Goal: Task Accomplishment & Management: Complete application form

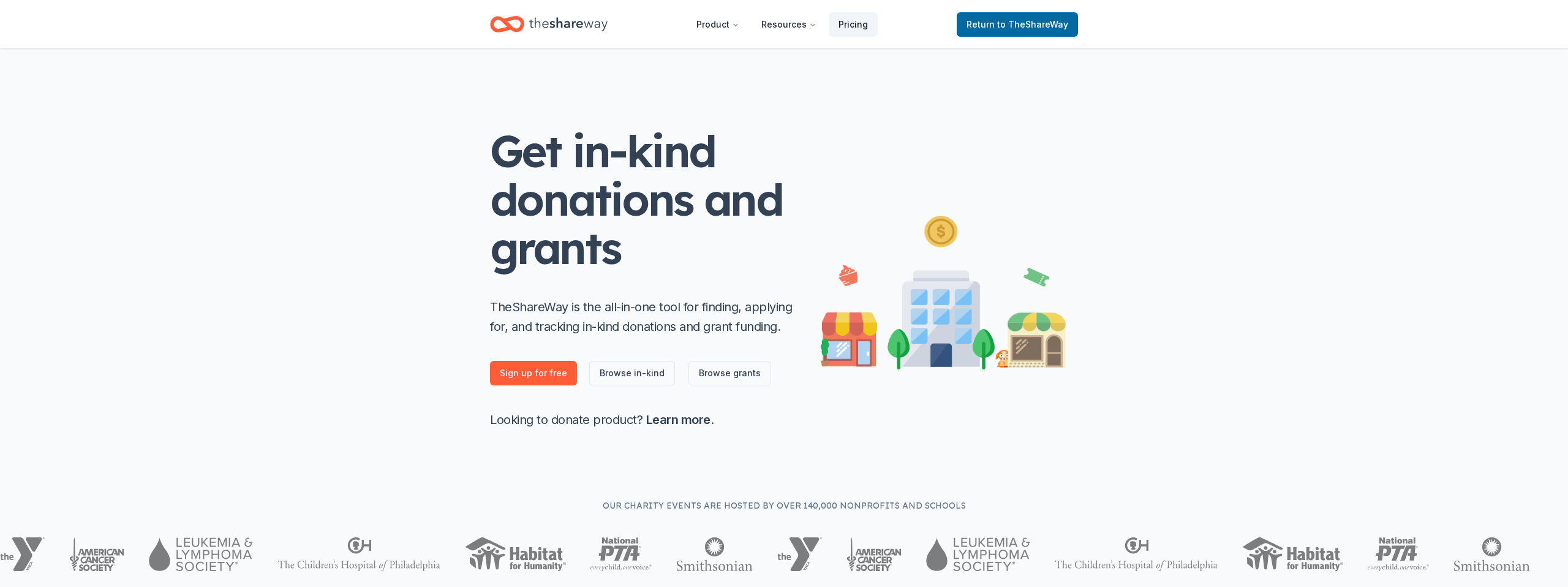
click at [846, 30] on link "Pricing" at bounding box center [853, 24] width 49 height 24
click at [847, 25] on link "Pricing" at bounding box center [853, 24] width 49 height 24
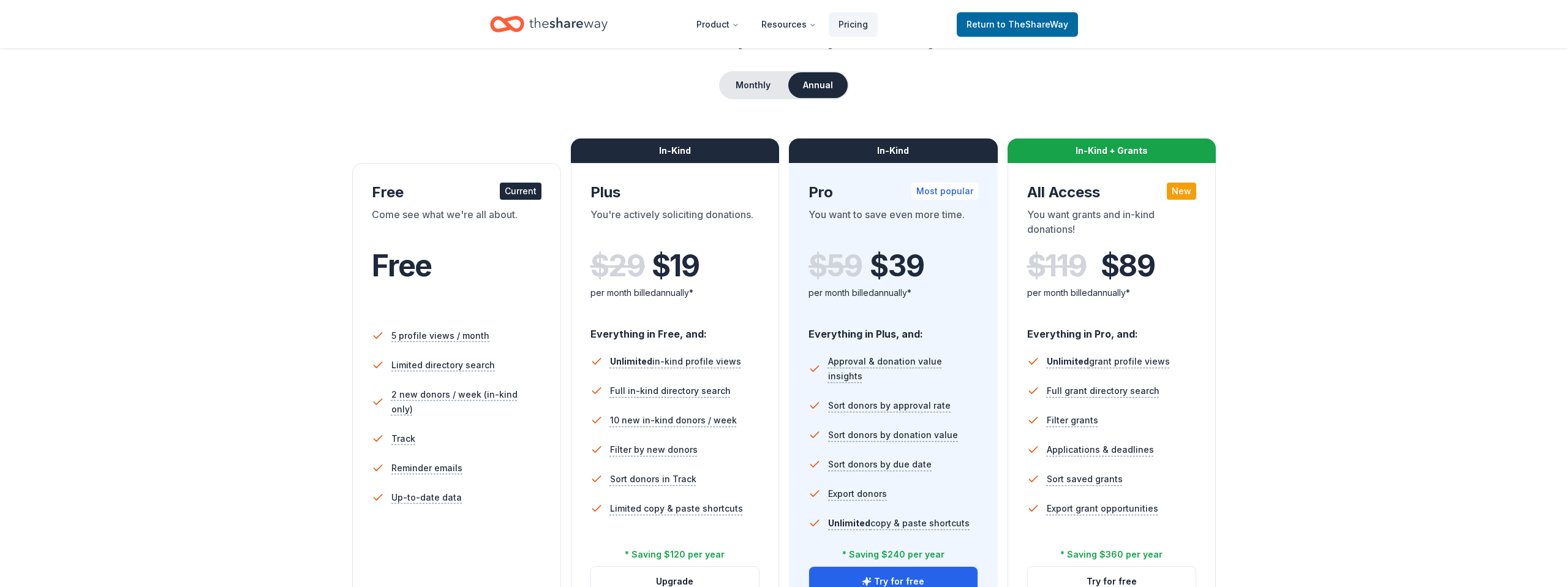
scroll to position [99, 0]
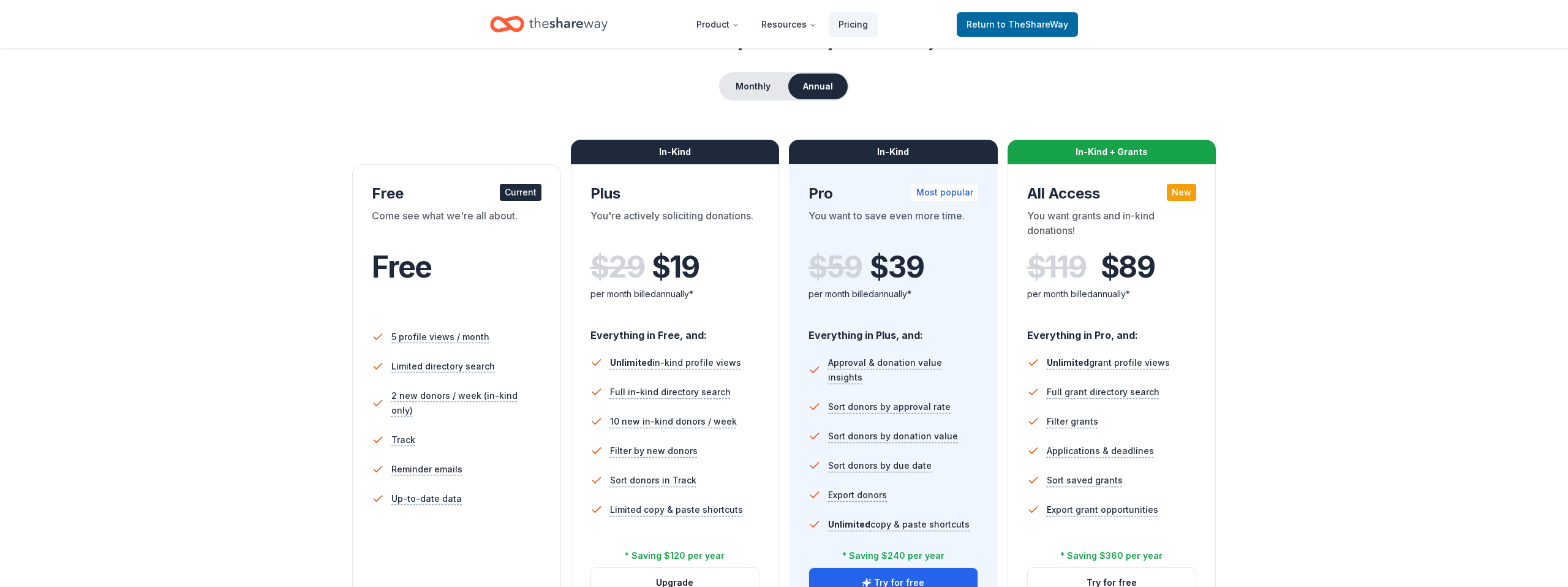
click at [532, 20] on icon "Home" at bounding box center [568, 24] width 78 height 25
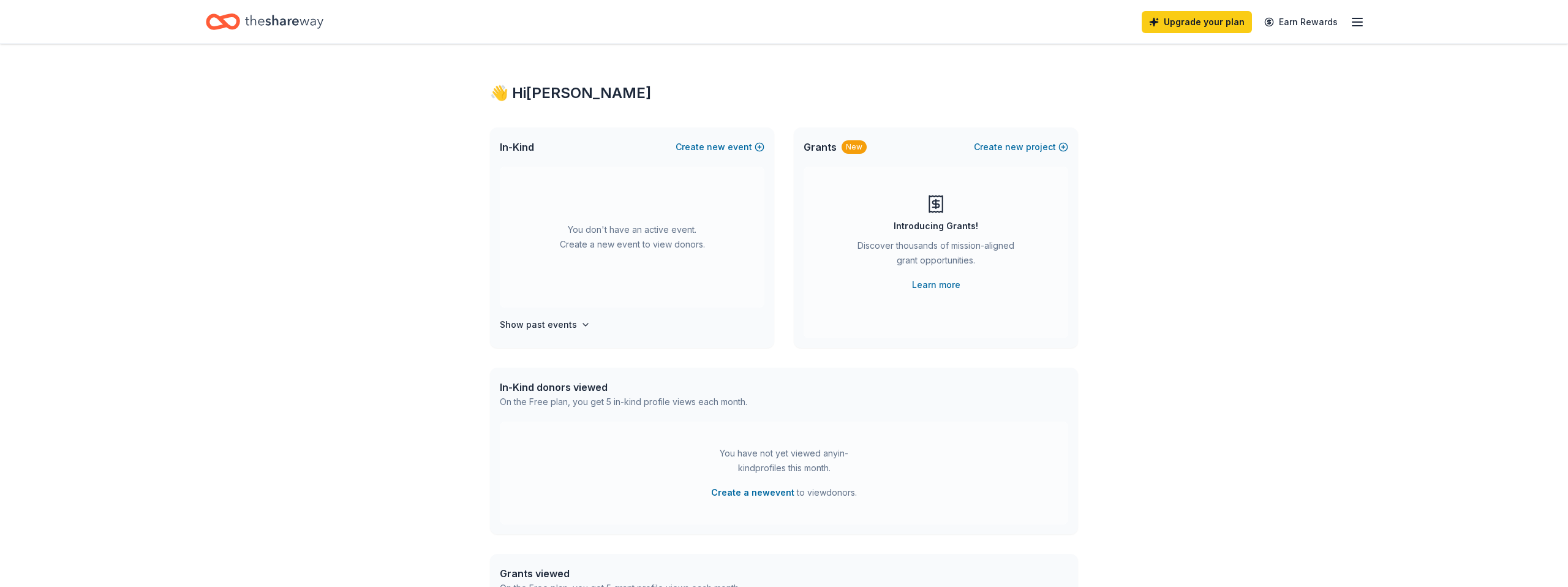
click at [1352, 20] on icon "button" at bounding box center [1357, 22] width 15 height 15
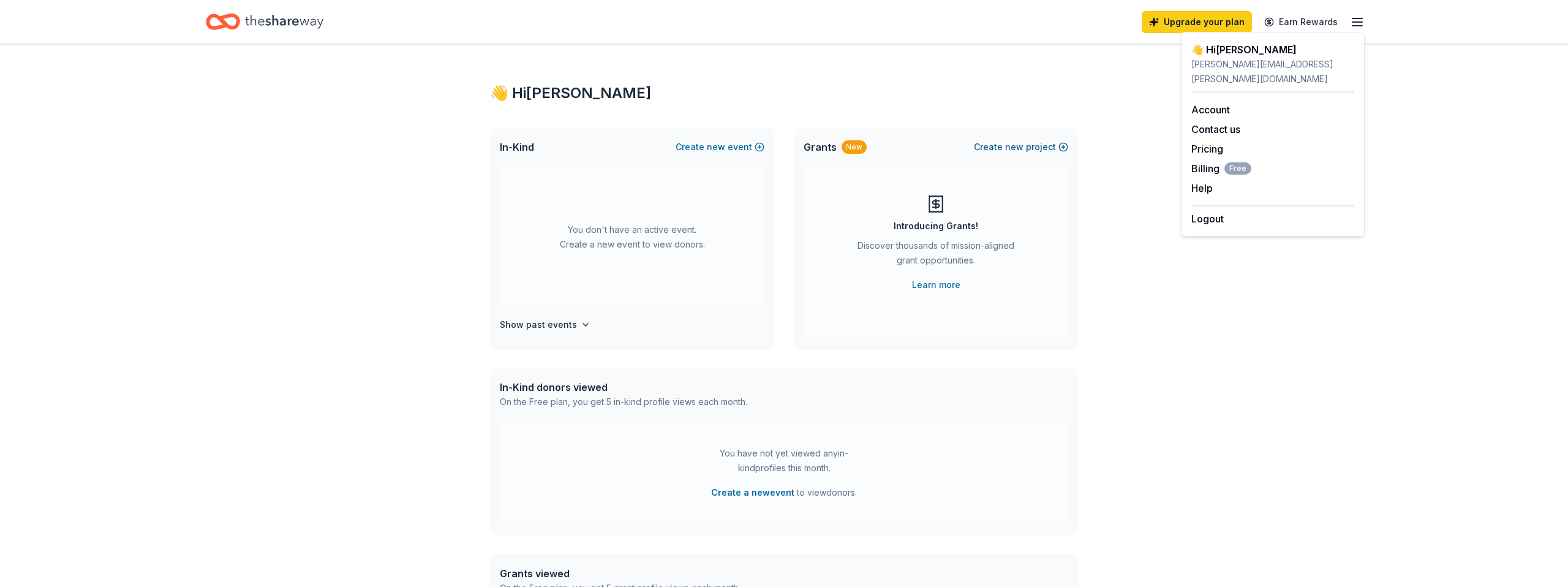
click at [1016, 147] on span "new" at bounding box center [1014, 147] width 18 height 15
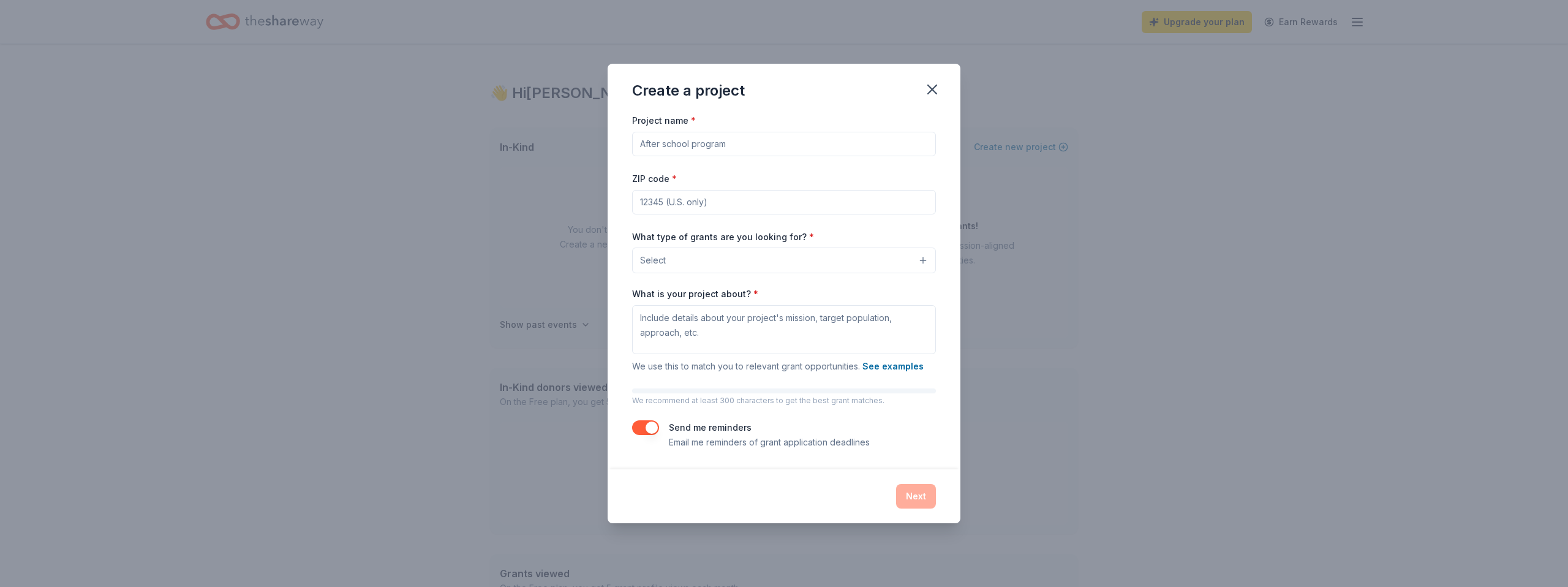
click at [689, 144] on input "Project name *" at bounding box center [784, 144] width 304 height 24
click at [751, 142] on input "Project name *" at bounding box center [784, 144] width 304 height 24
type input "Envision Success transition House"
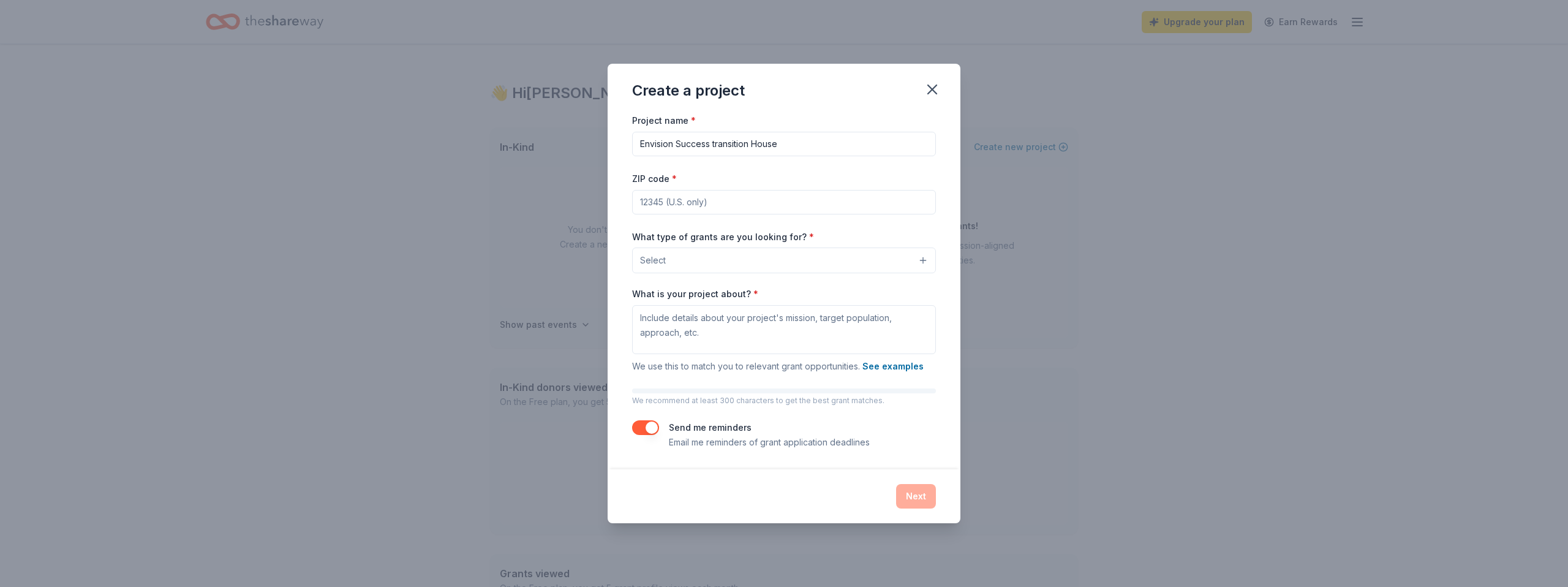
click at [719, 199] on input "ZIP code *" at bounding box center [784, 202] width 304 height 24
type input "19124"
click at [726, 260] on button "Select" at bounding box center [784, 261] width 304 height 26
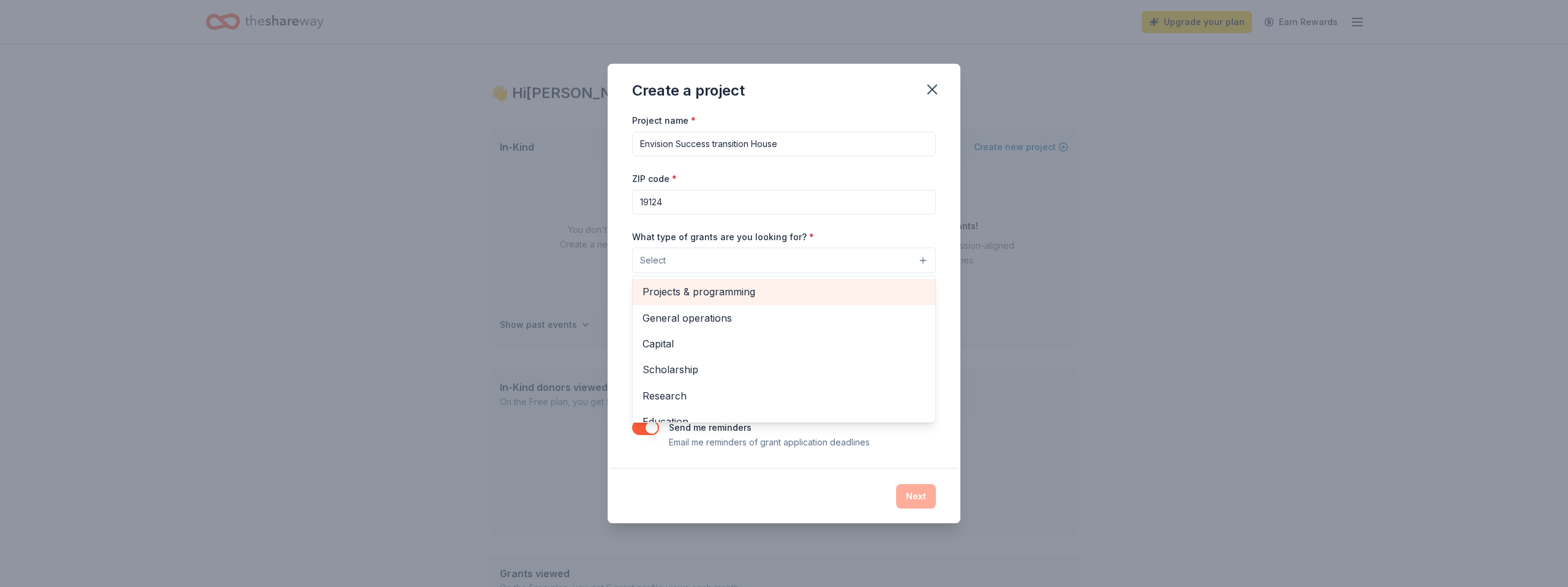
click at [728, 291] on span "Projects & programming" at bounding box center [784, 291] width 283 height 16
click at [718, 295] on span "General operations" at bounding box center [784, 292] width 283 height 16
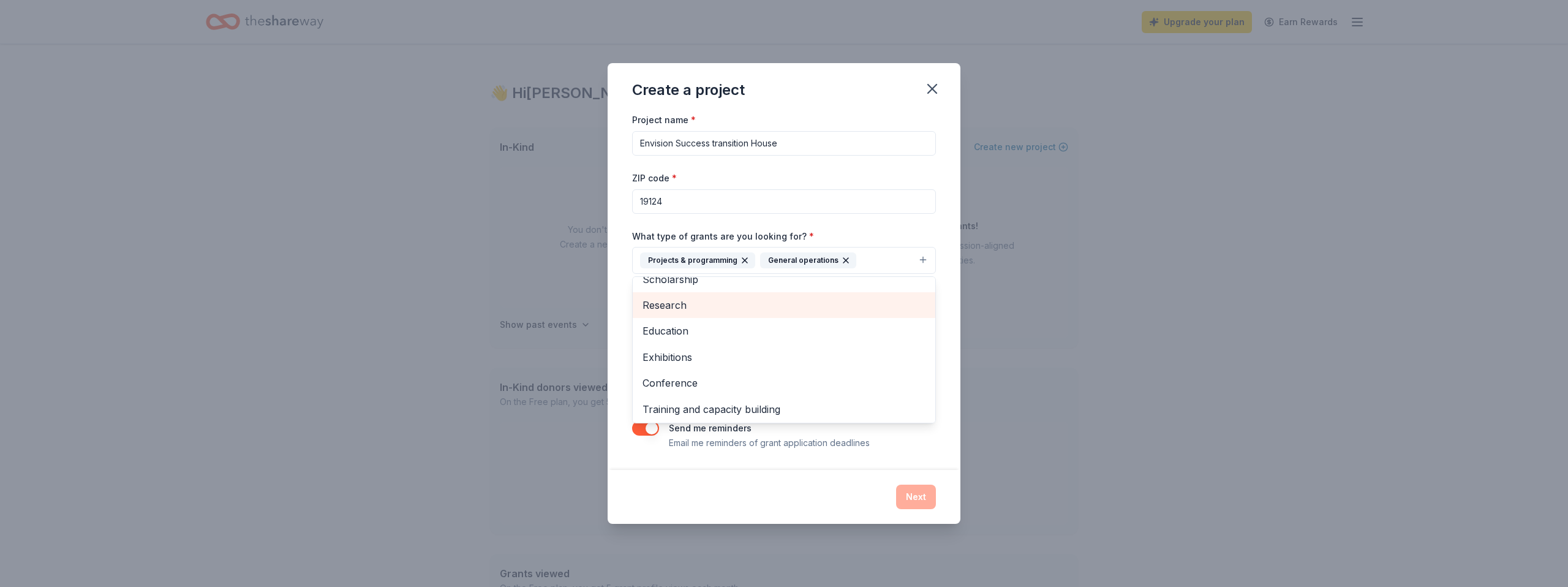
scroll to position [46, 0]
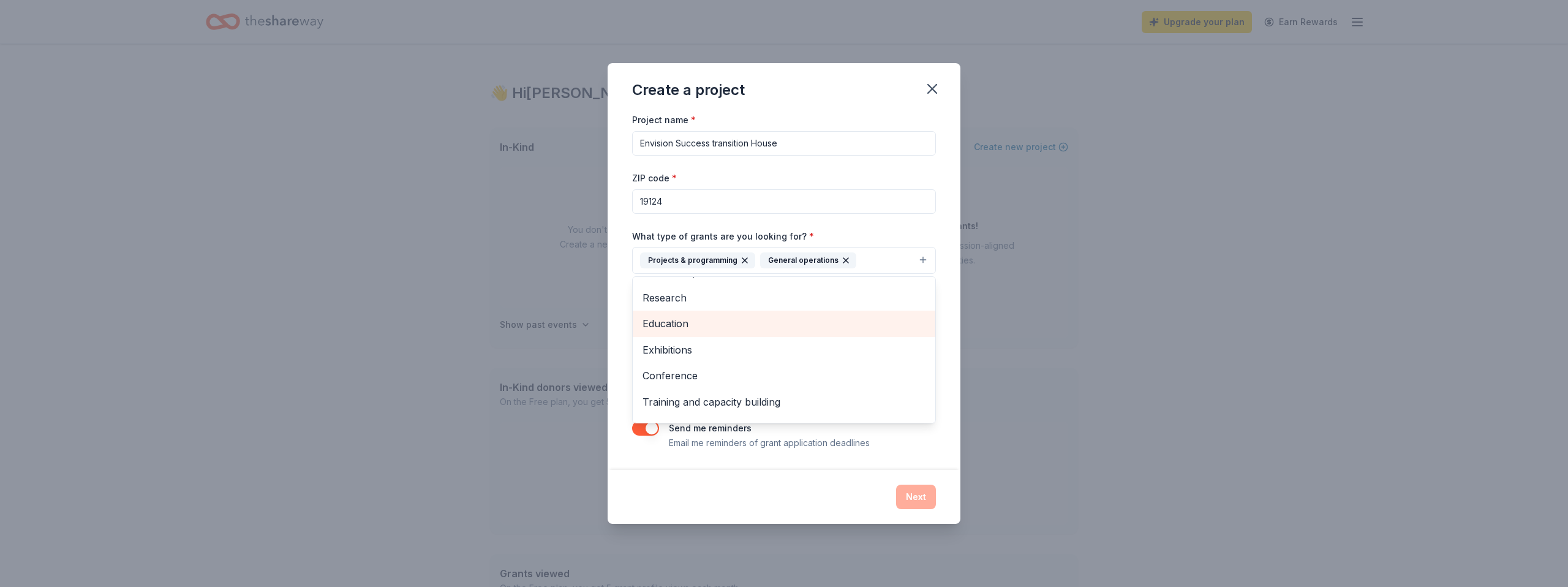
click at [726, 332] on div "Education" at bounding box center [784, 324] width 303 height 26
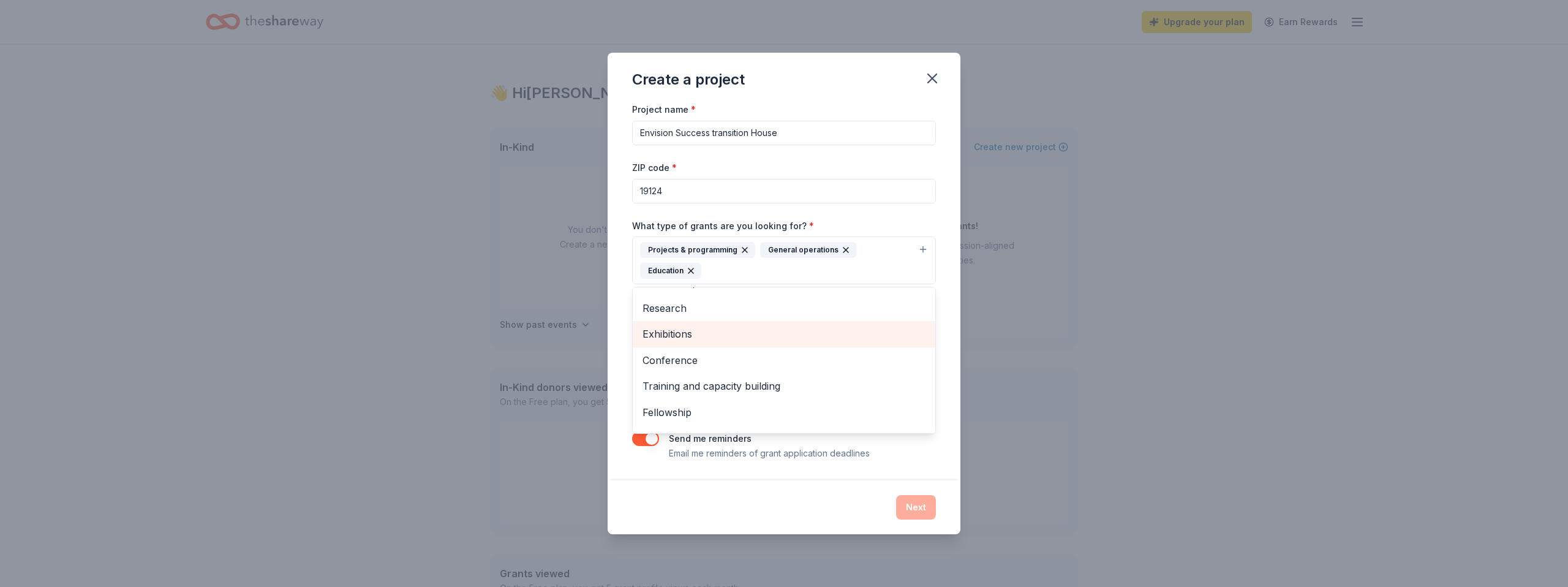
scroll to position [67, 0]
click at [771, 365] on span "Training and capacity building" at bounding box center [784, 365] width 283 height 16
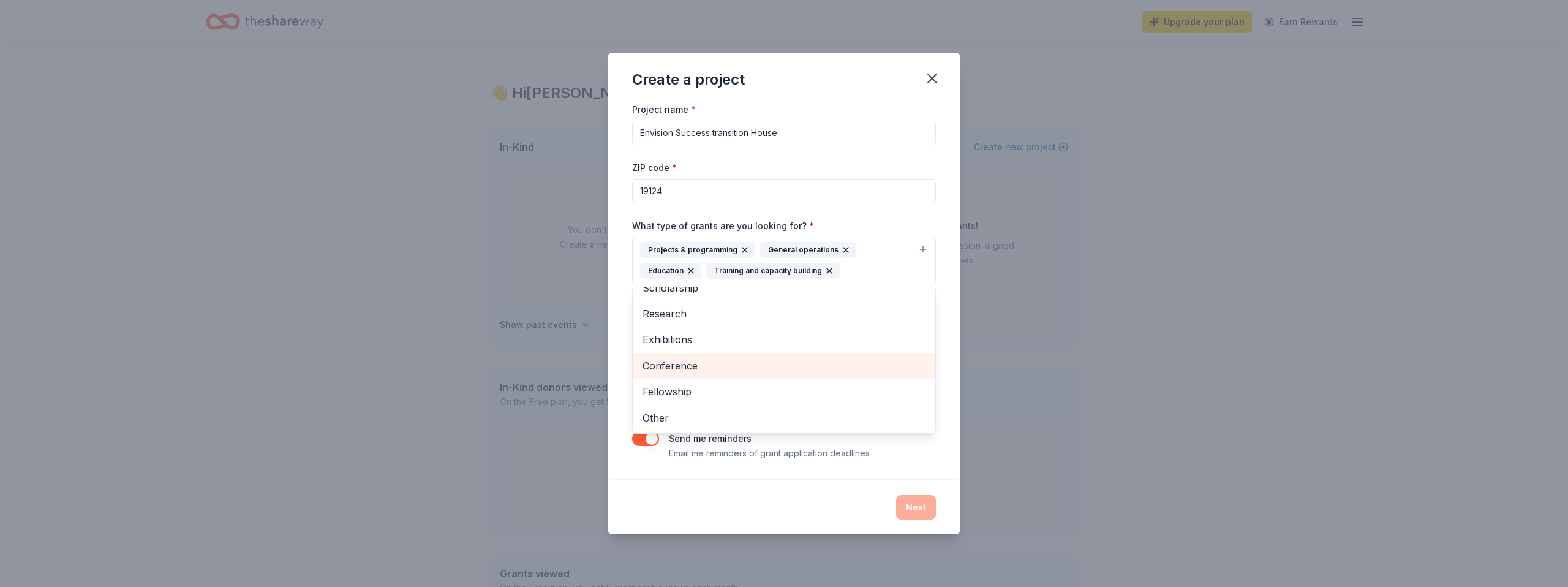
scroll to position [41, 0]
click at [933, 453] on div "Project name * Envision Success transition House ZIP code * 19124 What type of …" at bounding box center [784, 281] width 304 height 358
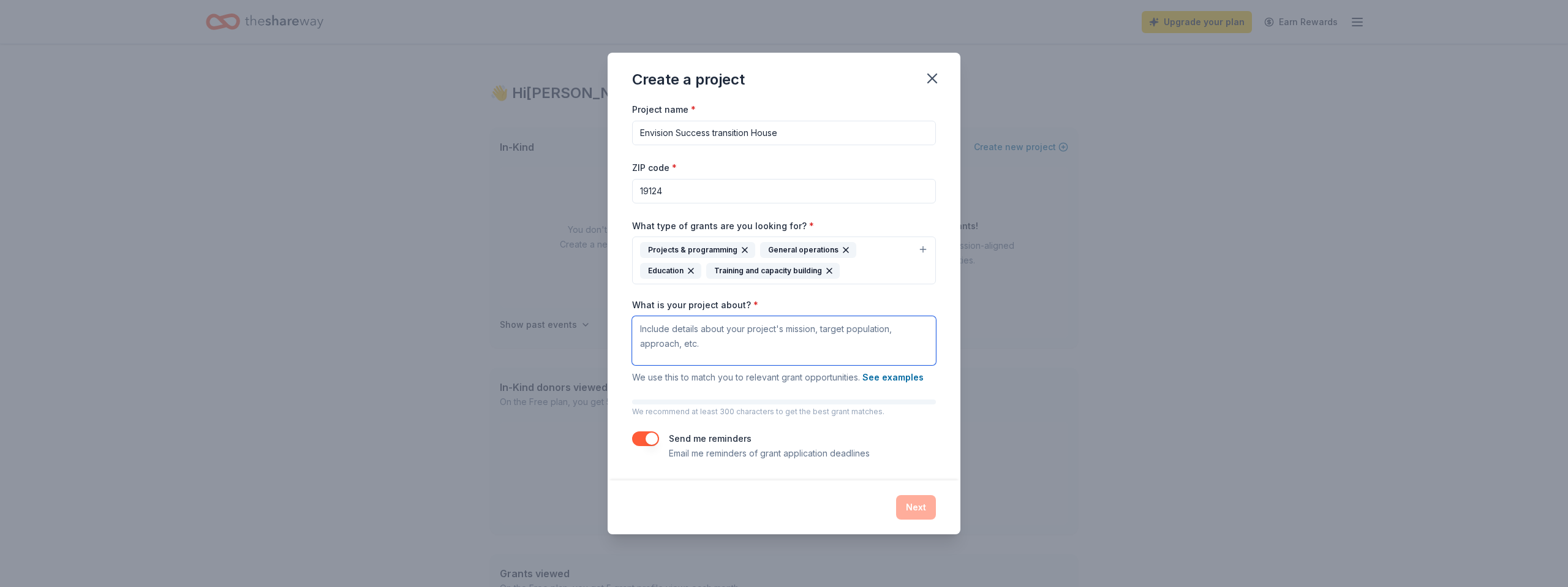
click at [656, 337] on textarea "What is your project about? *" at bounding box center [784, 341] width 304 height 49
click at [902, 329] on textarea "Providing training and life skills for older youth aging out of fostercare a or…" at bounding box center [784, 341] width 304 height 49
click at [905, 326] on textarea "Providing training and life skills for older youth aging out of fostercare a or…" at bounding box center [784, 341] width 304 height 49
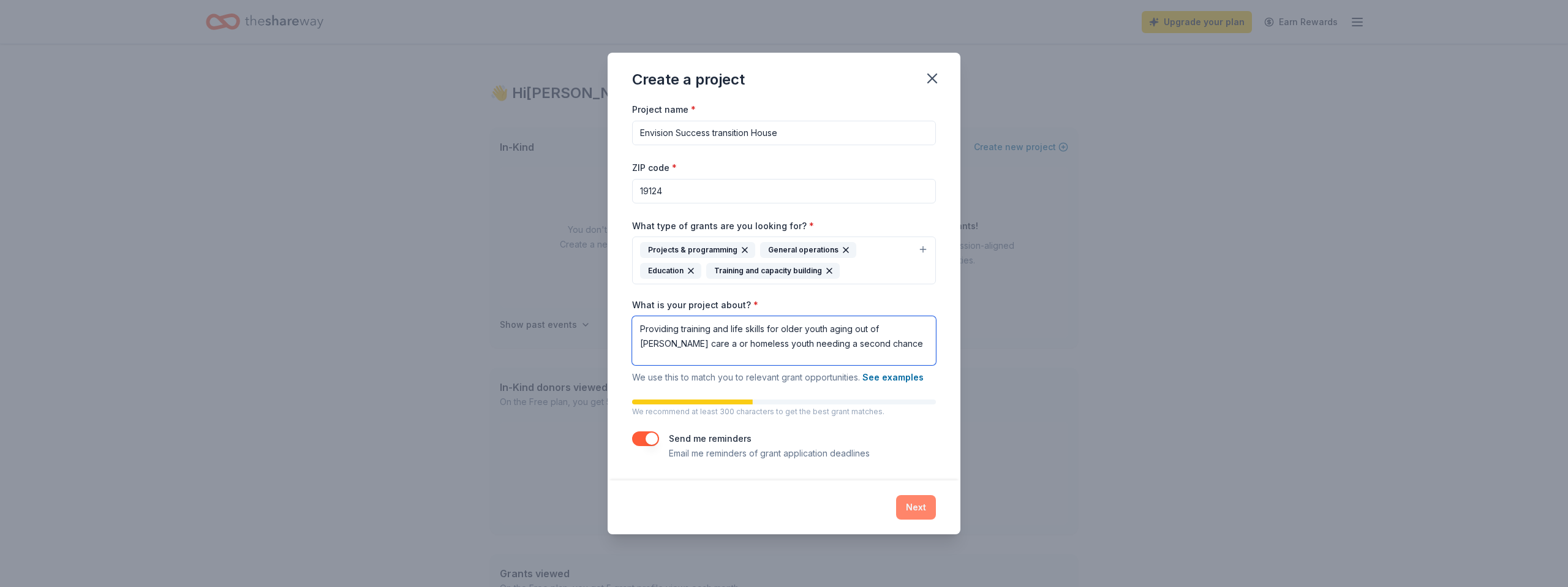
type textarea "Providing training and life skills for older youth aging out of foster care a o…"
click at [917, 509] on button "Next" at bounding box center [916, 507] width 40 height 24
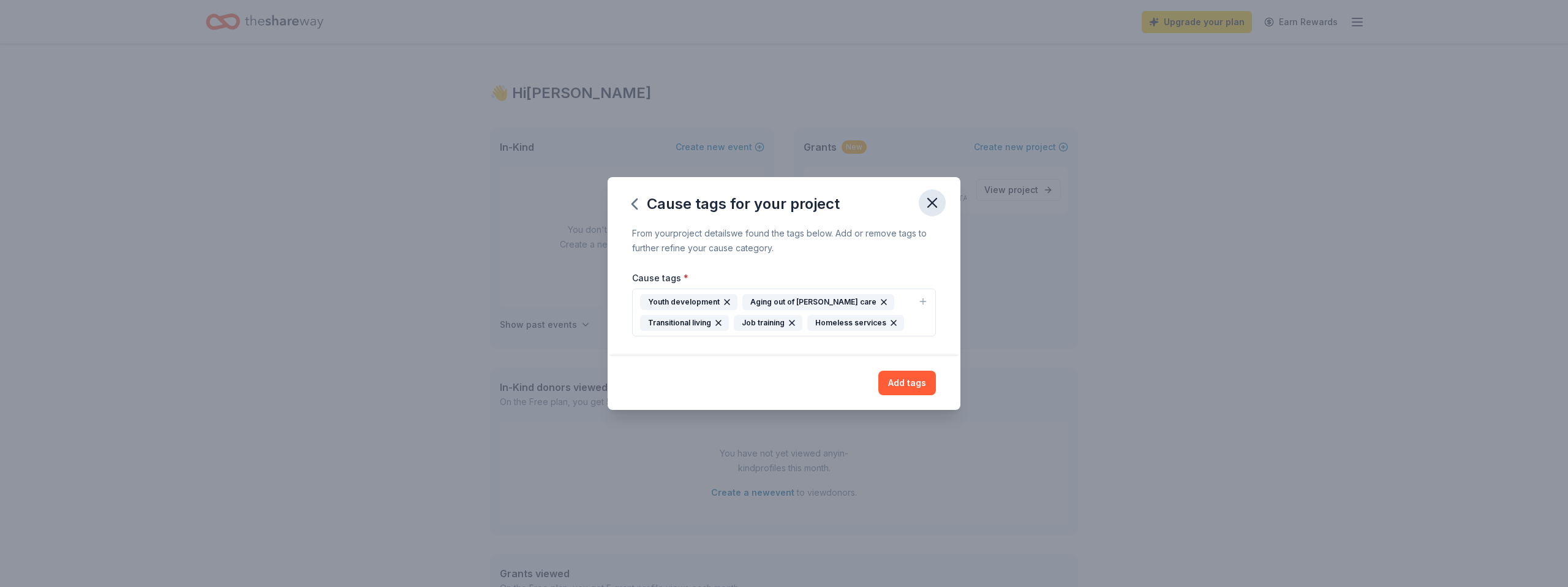
click at [936, 203] on icon "button" at bounding box center [932, 203] width 17 height 17
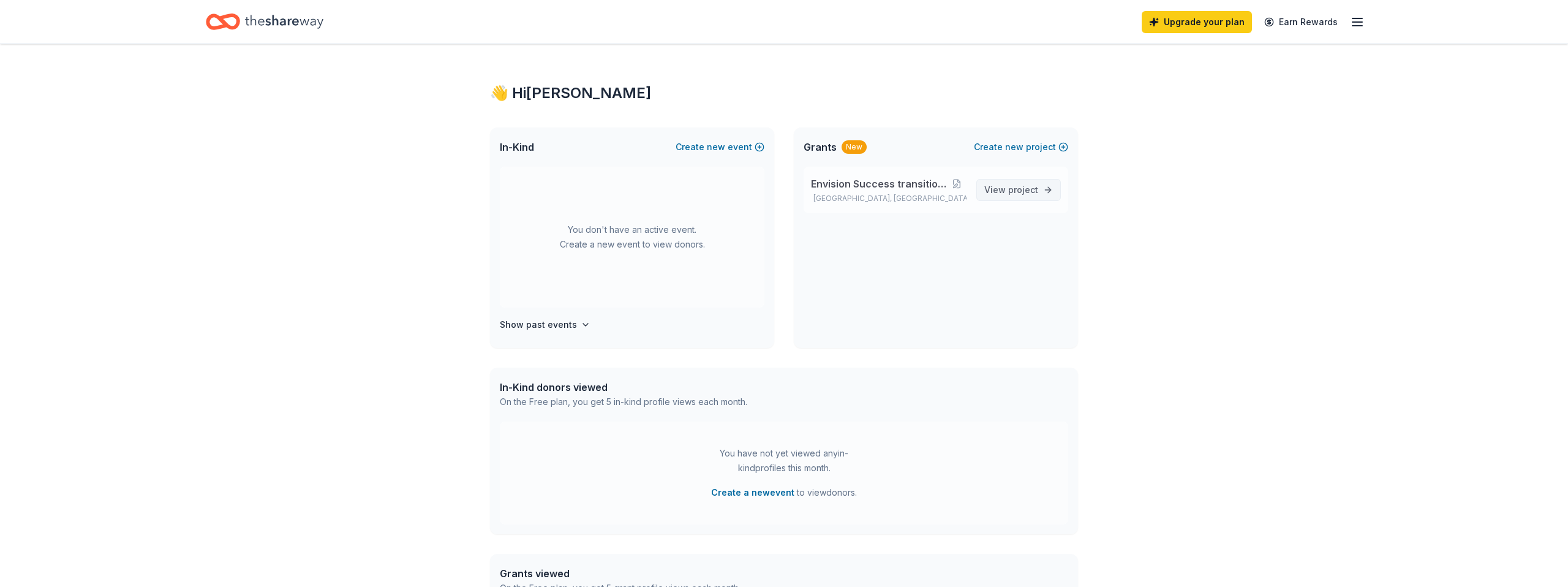
click at [1025, 191] on span "project" at bounding box center [1023, 189] width 30 height 10
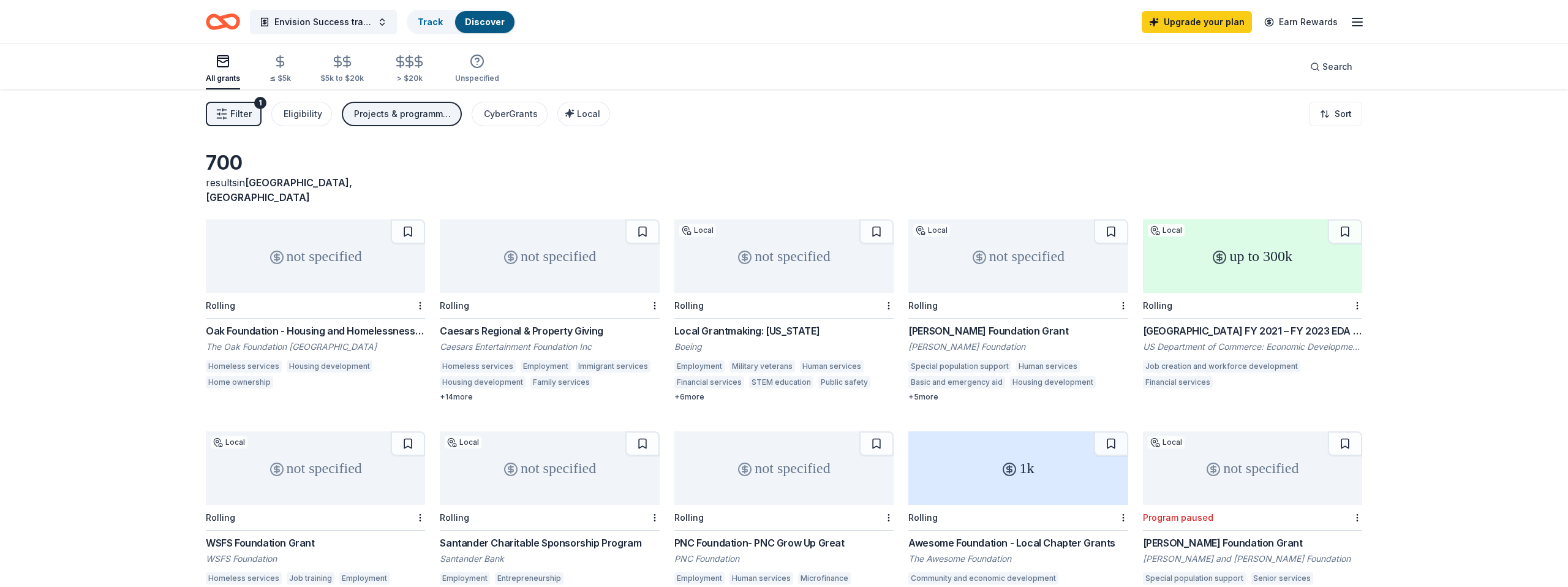
click at [341, 324] on div "Oak Foundation - Housing and Homelessness Grant Program" at bounding box center [316, 331] width 219 height 15
click at [540, 324] on div "Caesars Regional & Property Giving" at bounding box center [549, 331] width 219 height 15
click at [736, 324] on div "Local Grantmaking: [US_STATE]" at bounding box center [784, 331] width 219 height 15
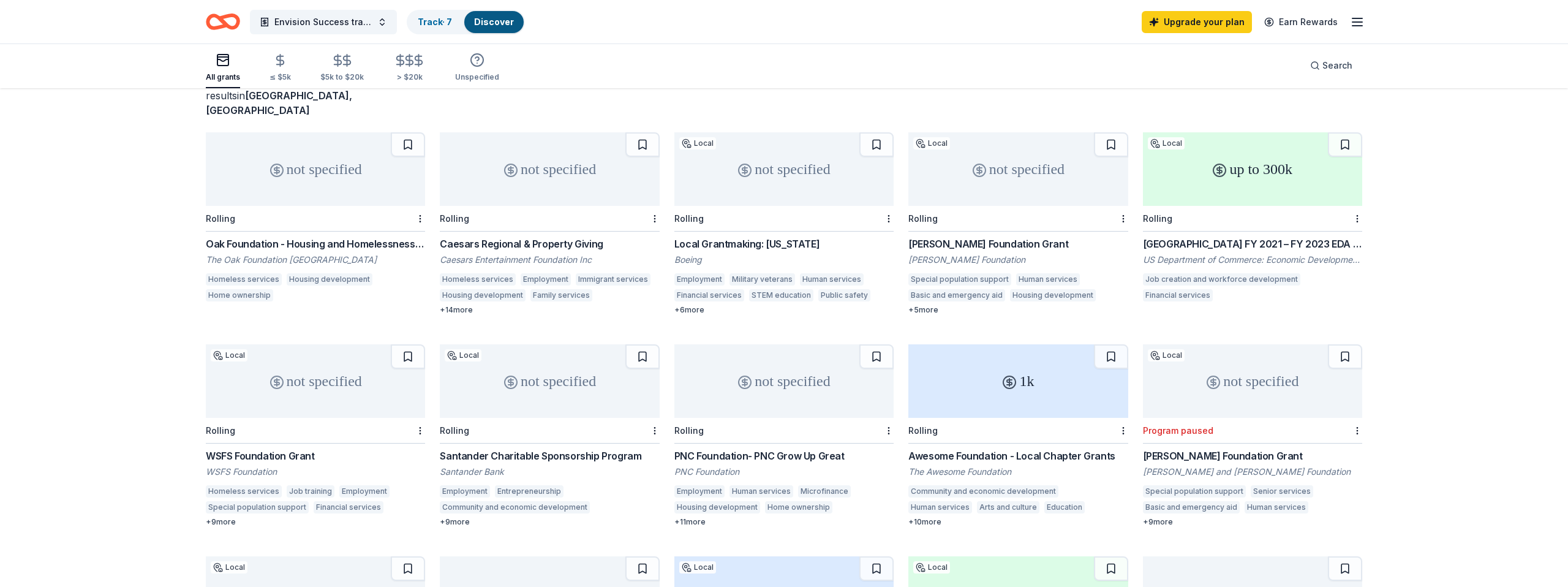
scroll to position [88, 0]
click at [968, 236] on div "Connelly Foundation Grant" at bounding box center [1018, 244] width 219 height 15
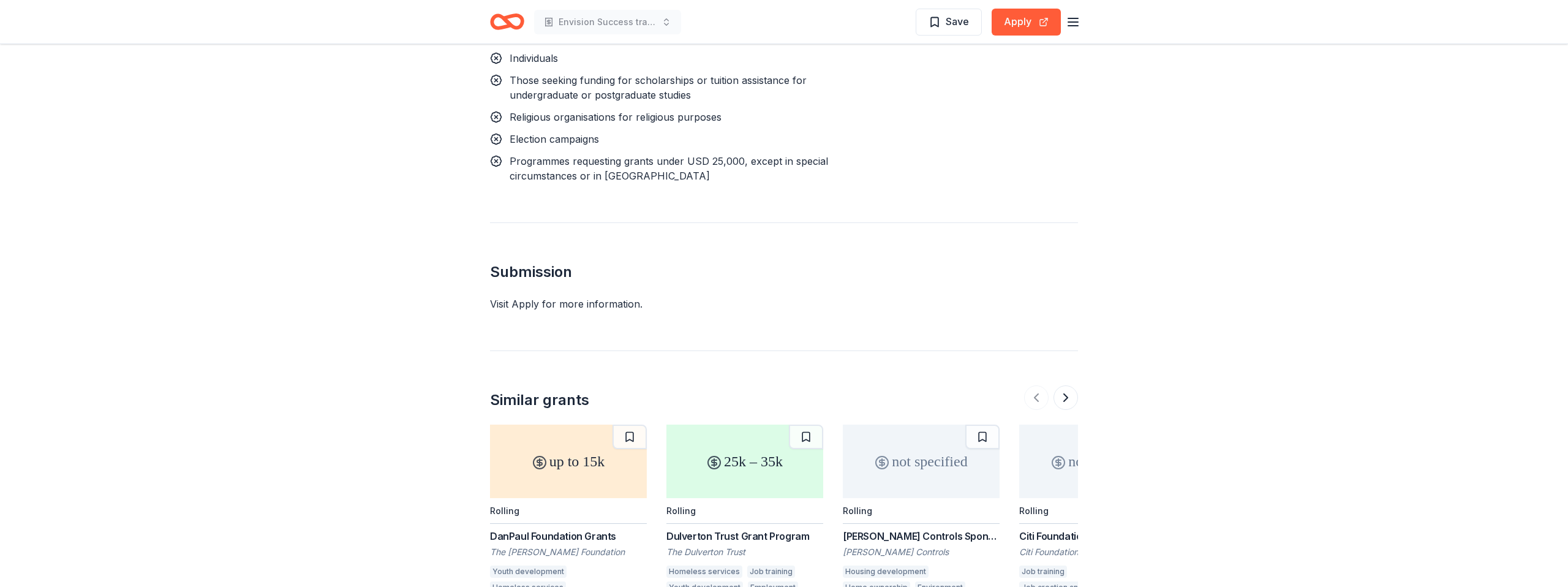
scroll to position [1305, 0]
click at [806, 424] on button at bounding box center [806, 436] width 34 height 24
click at [983, 424] on button at bounding box center [983, 436] width 34 height 24
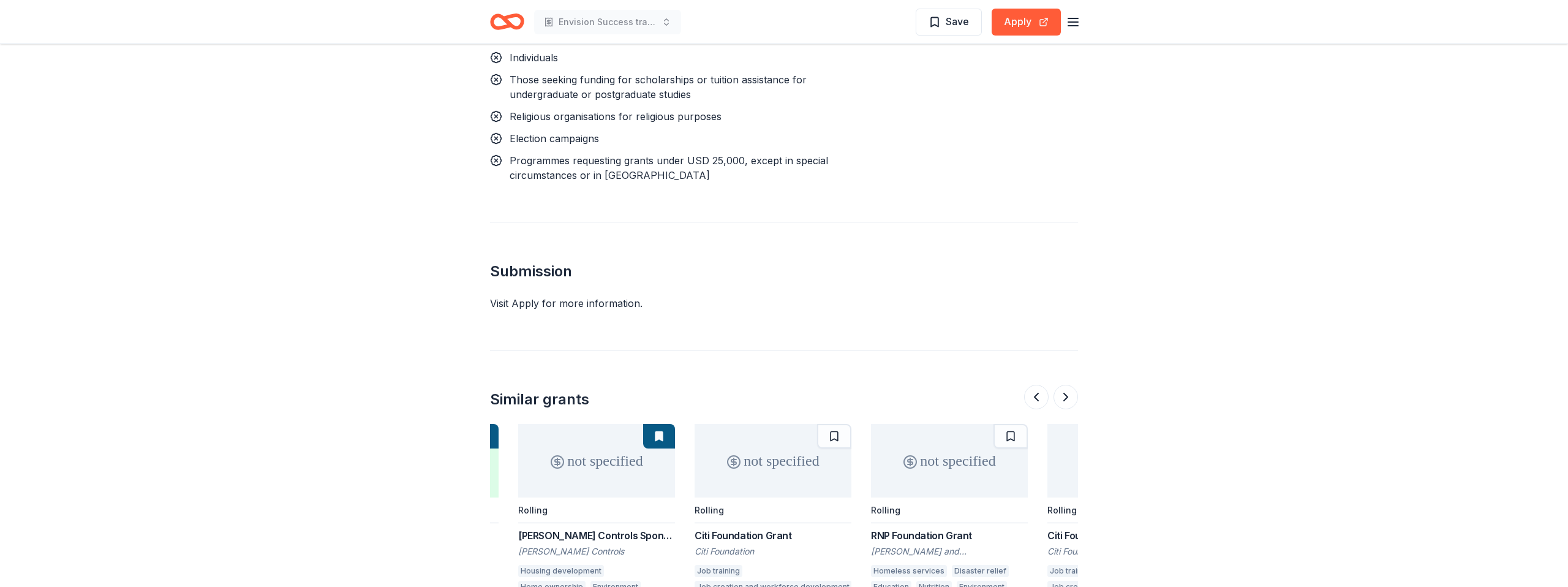
scroll to position [0, 341]
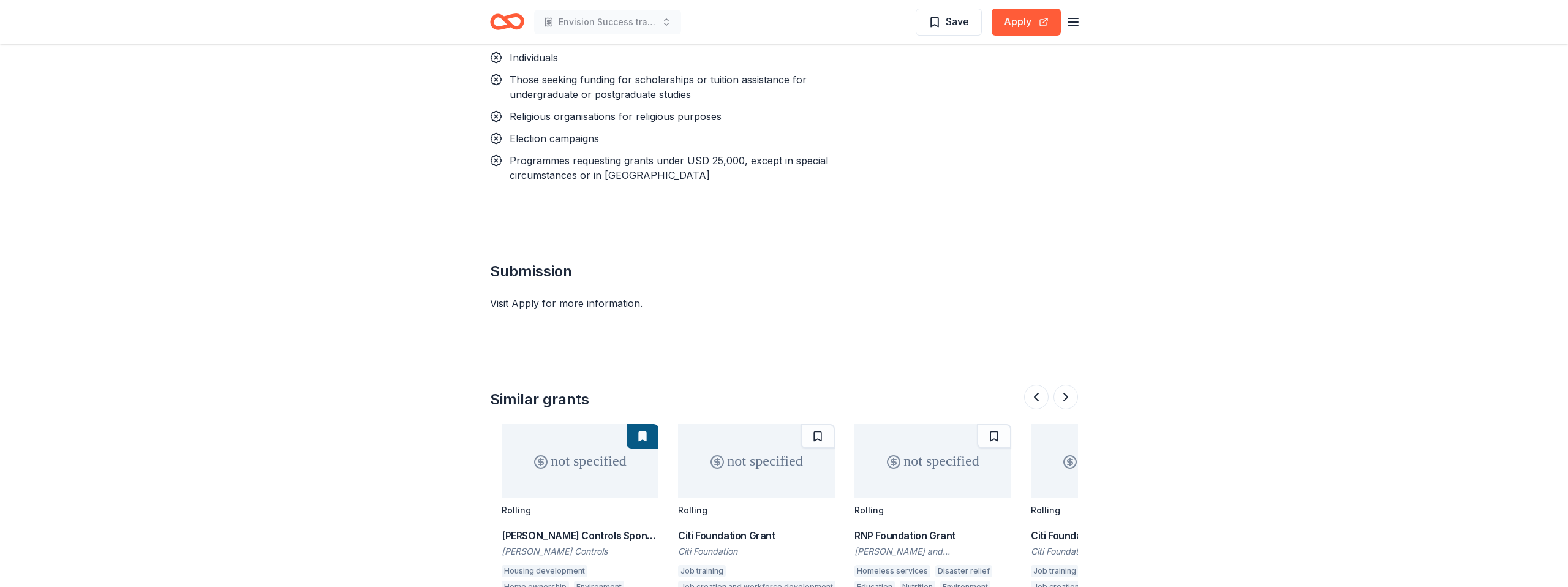
click at [809, 424] on button at bounding box center [817, 436] width 34 height 24
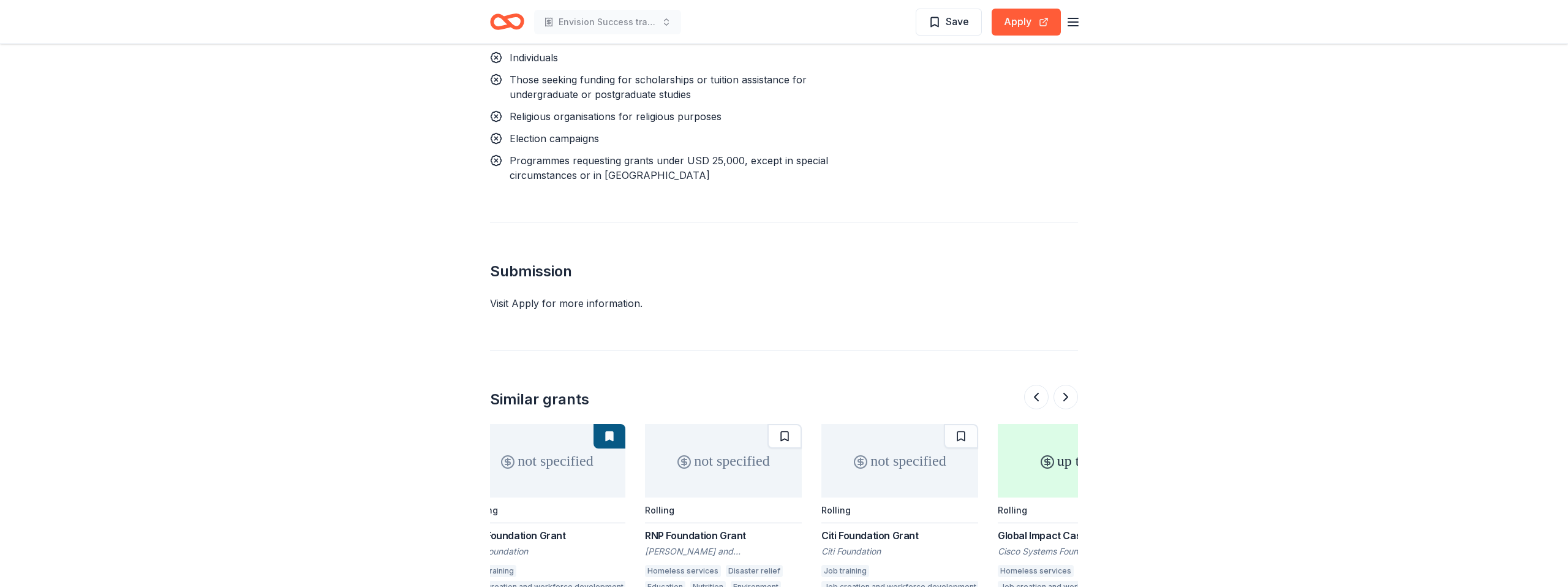
scroll to position [0, 549]
click at [784, 424] on button at bounding box center [786, 436] width 34 height 24
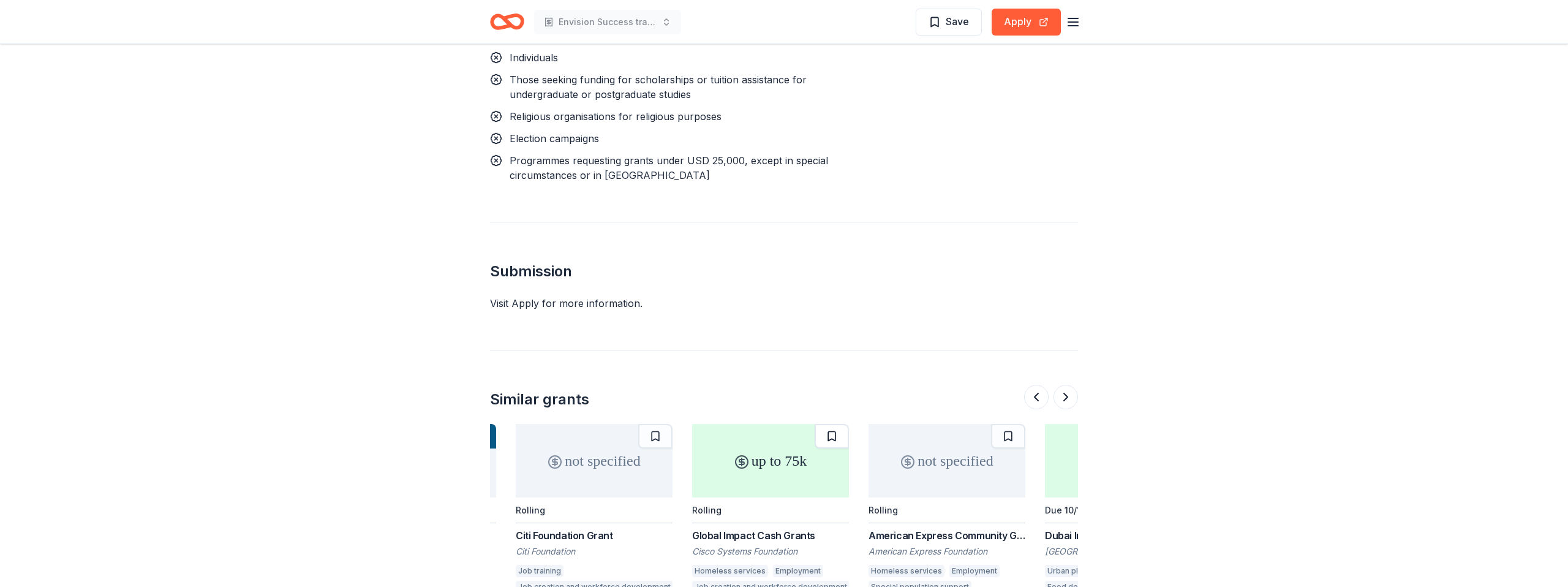
scroll to position [0, 857]
click at [828, 424] on button at bounding box center [830, 436] width 34 height 24
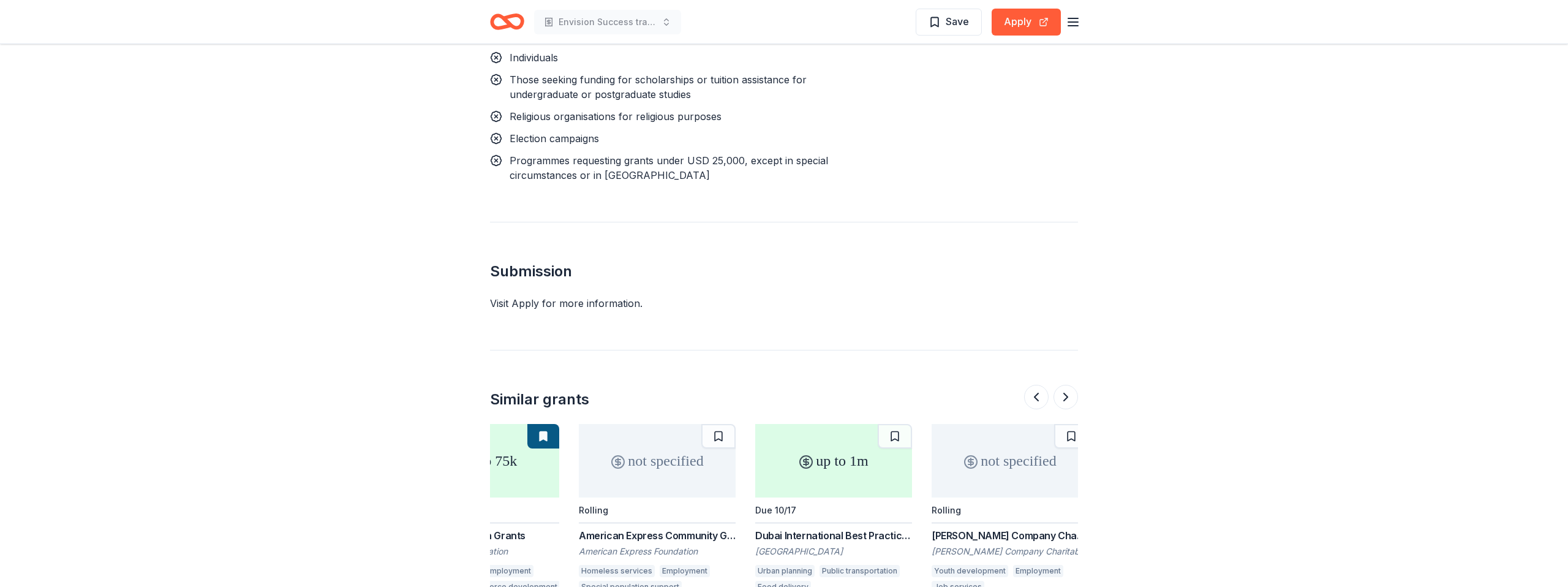
scroll to position [0, 1157]
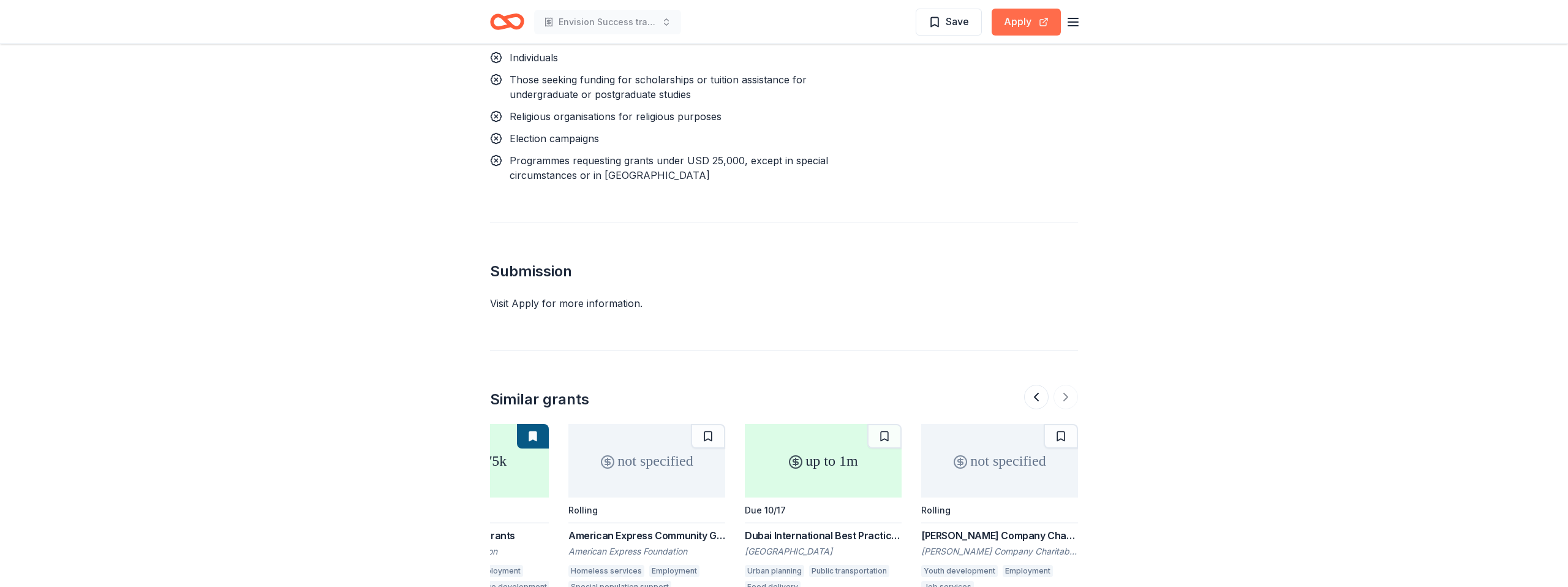
click at [1014, 24] on button "Apply" at bounding box center [1026, 22] width 69 height 27
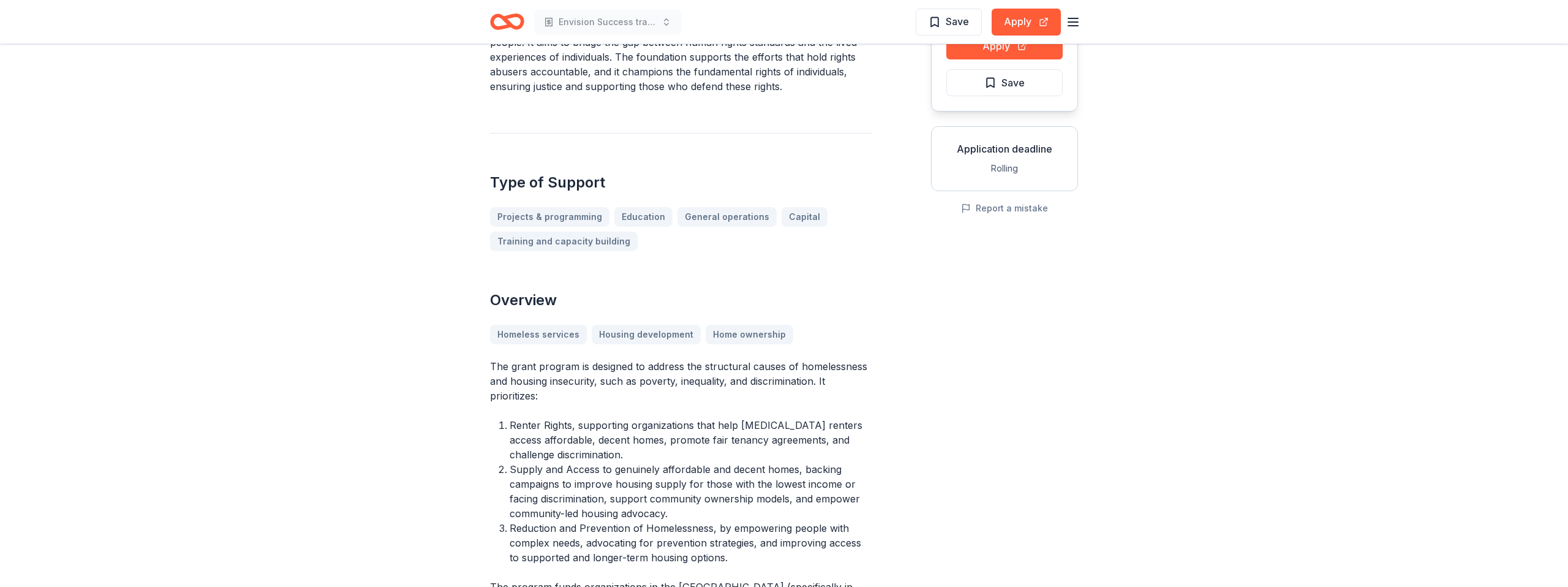
scroll to position [0, 0]
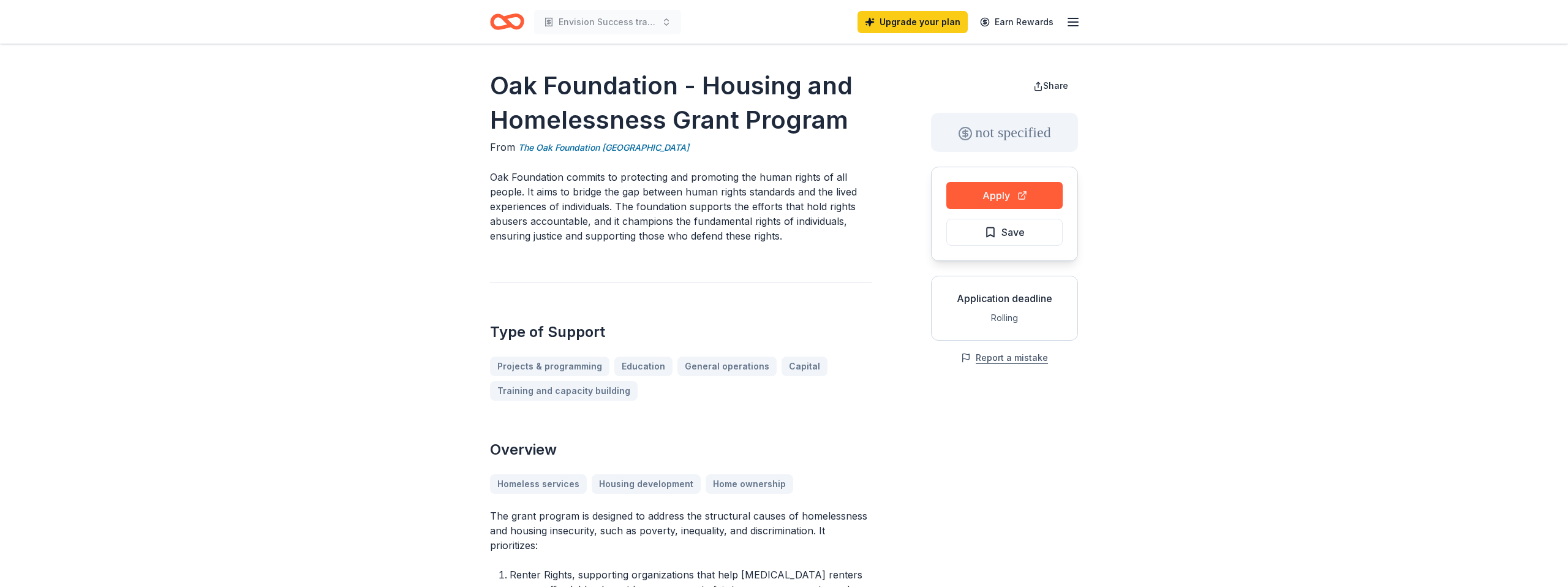
click at [982, 357] on button "Report a mistake" at bounding box center [1004, 358] width 87 height 15
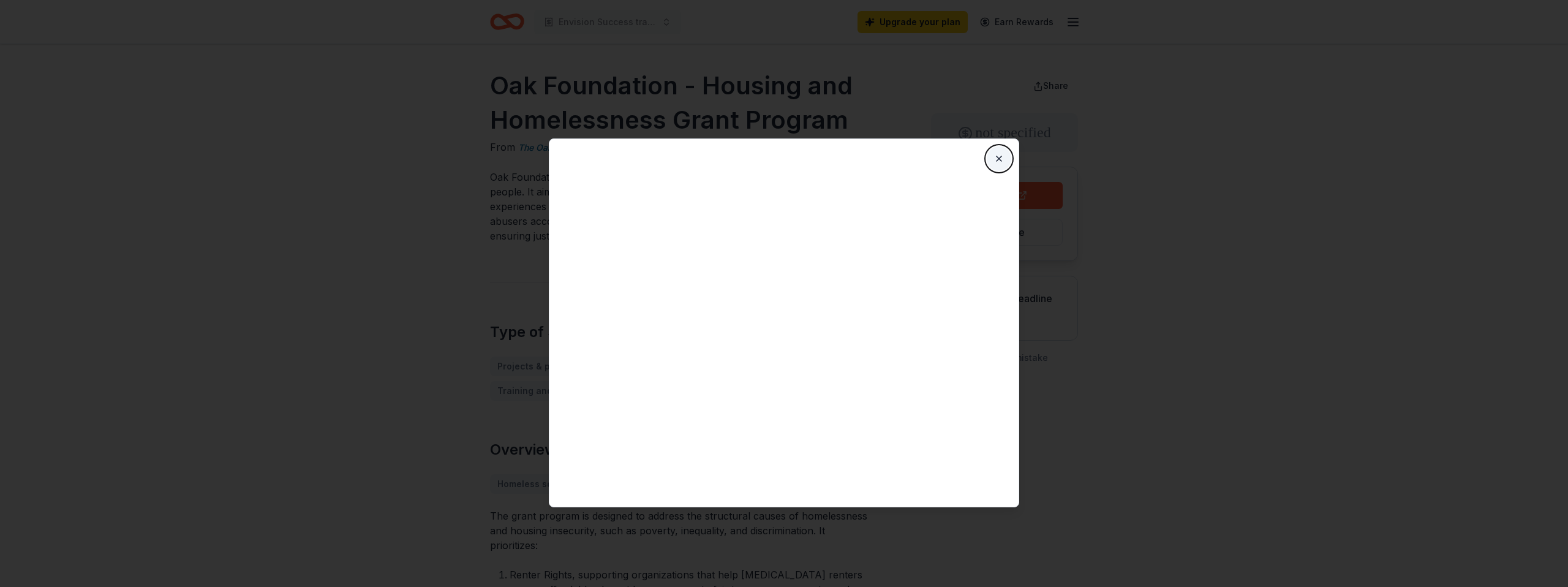
click at [996, 159] on button "Close" at bounding box center [999, 158] width 24 height 24
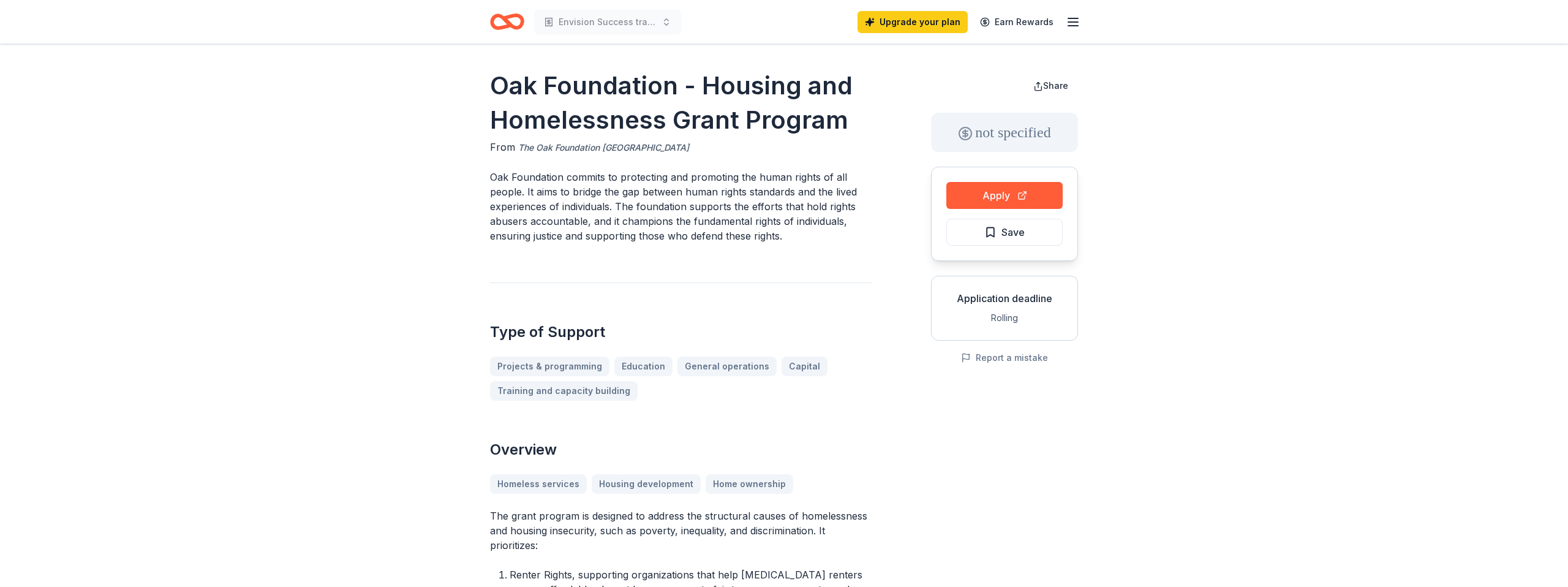
click at [553, 147] on link "The Oak Foundation USA" at bounding box center [603, 148] width 171 height 15
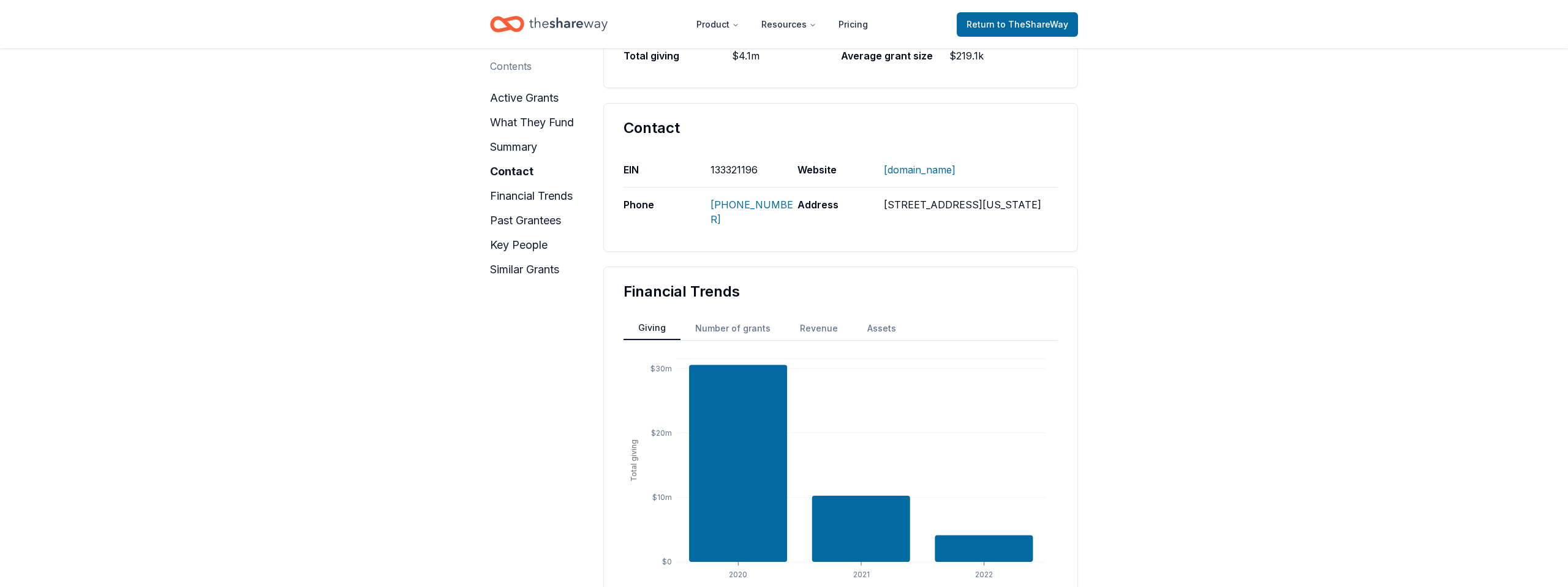
scroll to position [911, 0]
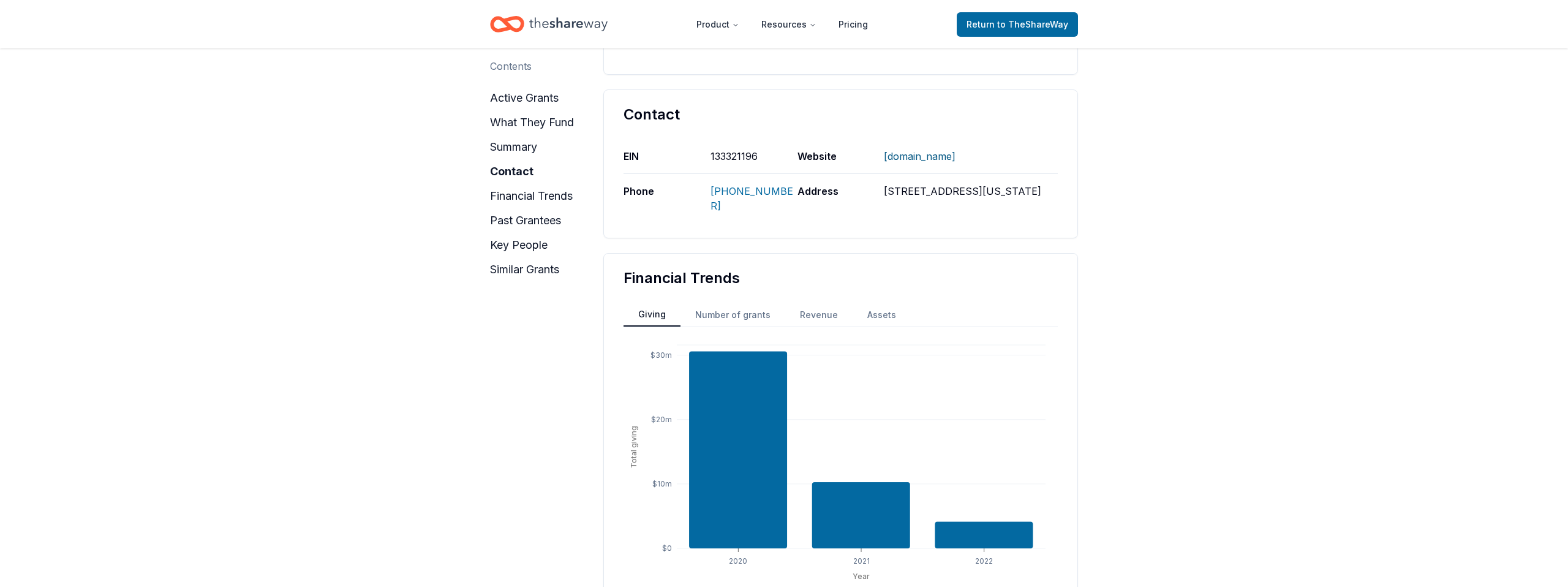
click at [934, 156] on link "WWW.OAKFND.ORG" at bounding box center [919, 156] width 71 height 32
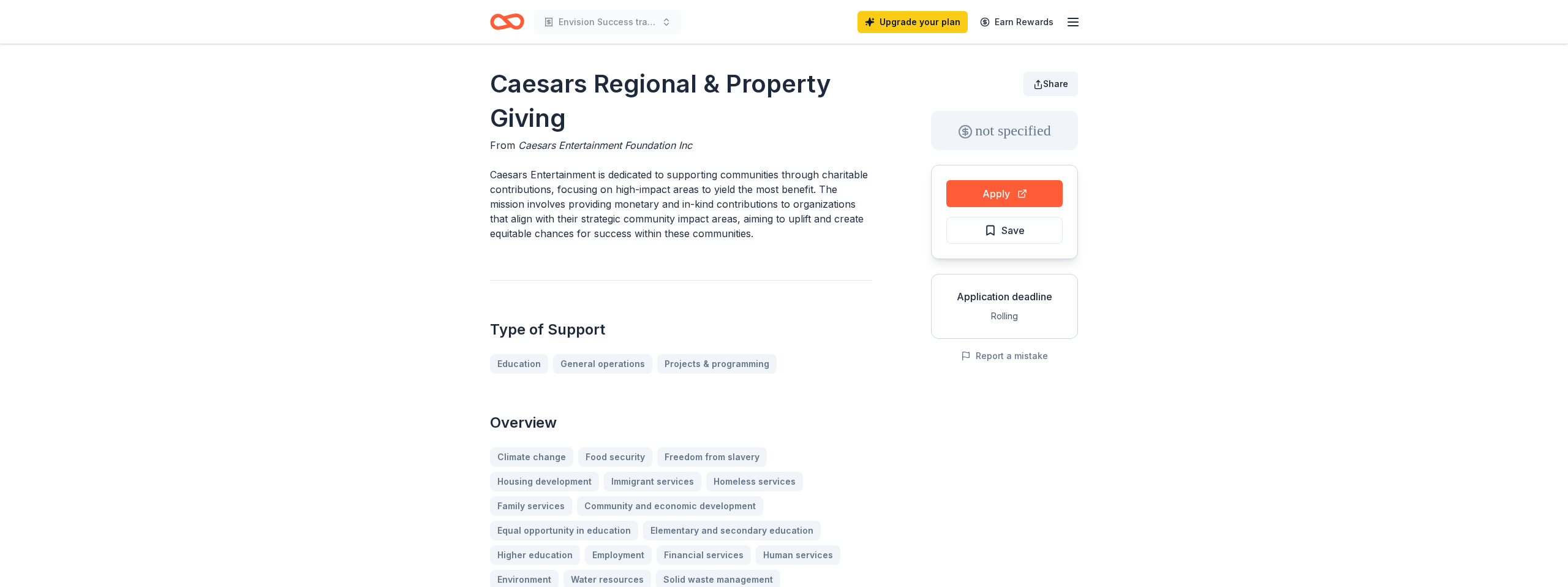
scroll to position [1, 0]
click at [1061, 87] on span "Share" at bounding box center [1055, 84] width 25 height 10
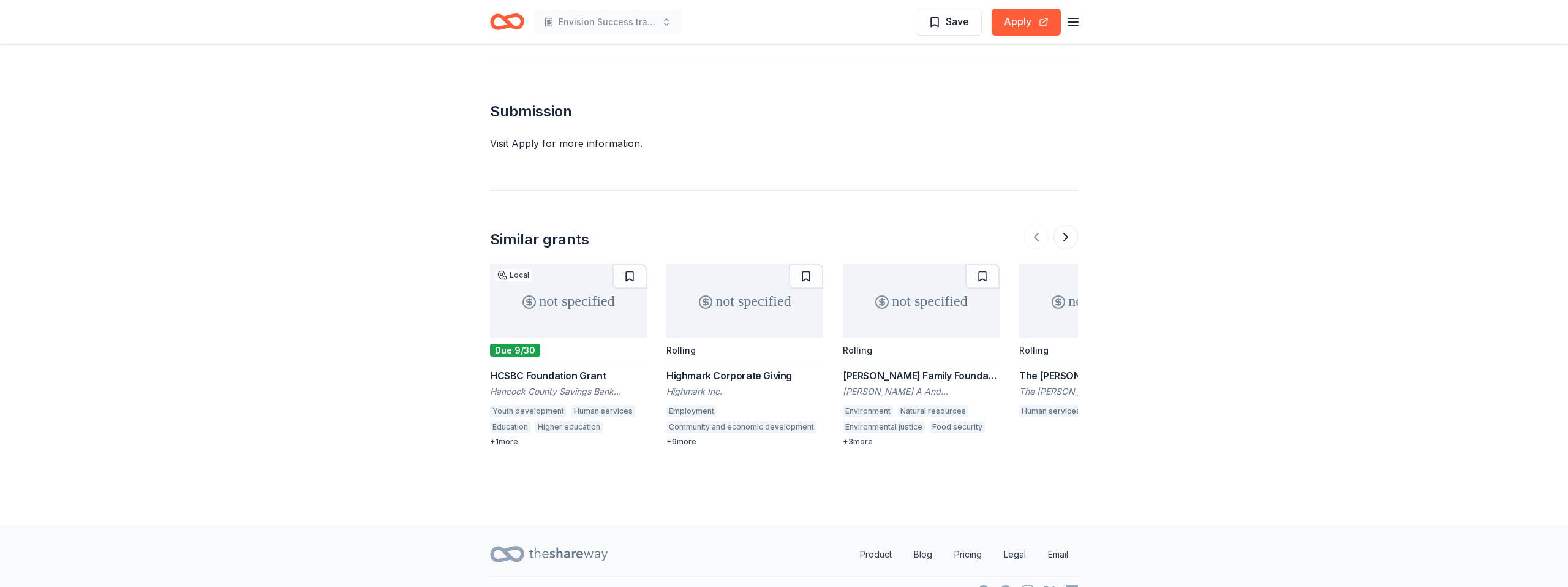
scroll to position [965, 0]
click at [551, 380] on div "HCSBC Foundation Grant" at bounding box center [568, 372] width 157 height 15
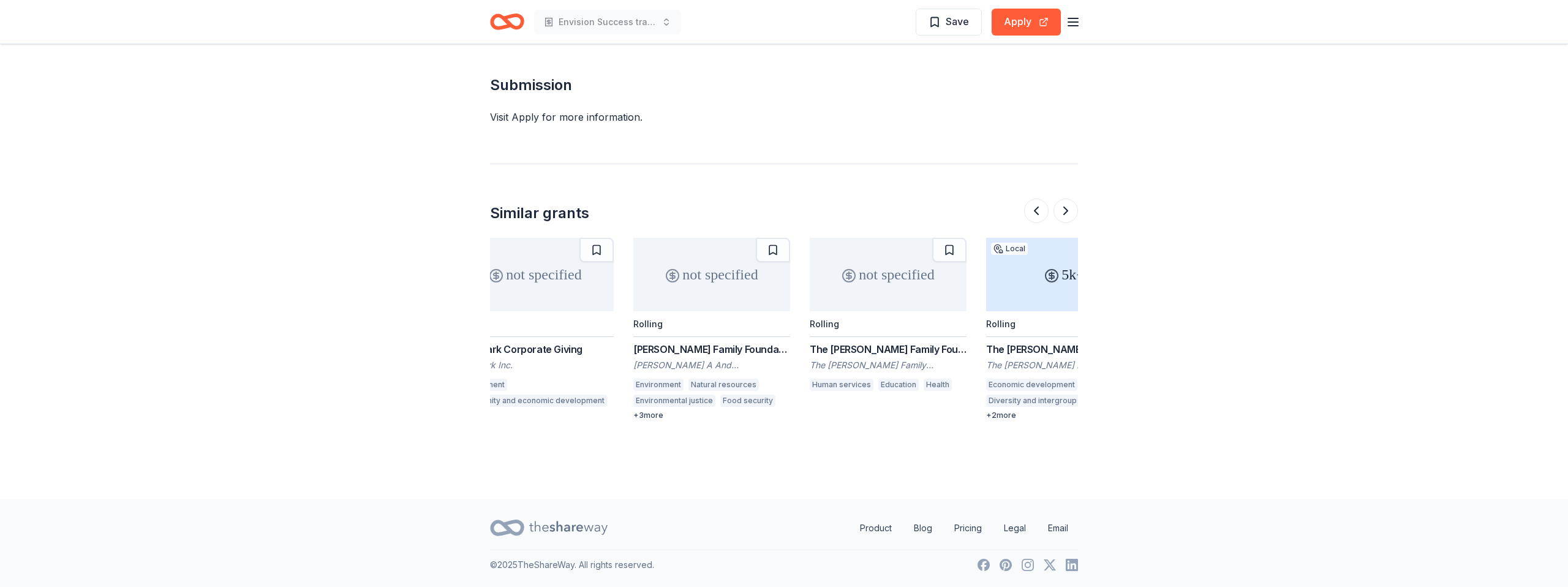
scroll to position [0, 223]
click at [879, 350] on div "The [PERSON_NAME] Family Foundation Grant" at bounding box center [874, 350] width 157 height 15
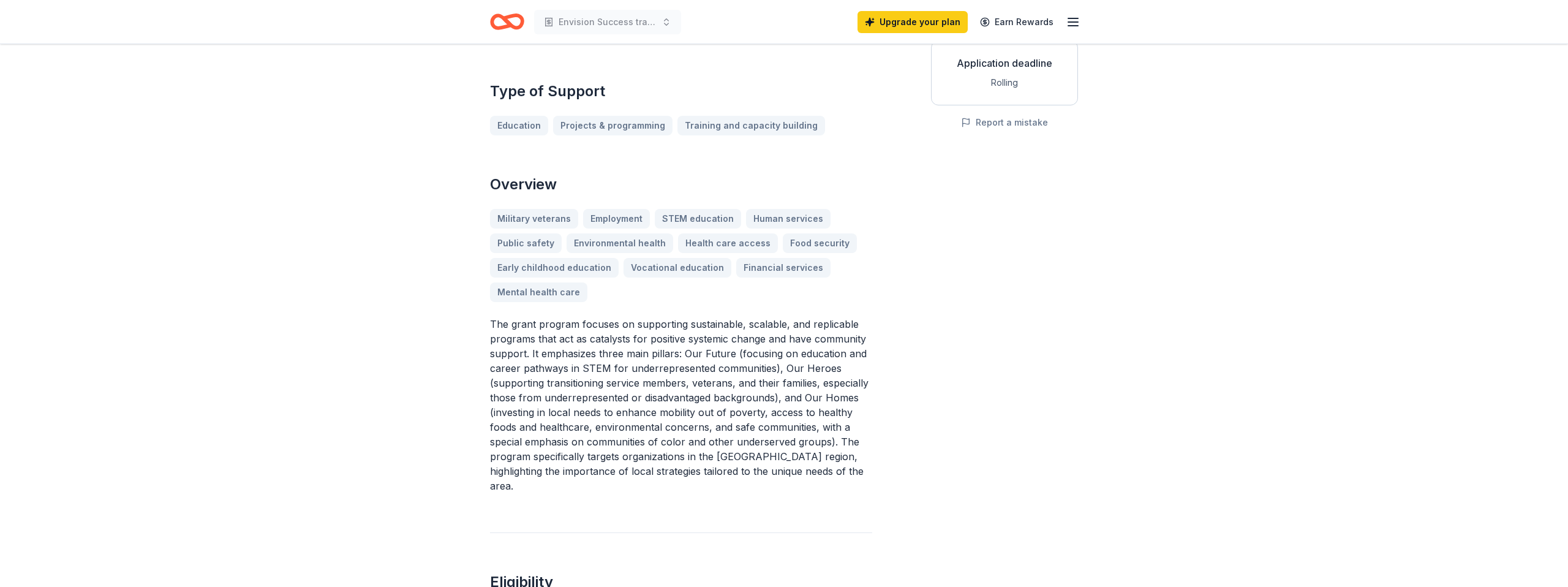
scroll to position [0, 0]
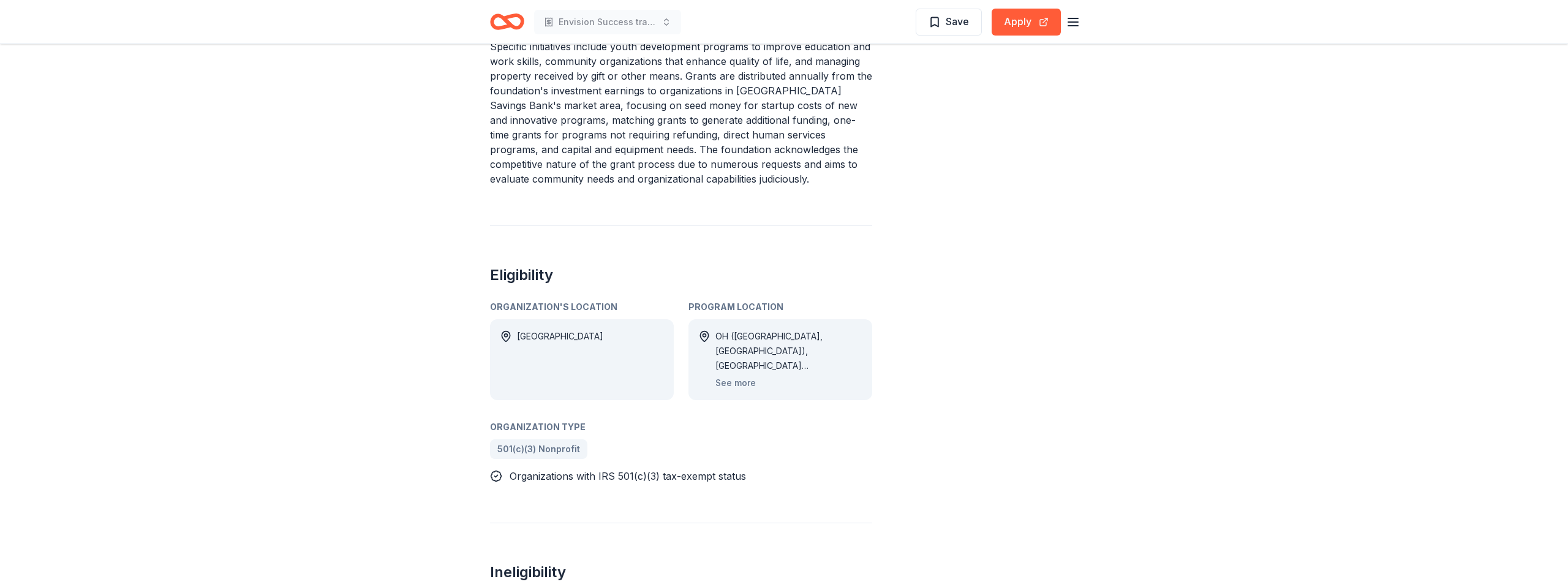
scroll to position [492, 0]
click at [1020, 22] on button "Apply" at bounding box center [1026, 22] width 69 height 27
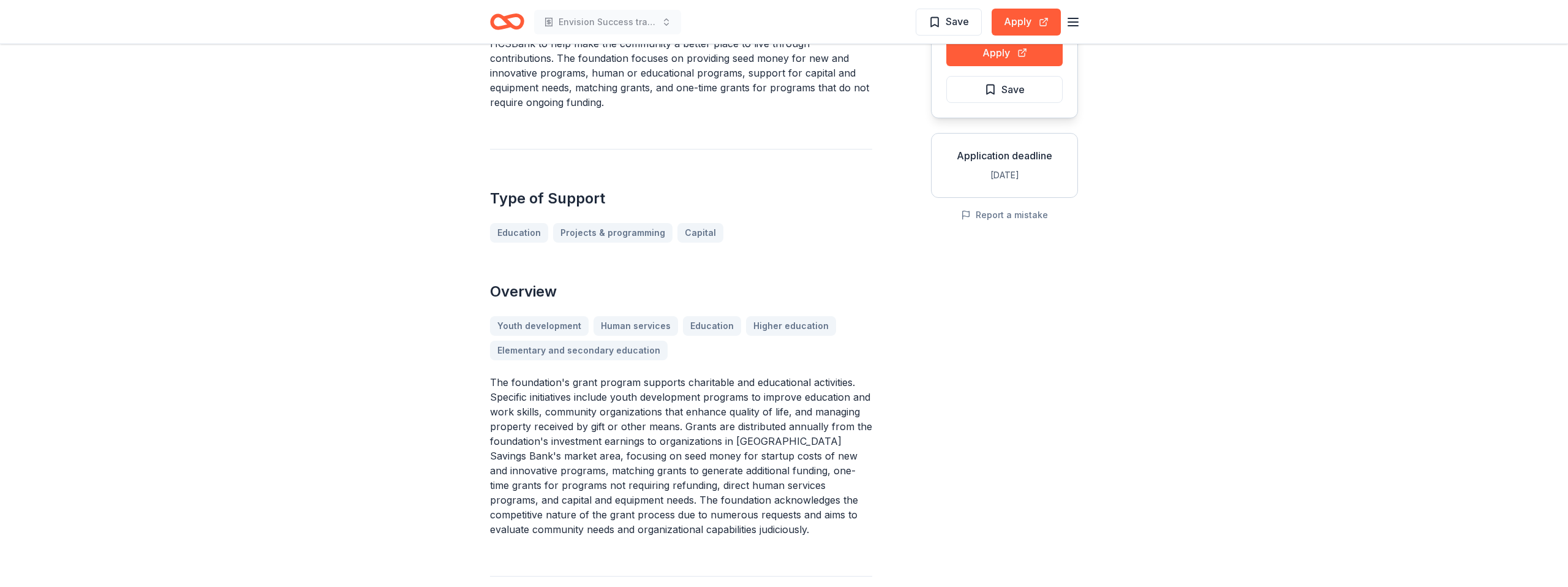
scroll to position [0, 0]
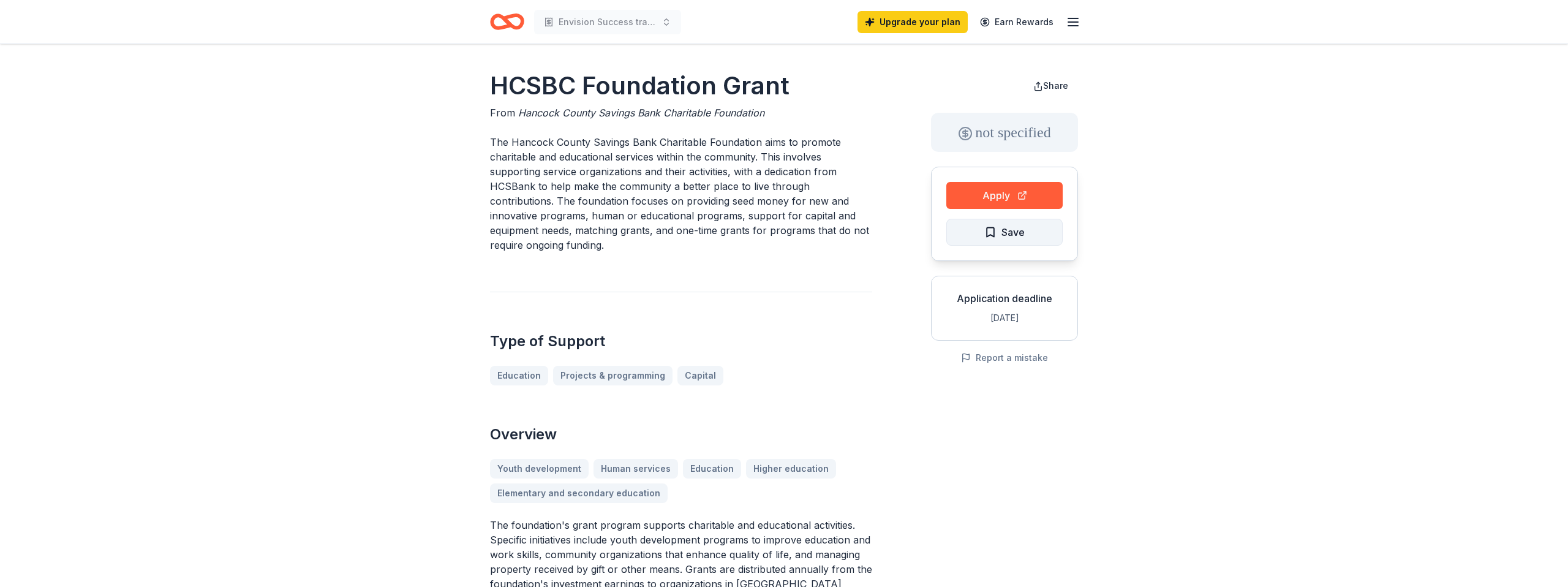
click at [1001, 233] on span "Save" at bounding box center [1004, 232] width 40 height 16
click at [1047, 84] on span "Share" at bounding box center [1055, 85] width 25 height 10
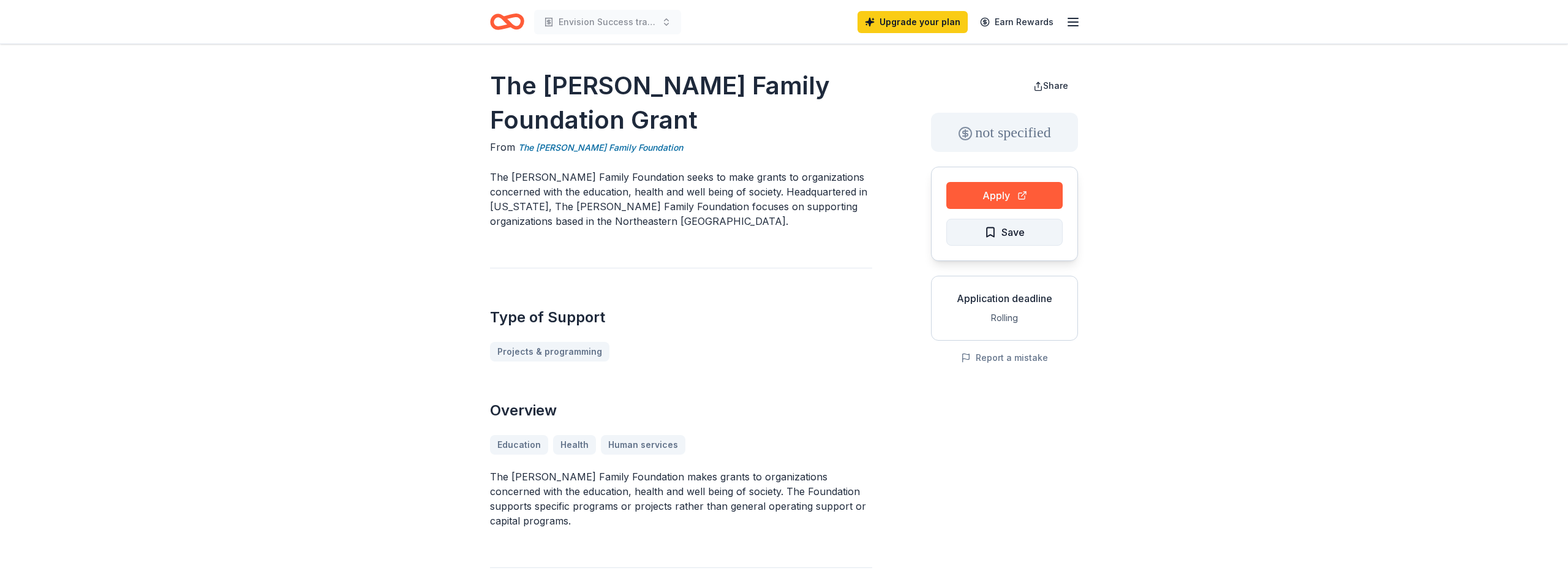
click at [1018, 227] on span "Save" at bounding box center [1013, 232] width 23 height 16
click at [1048, 84] on span "Share" at bounding box center [1055, 85] width 25 height 10
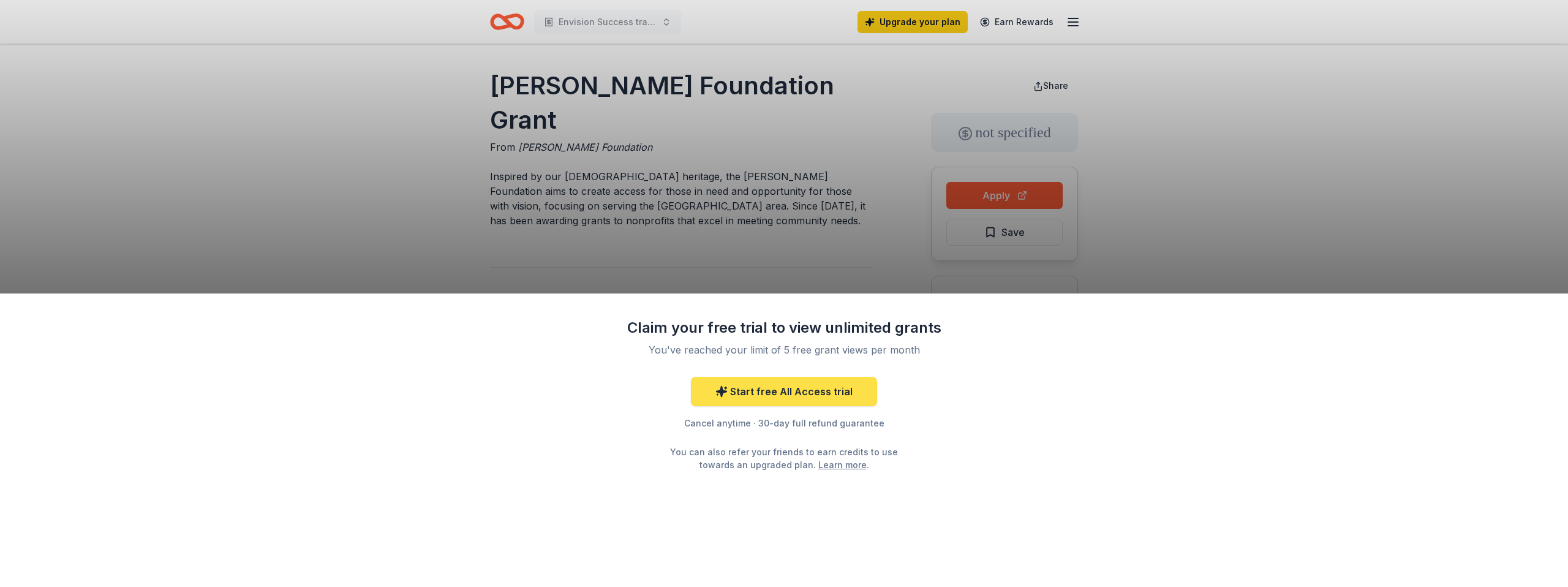
click at [776, 401] on link "Start free All Access trial" at bounding box center [784, 391] width 186 height 29
click at [785, 388] on link "Start free All Access trial" at bounding box center [784, 391] width 186 height 29
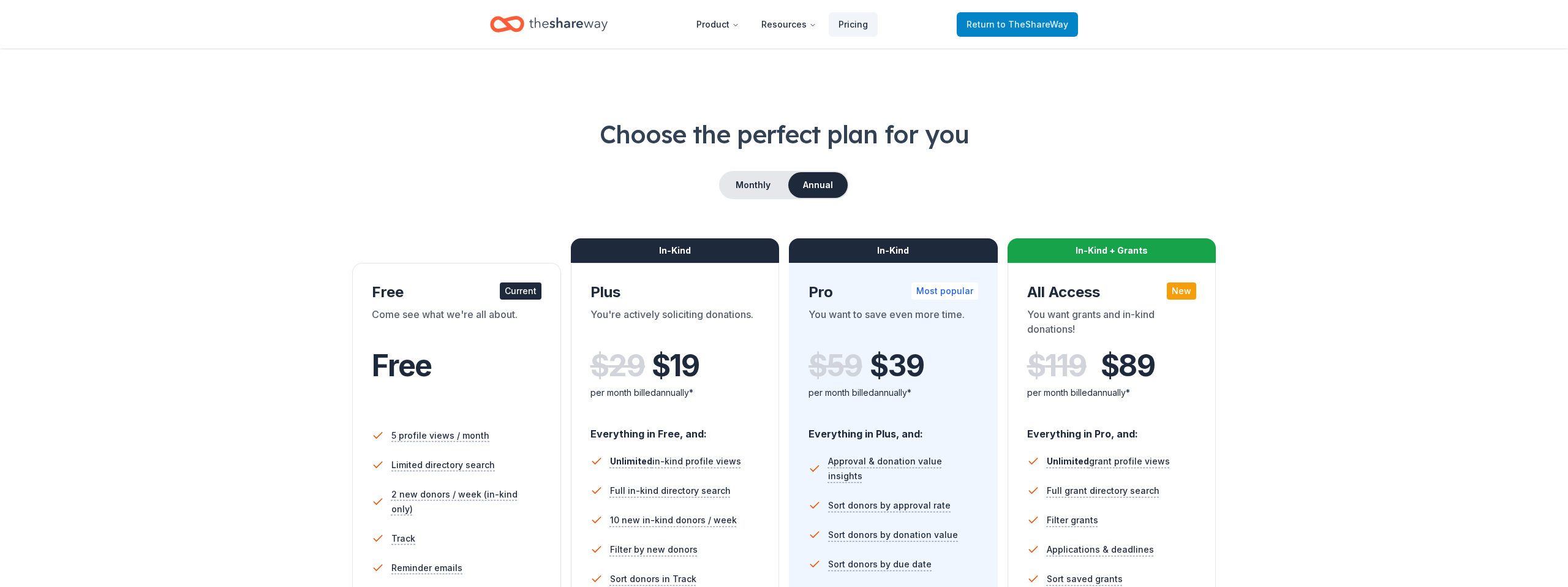
click at [1000, 24] on span "Return to TheShareWay" at bounding box center [1017, 24] width 102 height 15
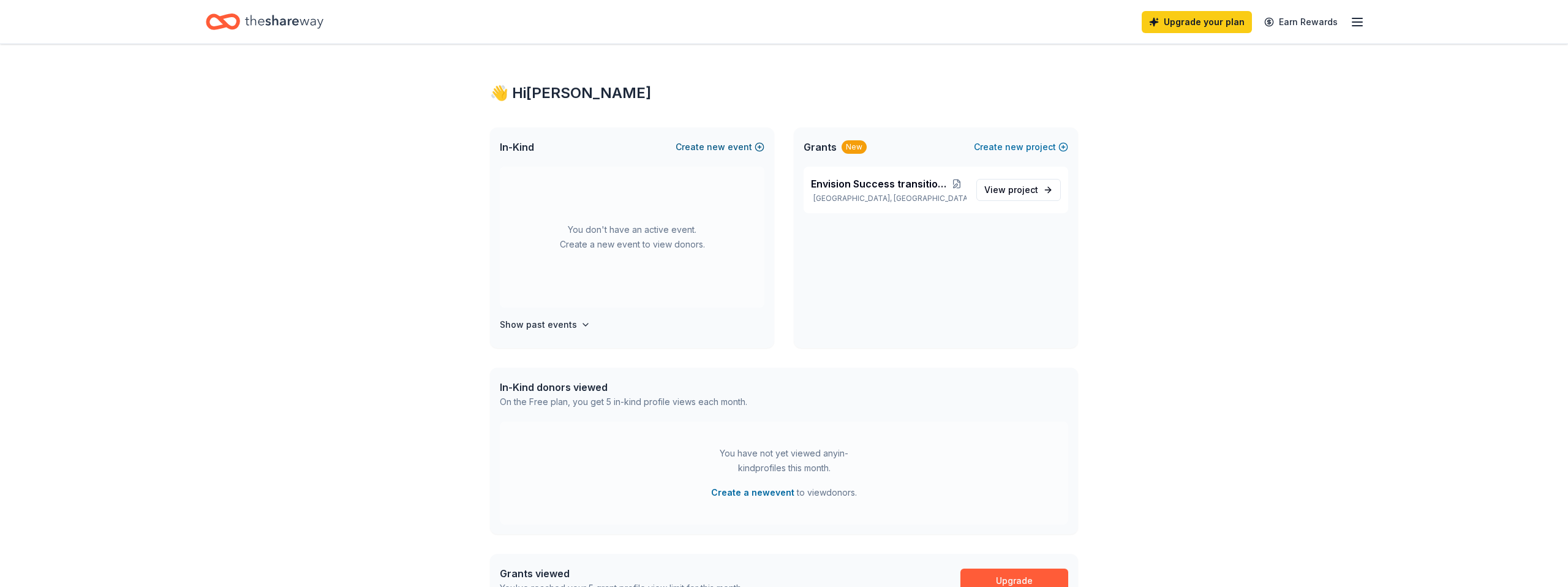
click at [709, 148] on span "new" at bounding box center [716, 147] width 18 height 15
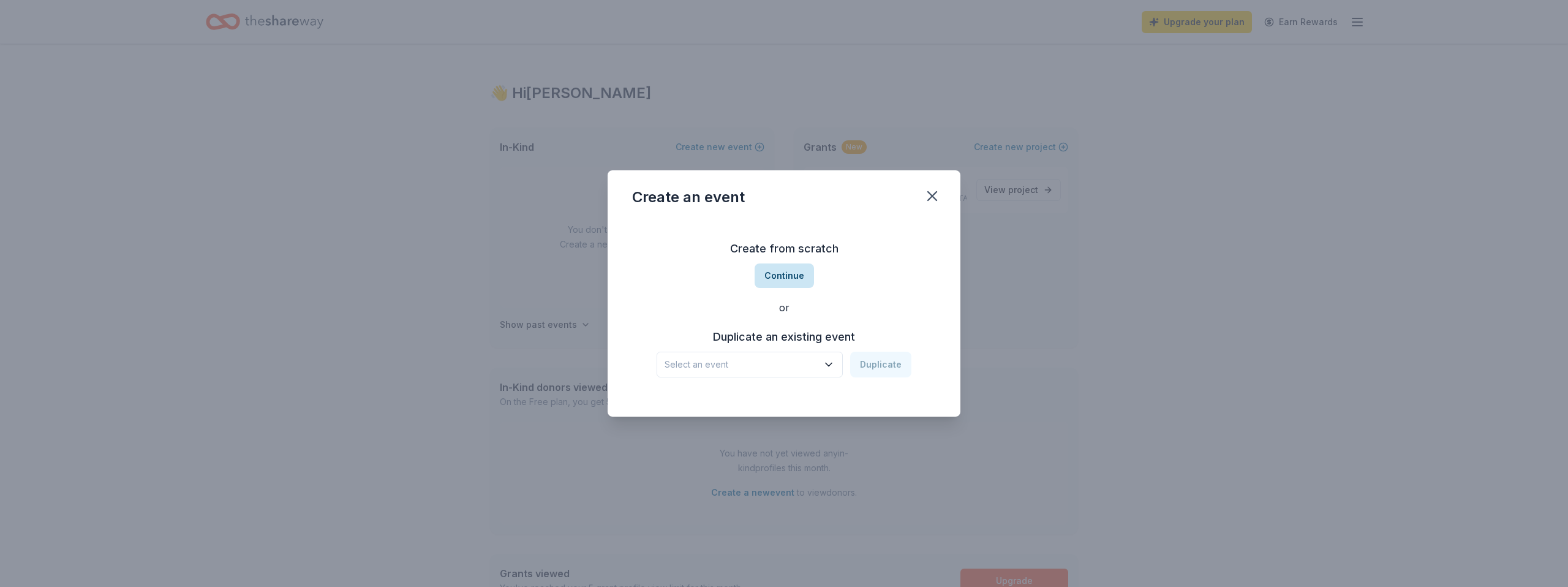
click at [772, 278] on button "Continue" at bounding box center [784, 275] width 59 height 24
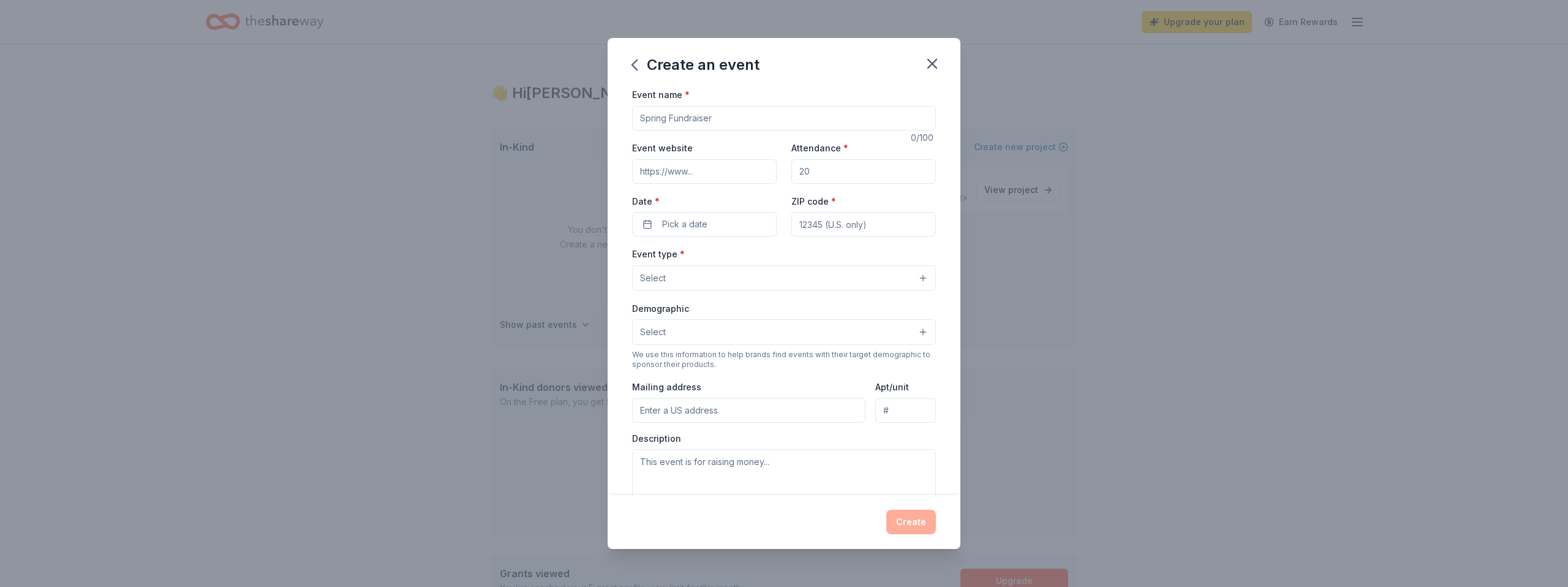
click at [684, 120] on input "Event name *" at bounding box center [784, 118] width 304 height 24
type input "Designer Bag Bingo"
click at [708, 173] on input "Event website" at bounding box center [704, 171] width 145 height 24
type input "envisionsuccess.org"
click at [825, 172] on input "Attendance *" at bounding box center [864, 171] width 145 height 24
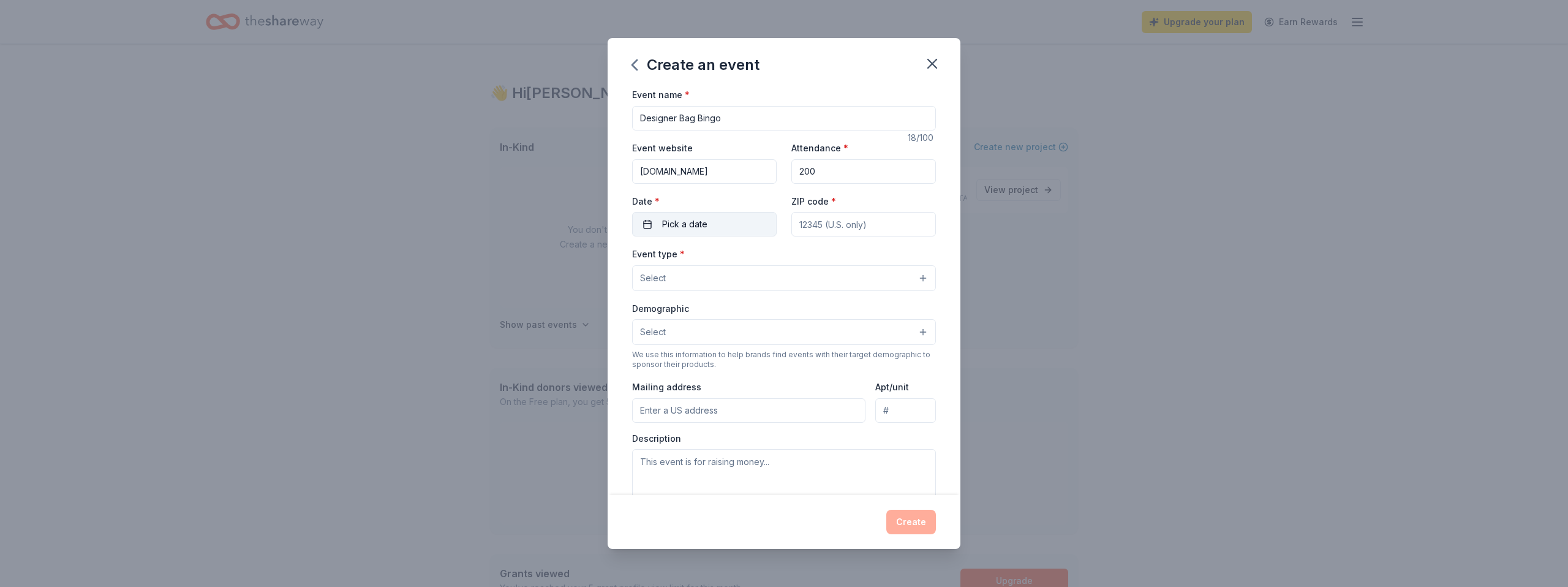
type input "200"
click at [744, 227] on button "Pick a date" at bounding box center [704, 224] width 145 height 24
click at [774, 261] on button "Go to next month" at bounding box center [770, 256] width 17 height 17
click at [750, 330] on button "10" at bounding box center [749, 329] width 22 height 22
click at [833, 231] on input "ZIP code *" at bounding box center [864, 224] width 145 height 24
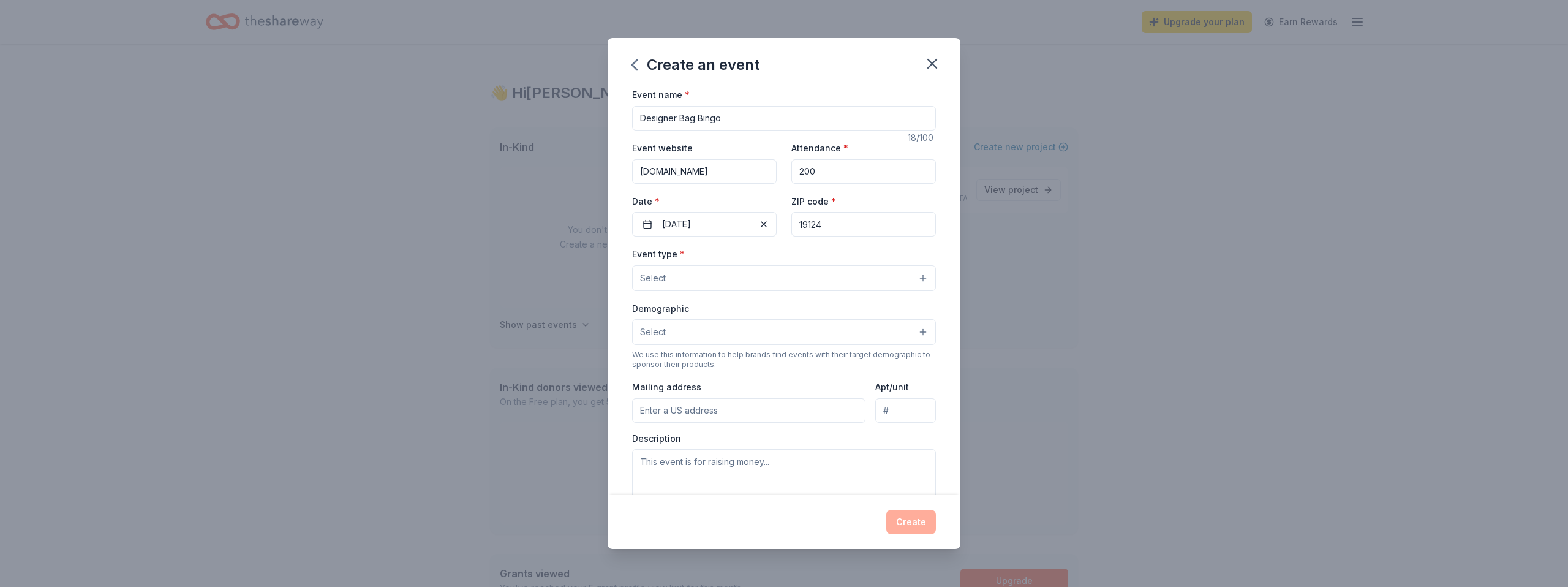
type input "19124"
click at [732, 280] on button "Select" at bounding box center [784, 278] width 304 height 26
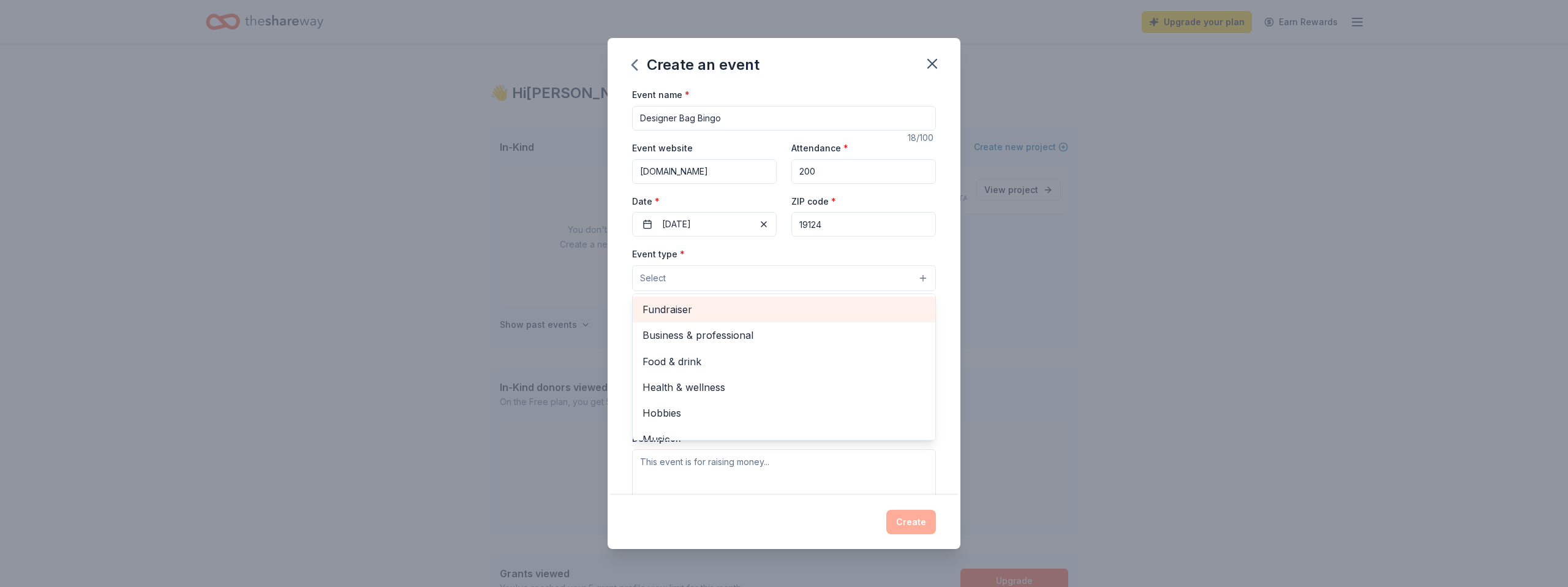
click at [708, 310] on span "Fundraiser" at bounding box center [784, 309] width 283 height 16
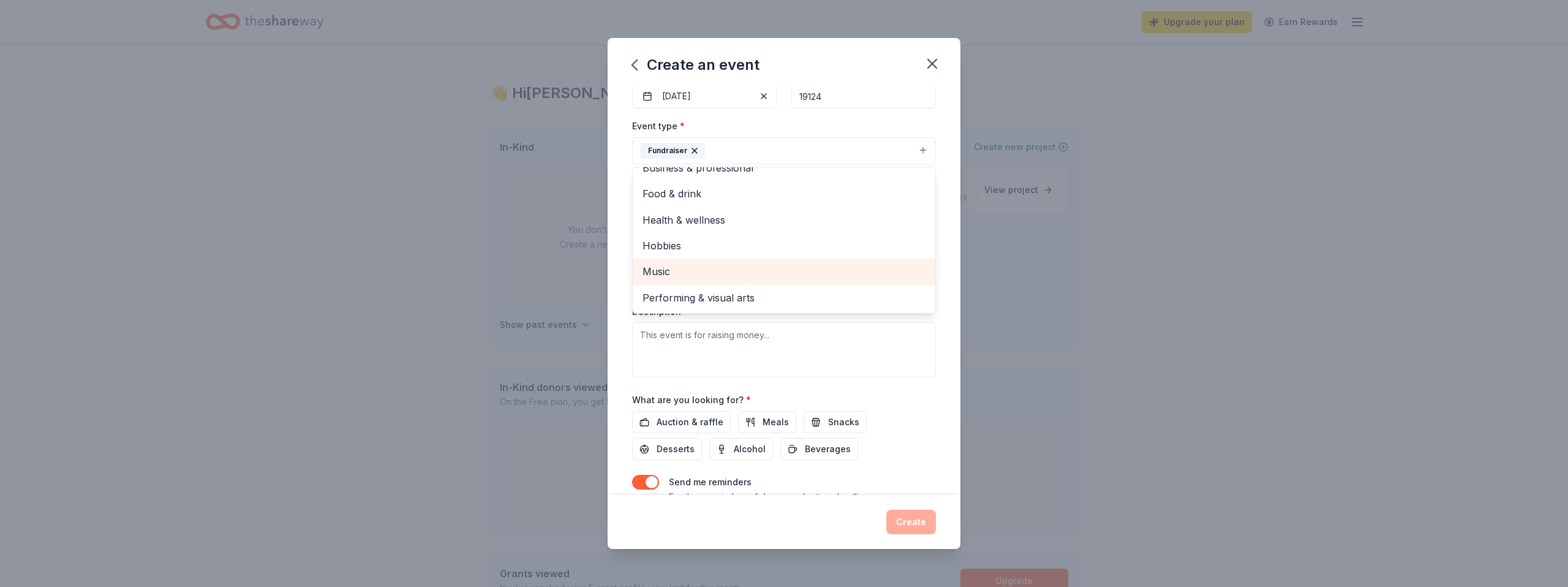
scroll to position [129, 0]
click at [947, 126] on div "Event name * Designer Bag Bingo 18 /100 Event website envisionsuccess.org Atten…" at bounding box center [784, 290] width 353 height 407
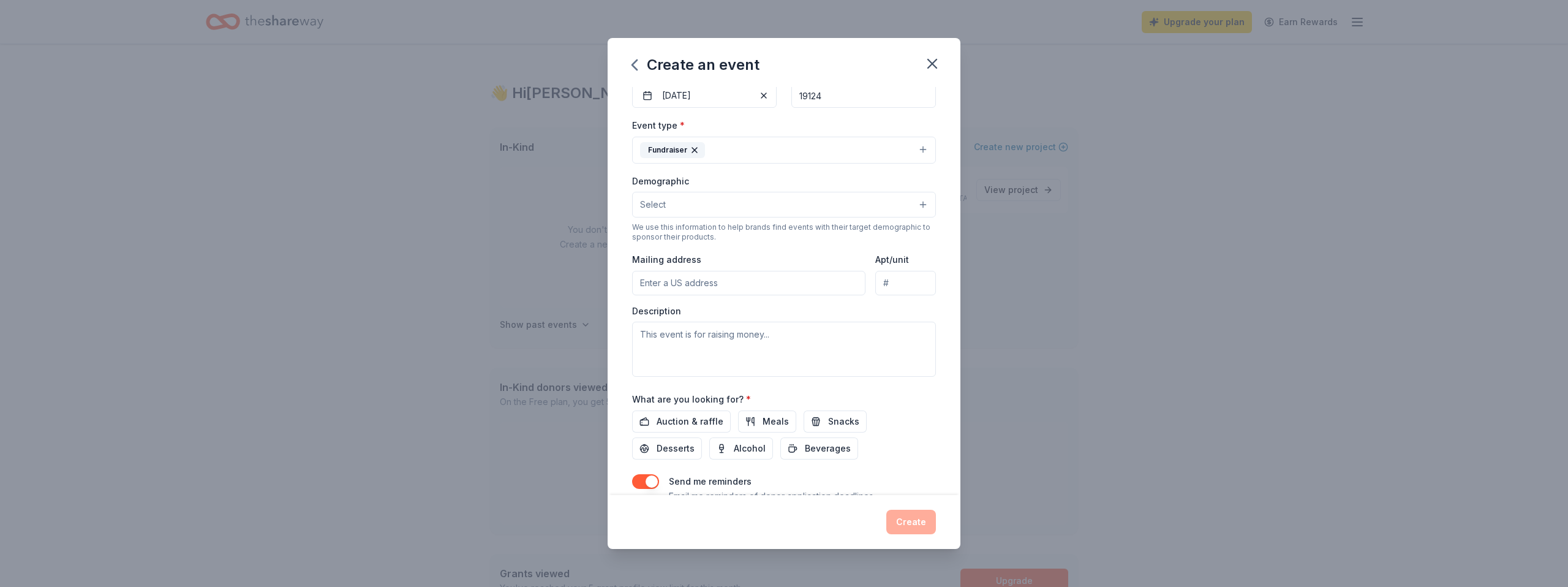
click at [753, 207] on button "Select" at bounding box center [784, 205] width 304 height 26
click at [718, 253] on span "Mostly women" at bounding box center [784, 249] width 283 height 16
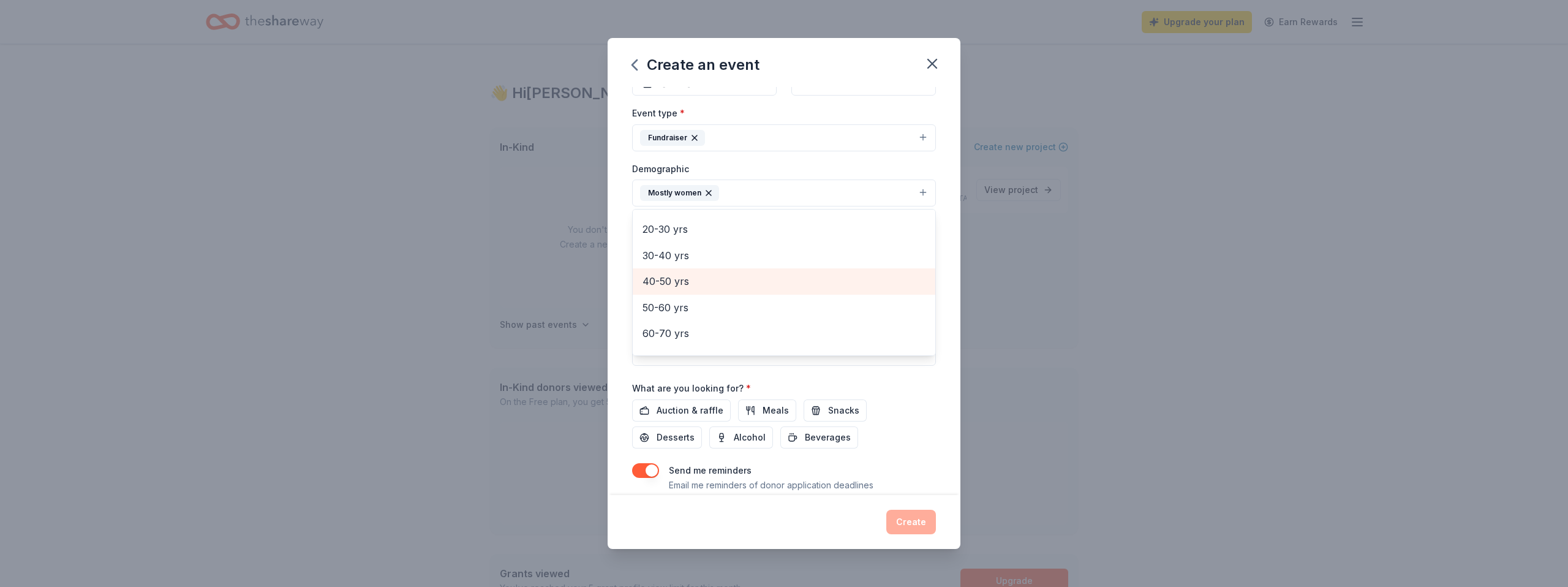
scroll to position [129, 0]
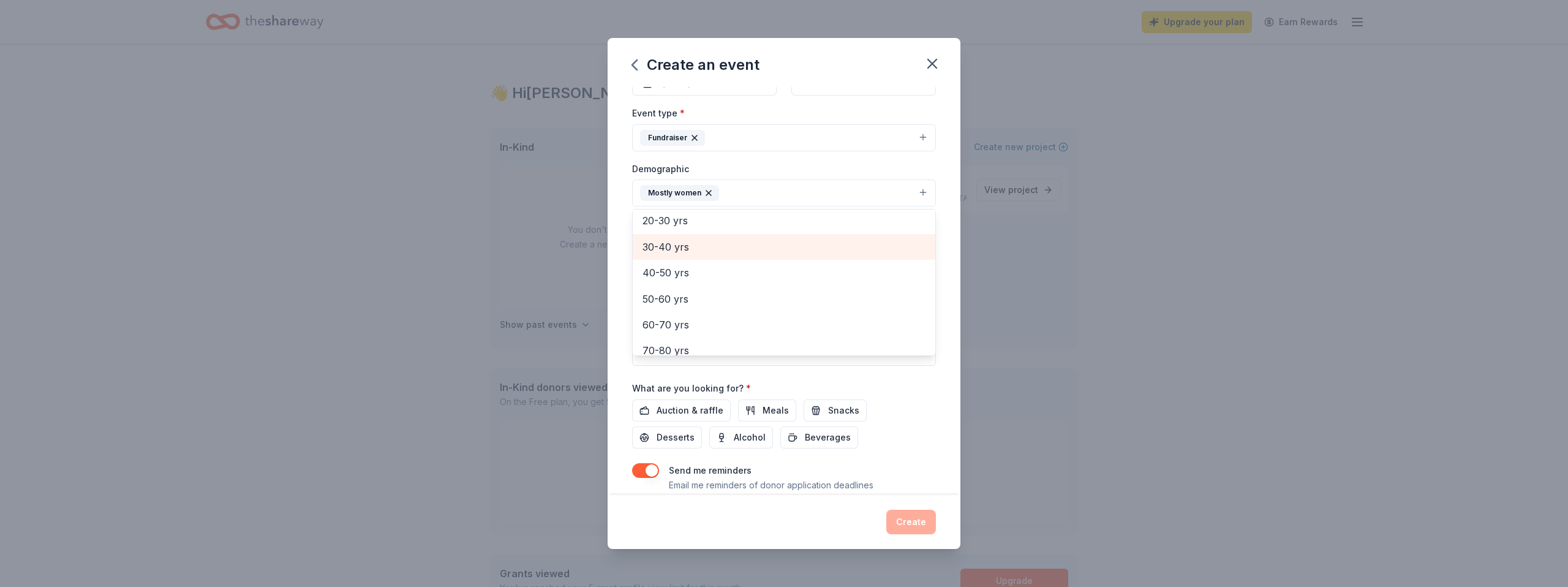
click at [719, 248] on span "30-40 yrs" at bounding box center [784, 246] width 283 height 16
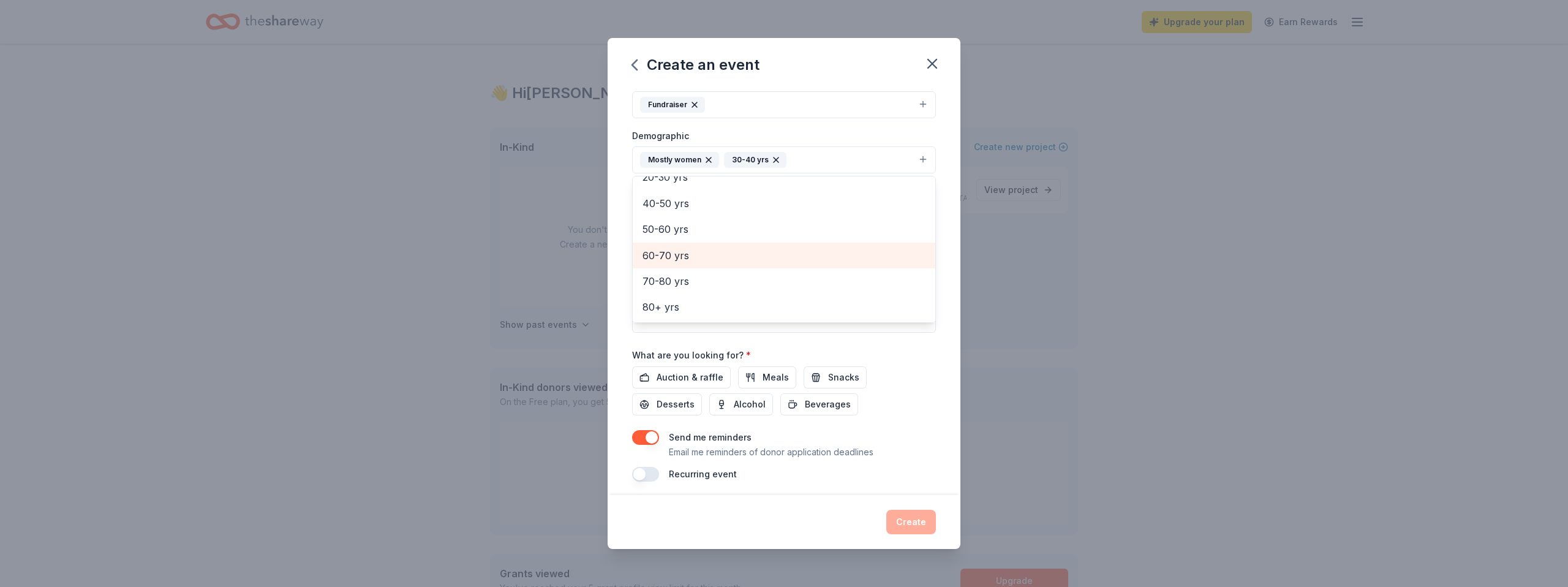
scroll to position [180, 0]
click at [813, 343] on div "Event name * Designer Bag Bingo 18 /100 Event website envisionsuccess.org Atten…" at bounding box center [784, 191] width 304 height 569
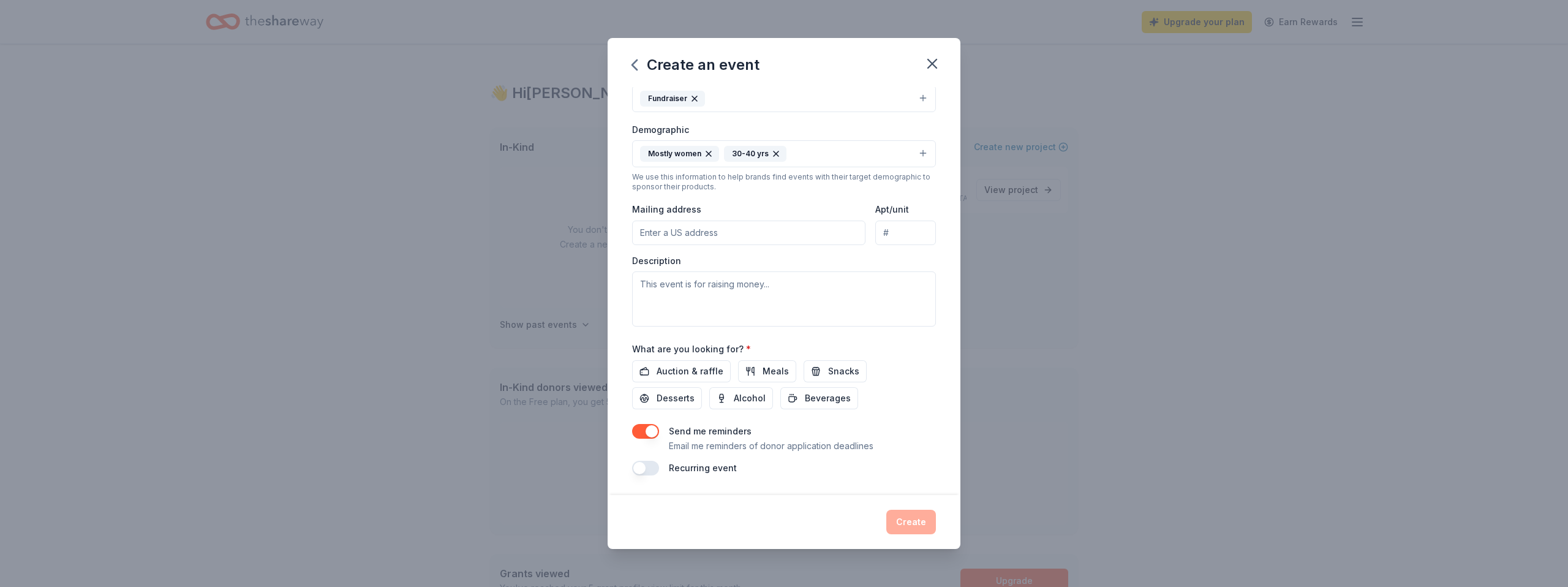
click at [749, 232] on input "Mailing address" at bounding box center [749, 233] width 233 height 24
type input "100 Carpenter Lane"
click at [732, 306] on textarea at bounding box center [784, 299] width 304 height 55
click at [924, 287] on textarea "to support general operating expense for the envision success transi" at bounding box center [784, 299] width 304 height 55
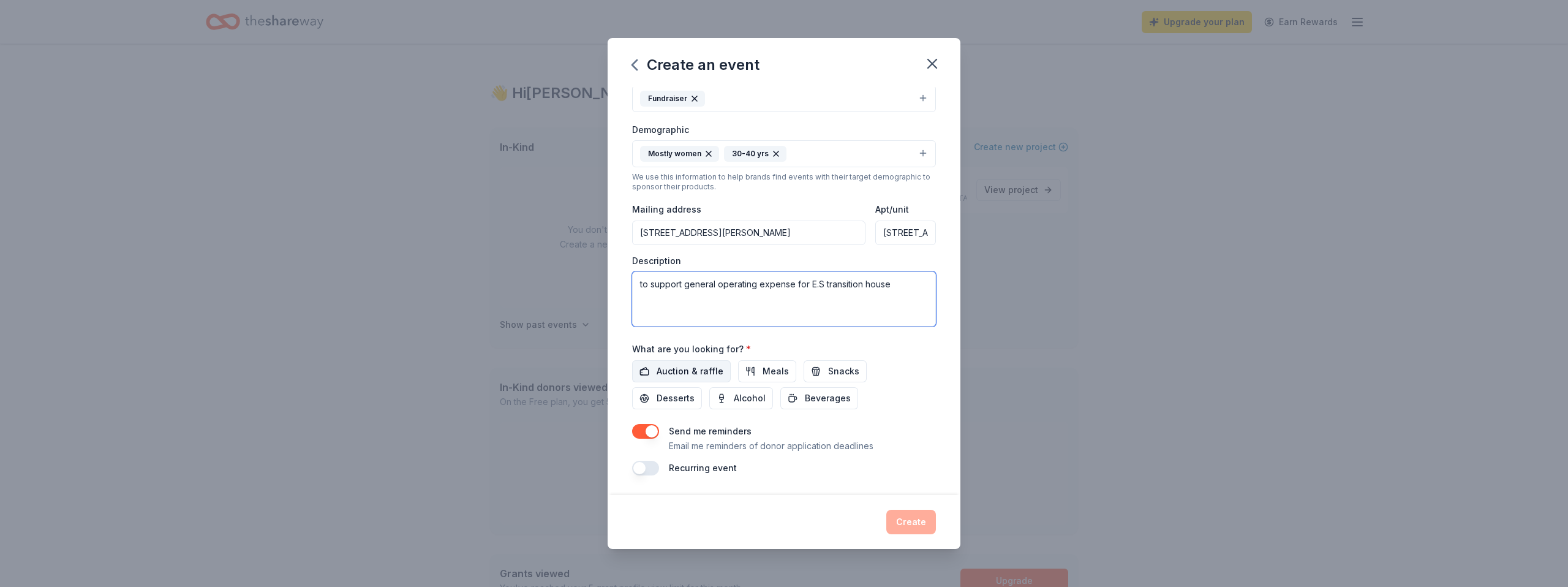
type textarea "to support general operating expense for E.S transition house"
click at [711, 375] on span "Auction & raffle" at bounding box center [690, 371] width 67 height 15
click at [916, 524] on button "Create" at bounding box center [910, 522] width 50 height 24
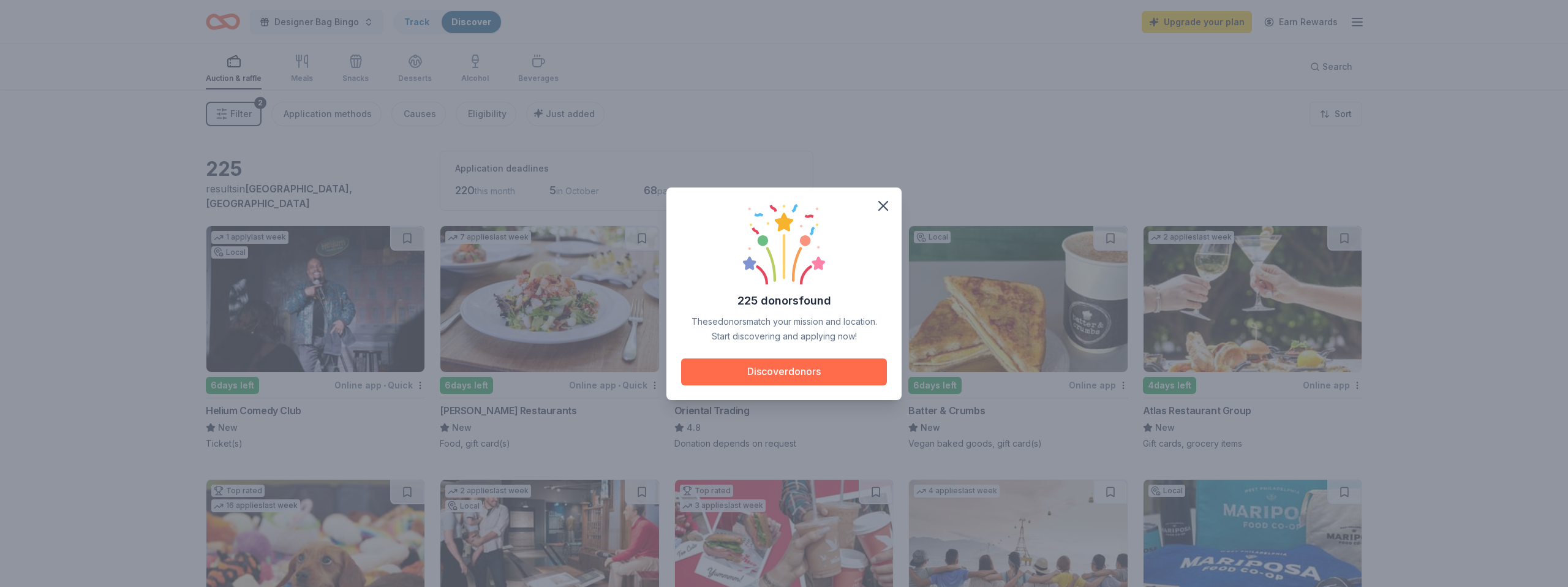
click at [794, 380] on button "Discover donors" at bounding box center [784, 372] width 206 height 27
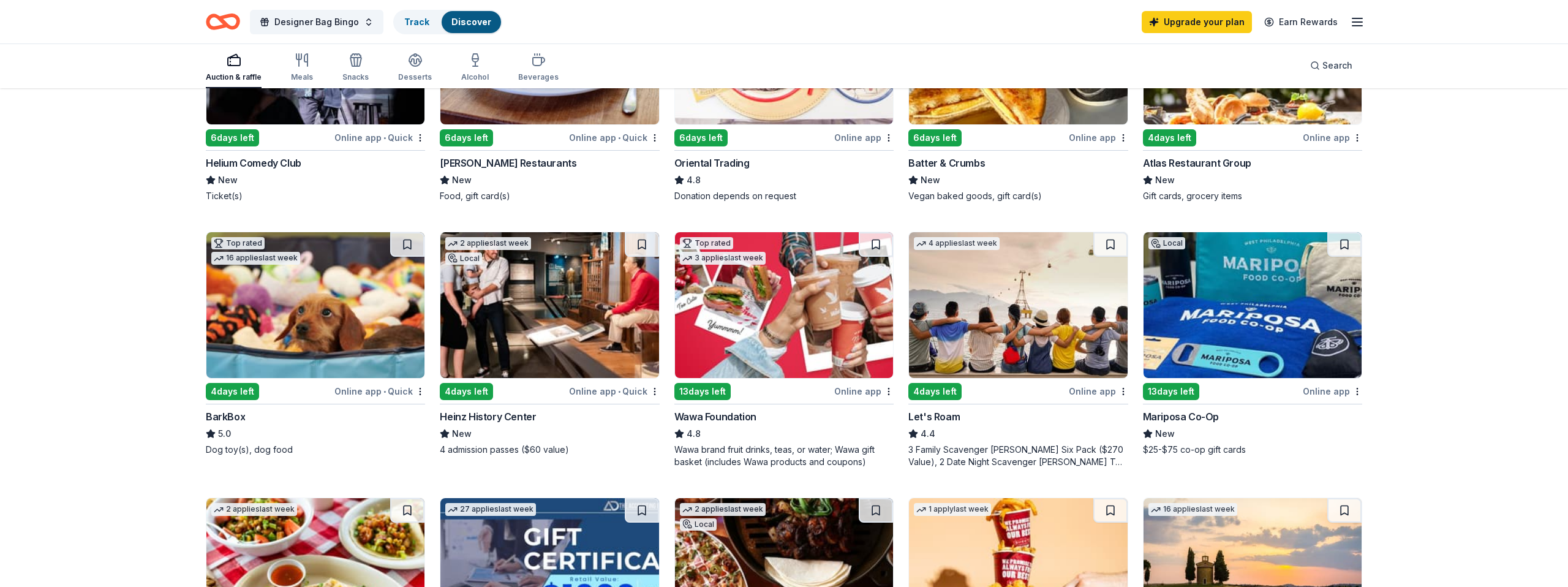
scroll to position [250, 0]
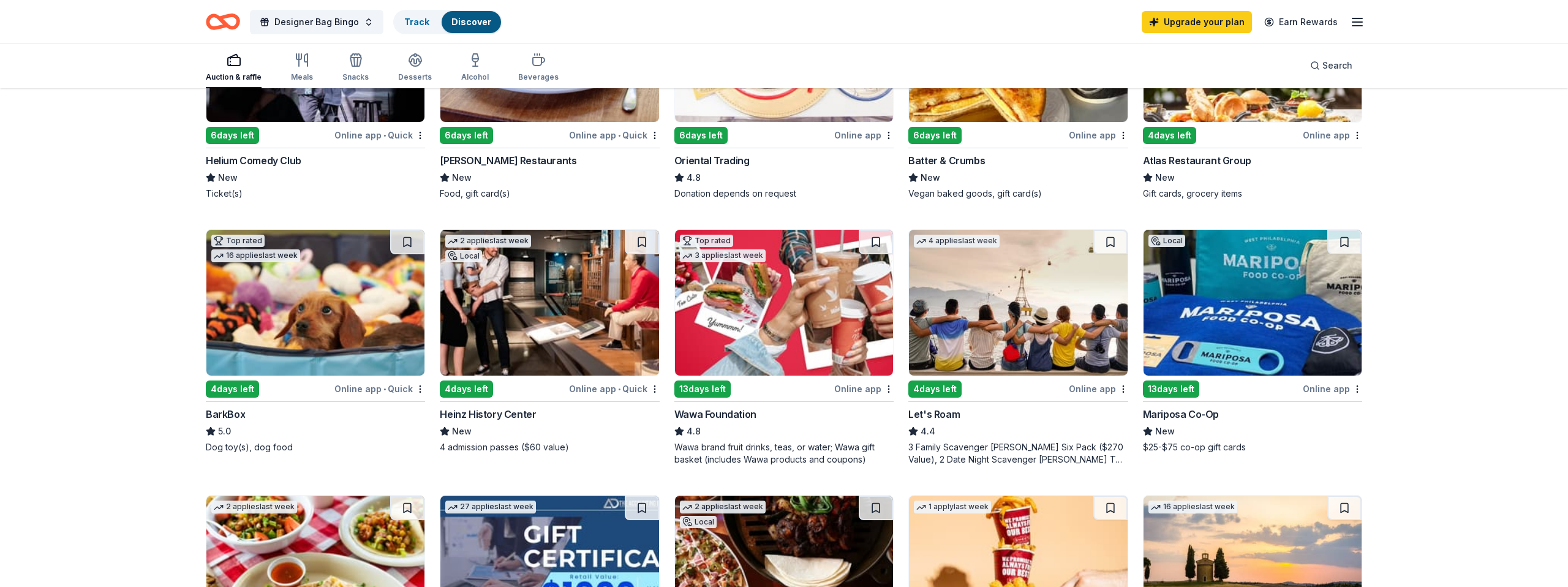
click at [694, 392] on div "13 days left" at bounding box center [702, 388] width 56 height 17
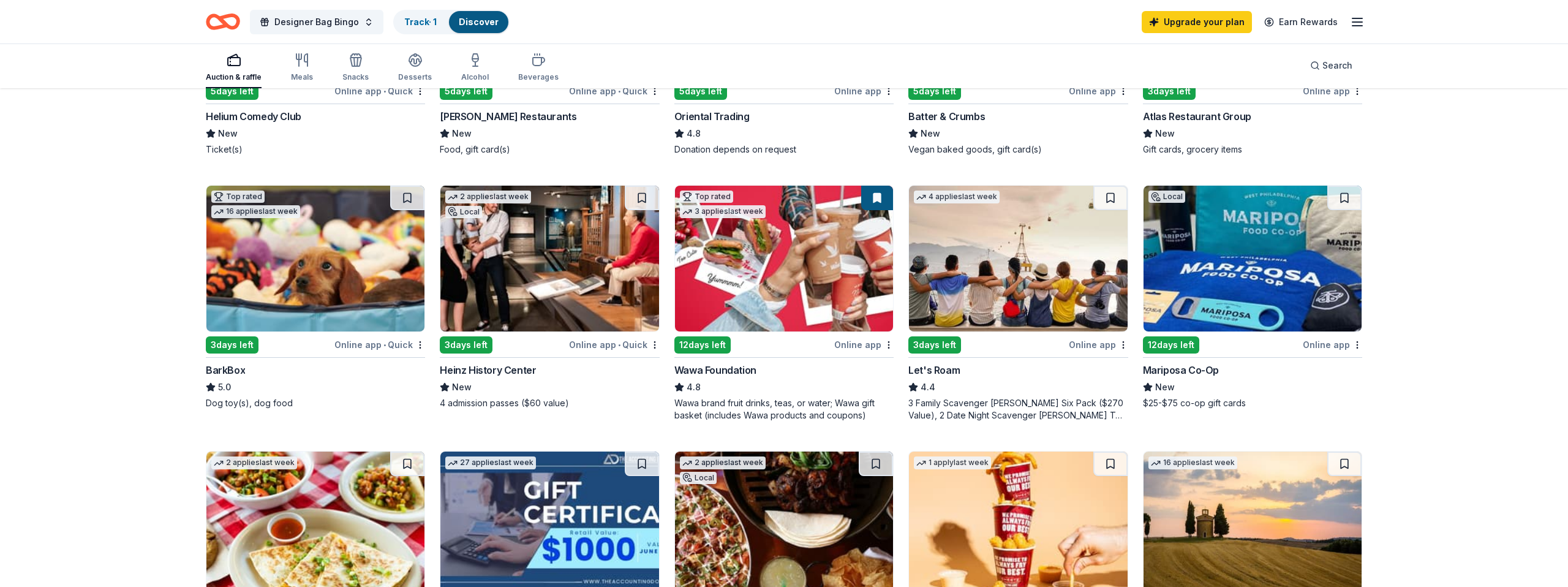
scroll to position [0, 0]
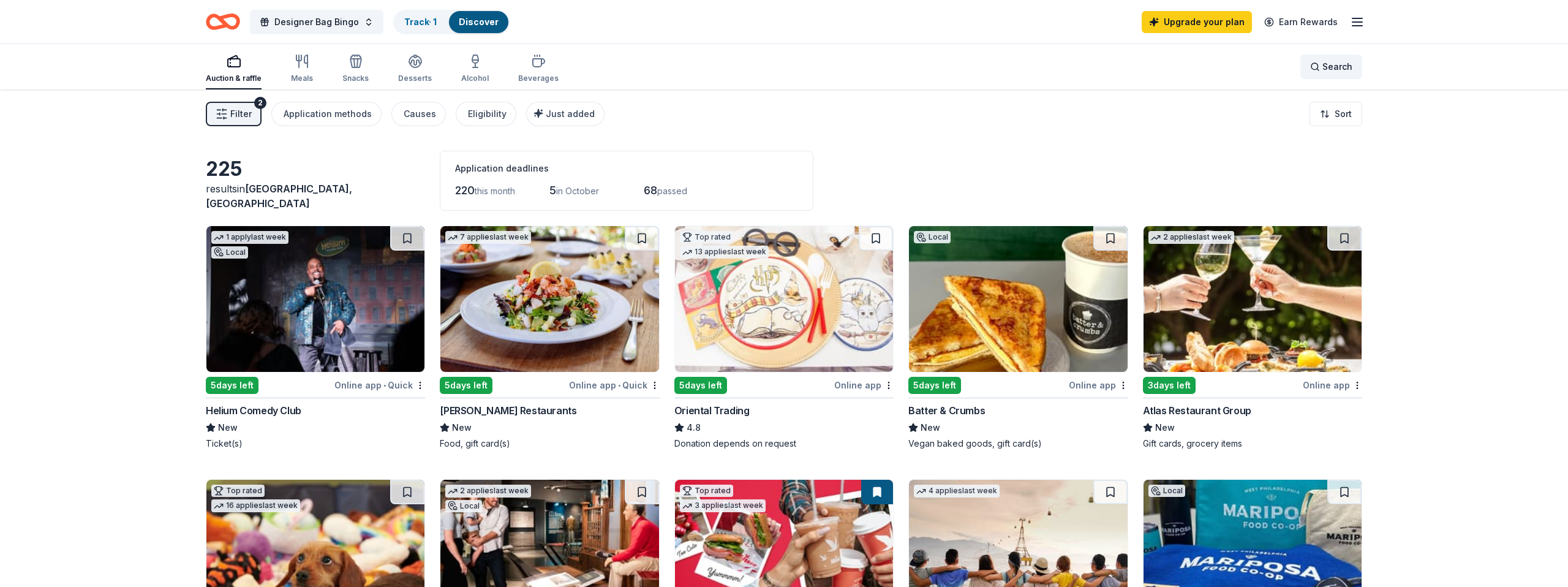
click at [1317, 73] on div "Search" at bounding box center [1331, 67] width 42 height 15
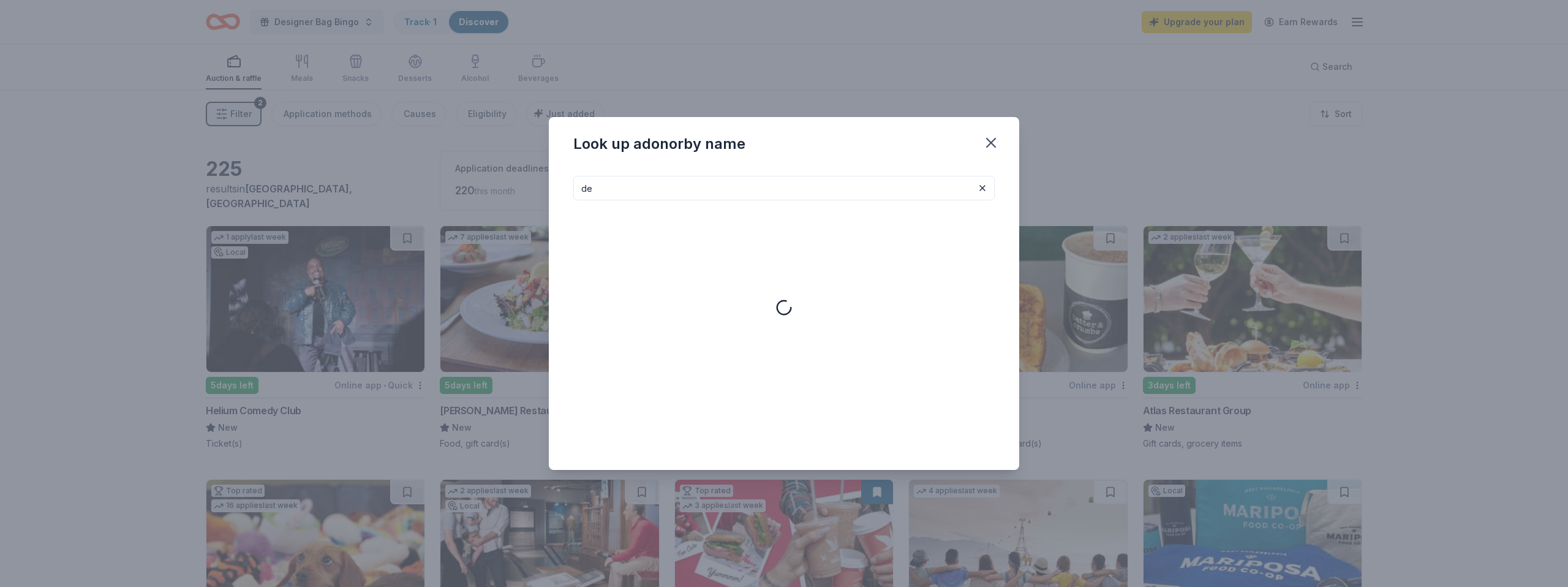
type input "d"
type input "p"
type input "k"
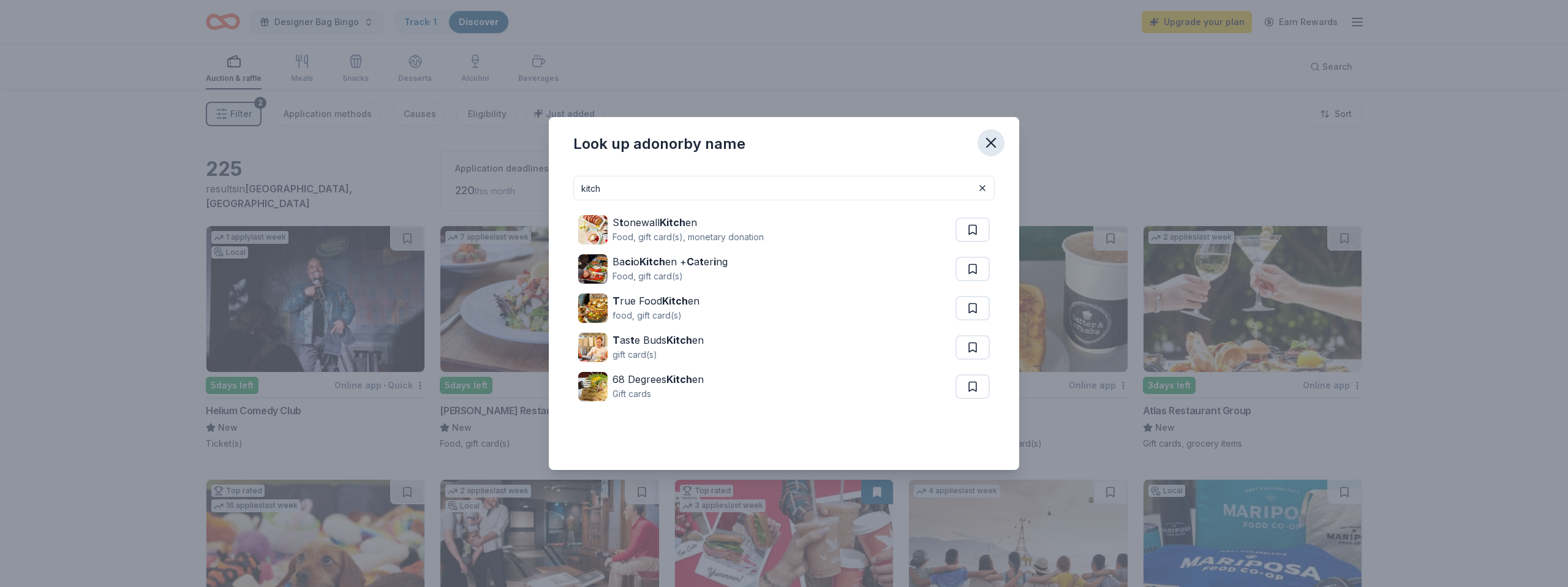
type input "kitch"
click at [992, 145] on icon "button" at bounding box center [991, 142] width 17 height 17
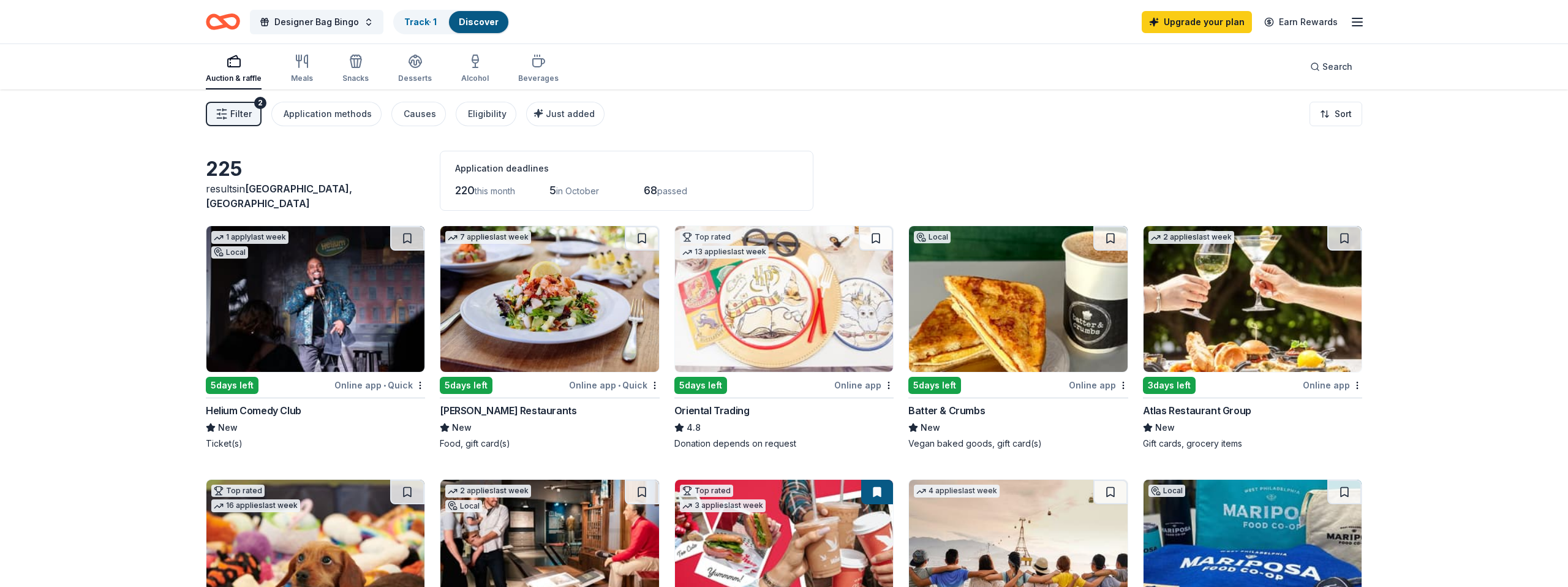
click at [250, 110] on span "Filter" at bounding box center [241, 114] width 22 height 15
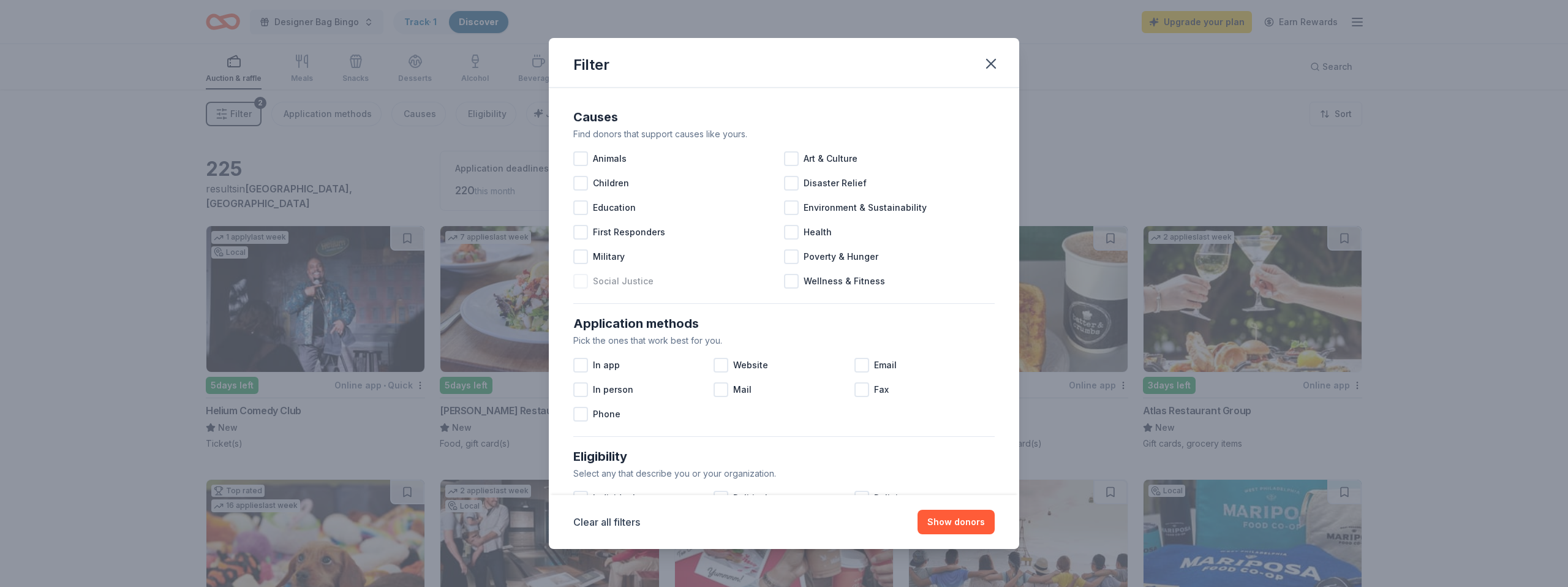
click at [580, 283] on div at bounding box center [581, 282] width 15 height 15
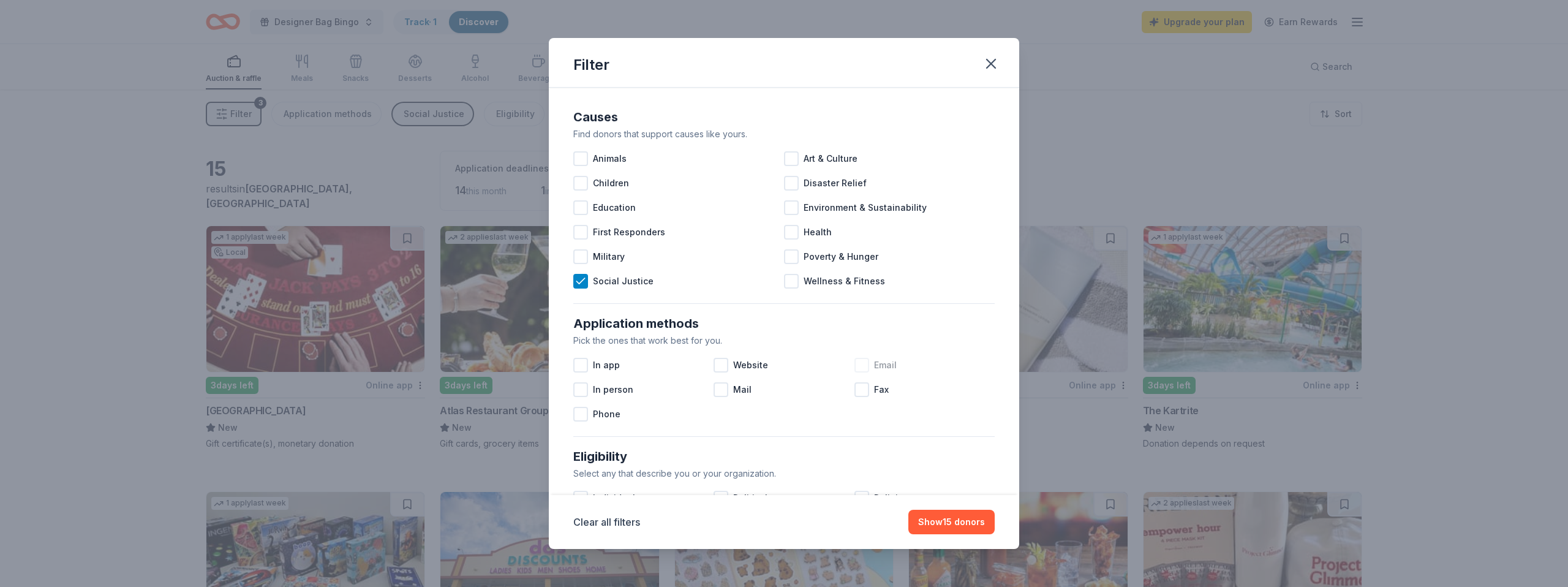
click at [861, 365] on div at bounding box center [862, 365] width 15 height 15
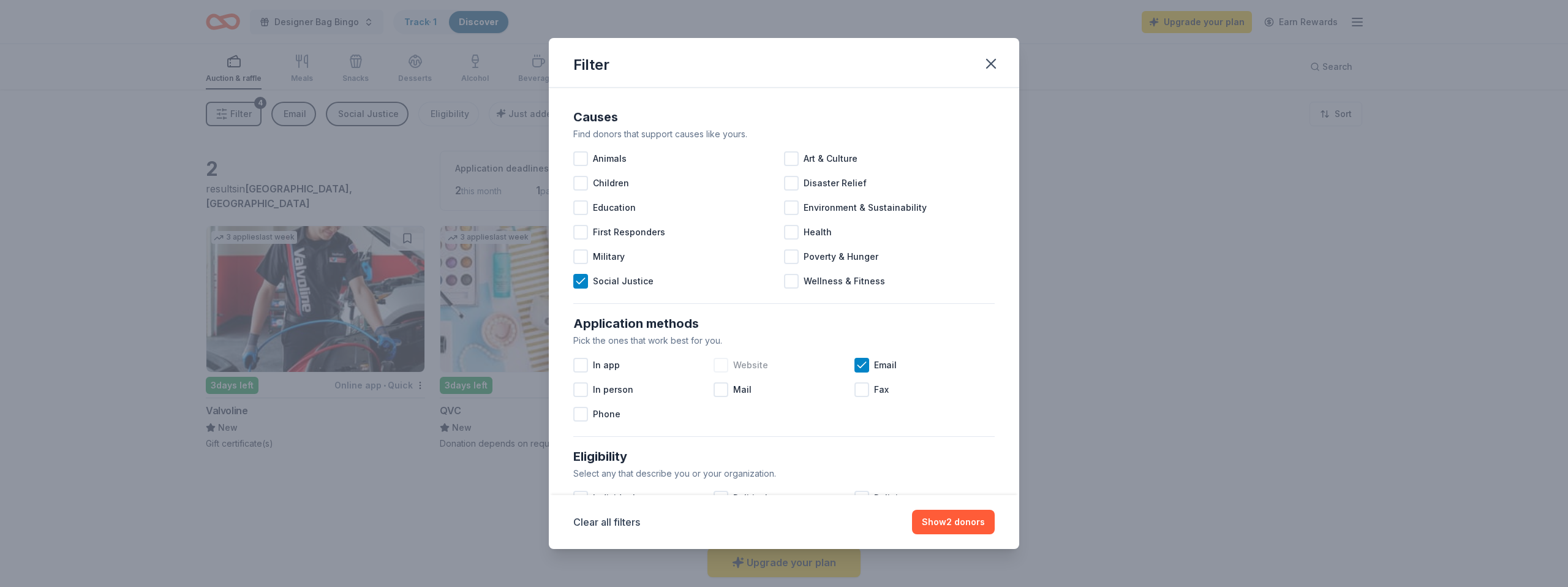
click at [722, 364] on div at bounding box center [721, 365] width 15 height 15
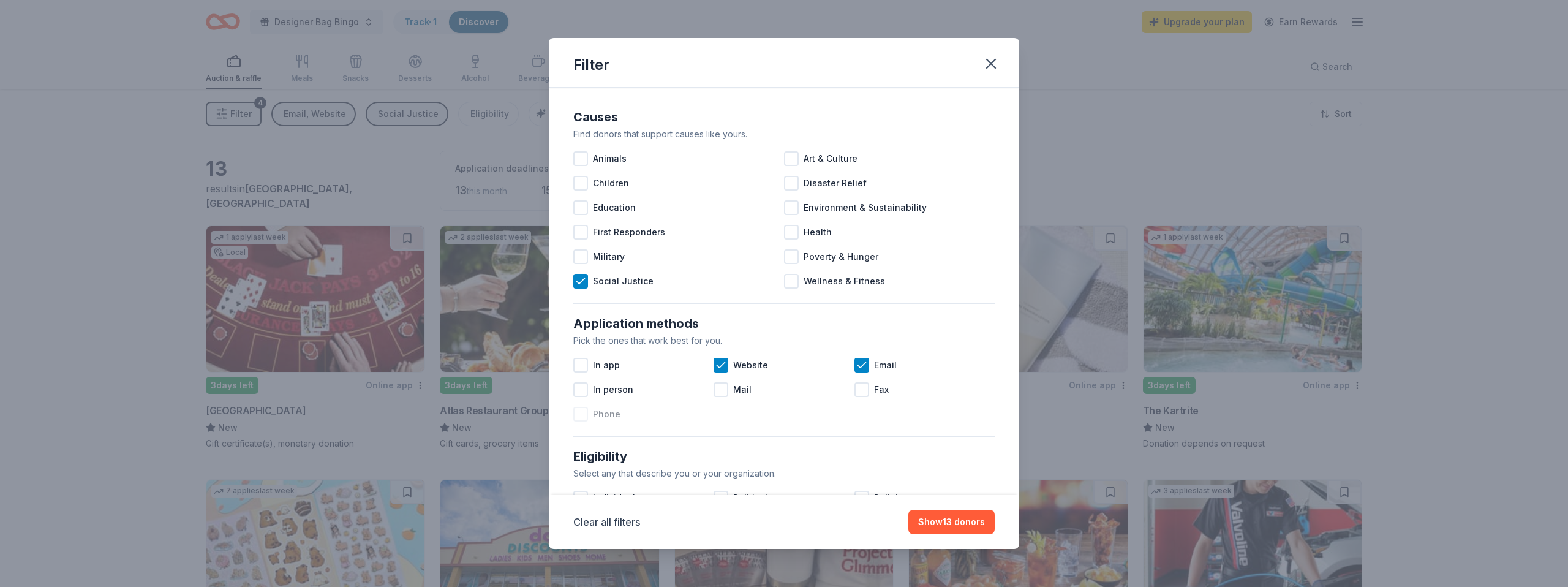
click at [578, 417] on div at bounding box center [581, 414] width 15 height 15
click at [927, 526] on button "Show 13 donors" at bounding box center [951, 522] width 86 height 24
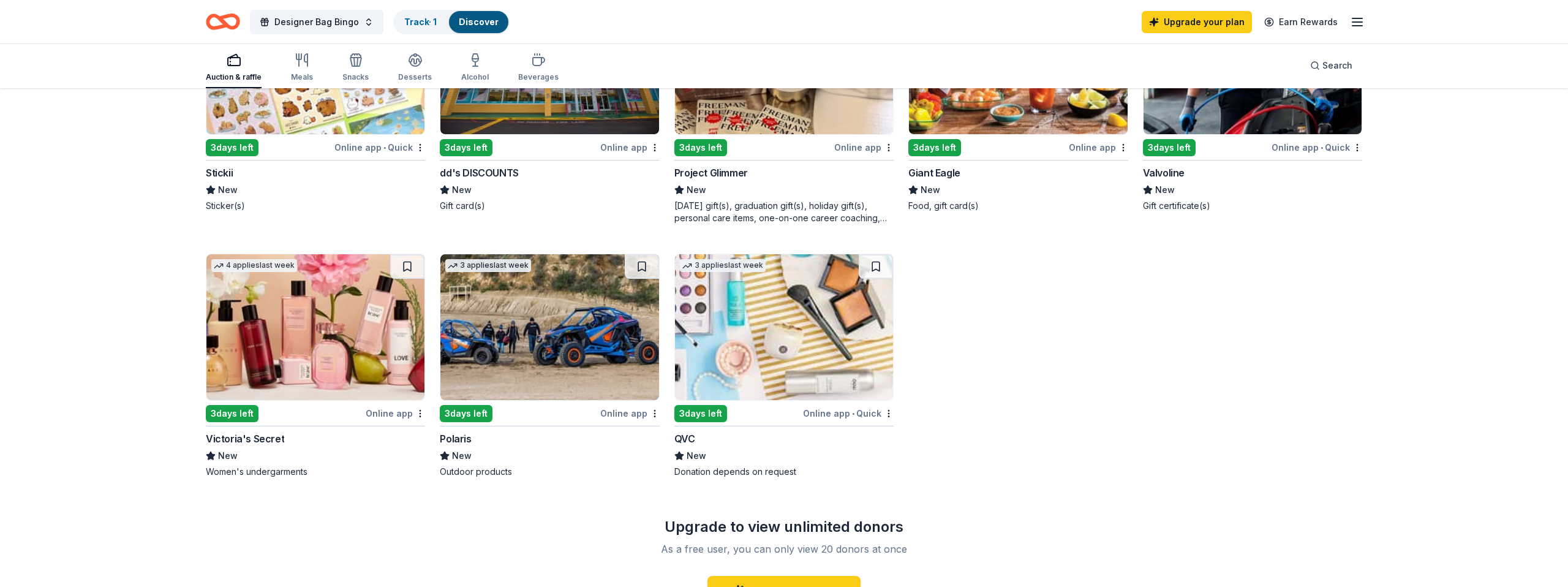
scroll to position [492, 0]
click at [275, 352] on img at bounding box center [316, 326] width 218 height 146
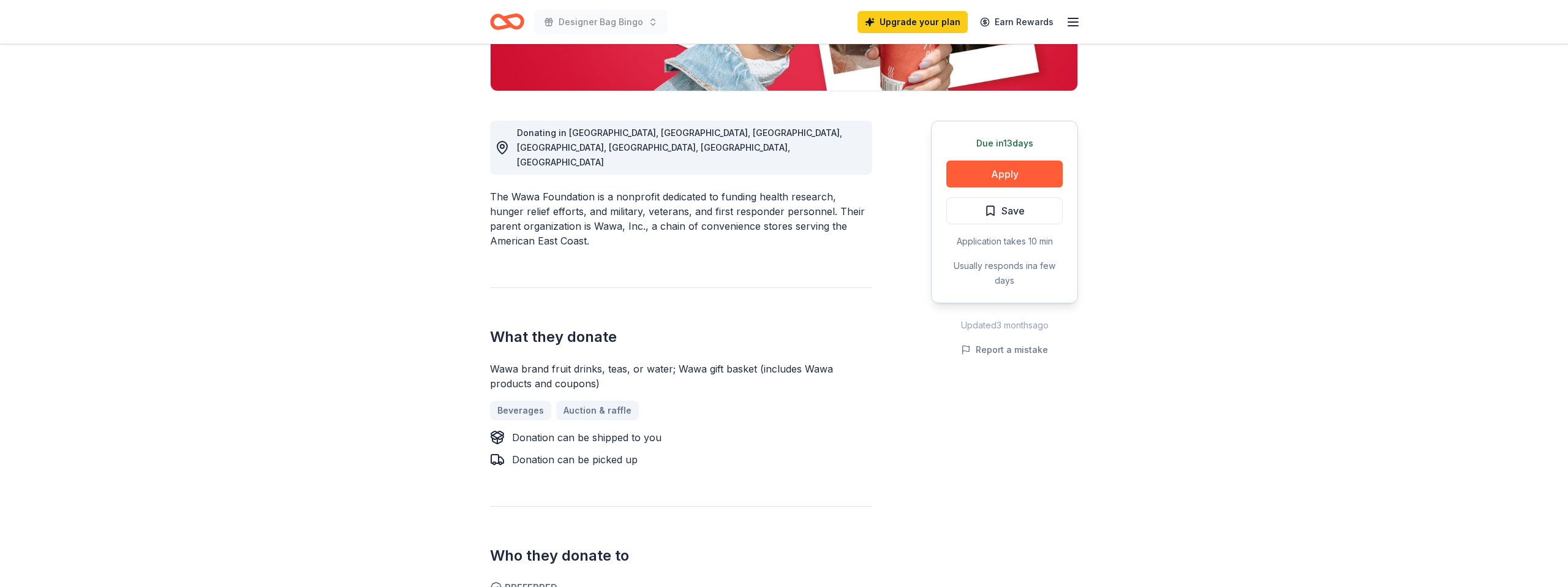
scroll to position [267, 0]
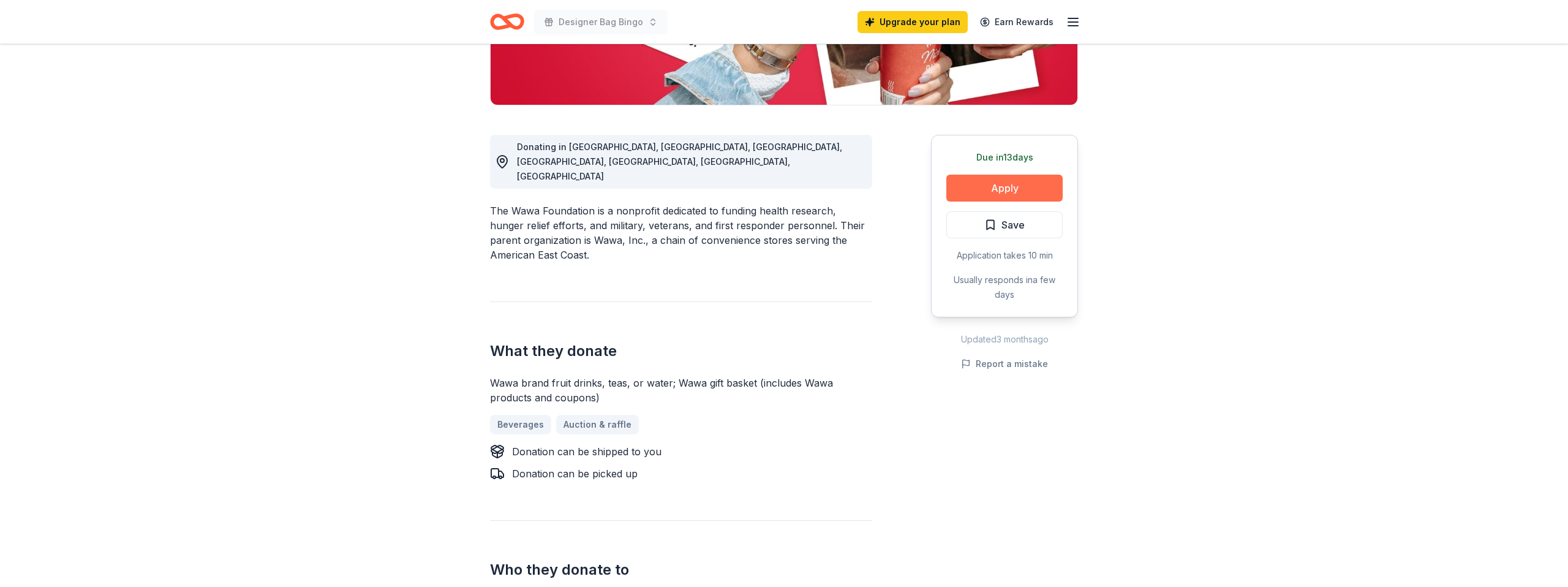
click at [1036, 186] on button "Apply" at bounding box center [1004, 188] width 116 height 27
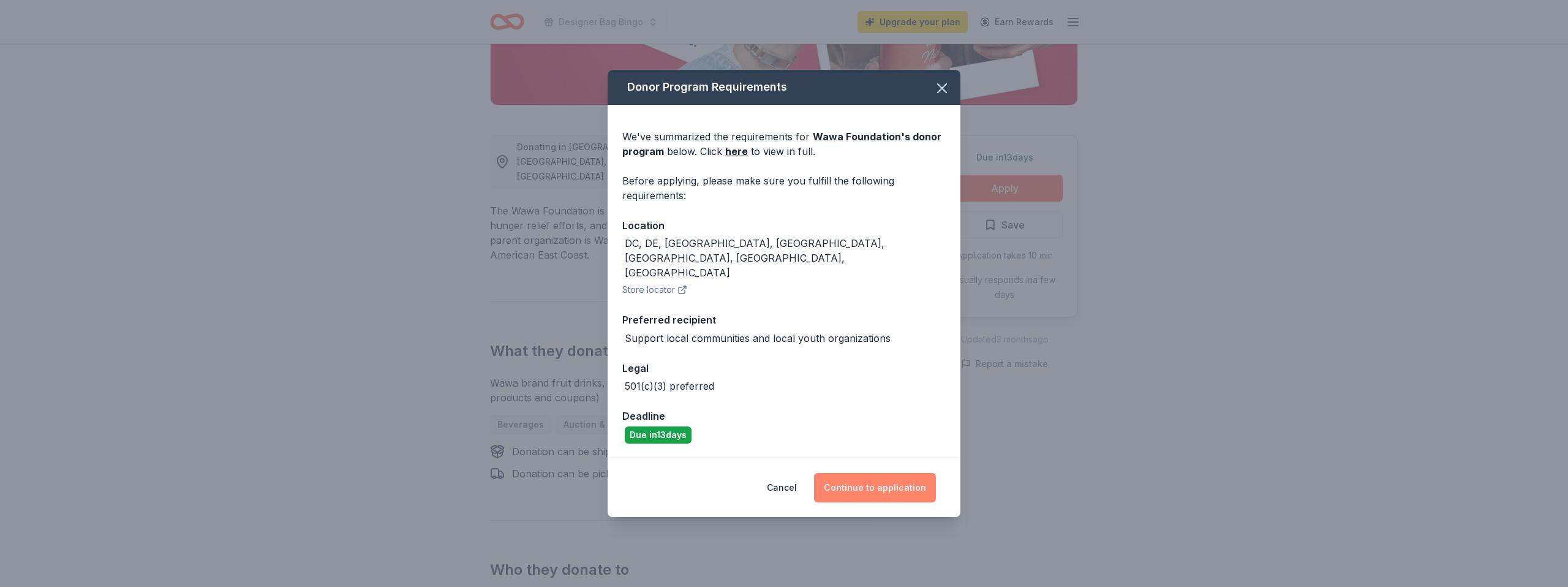
click at [910, 473] on button "Continue to application" at bounding box center [874, 487] width 122 height 29
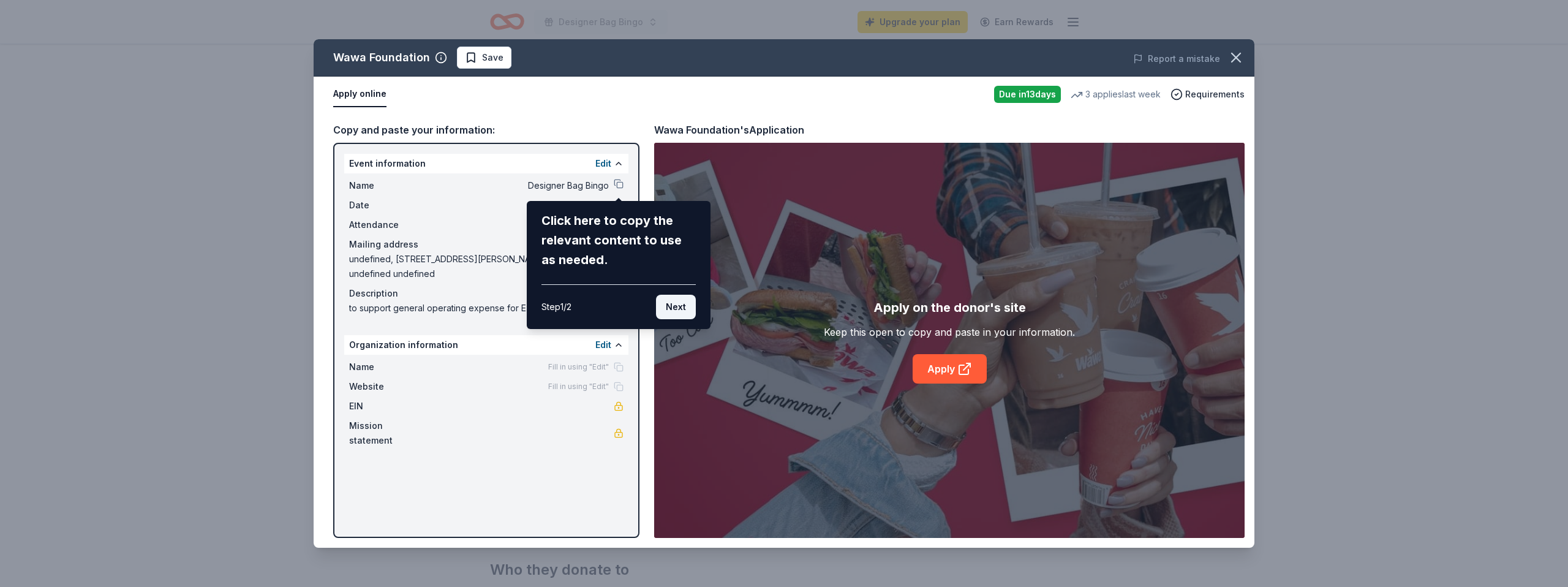
click at [687, 310] on button "Next" at bounding box center [676, 307] width 40 height 24
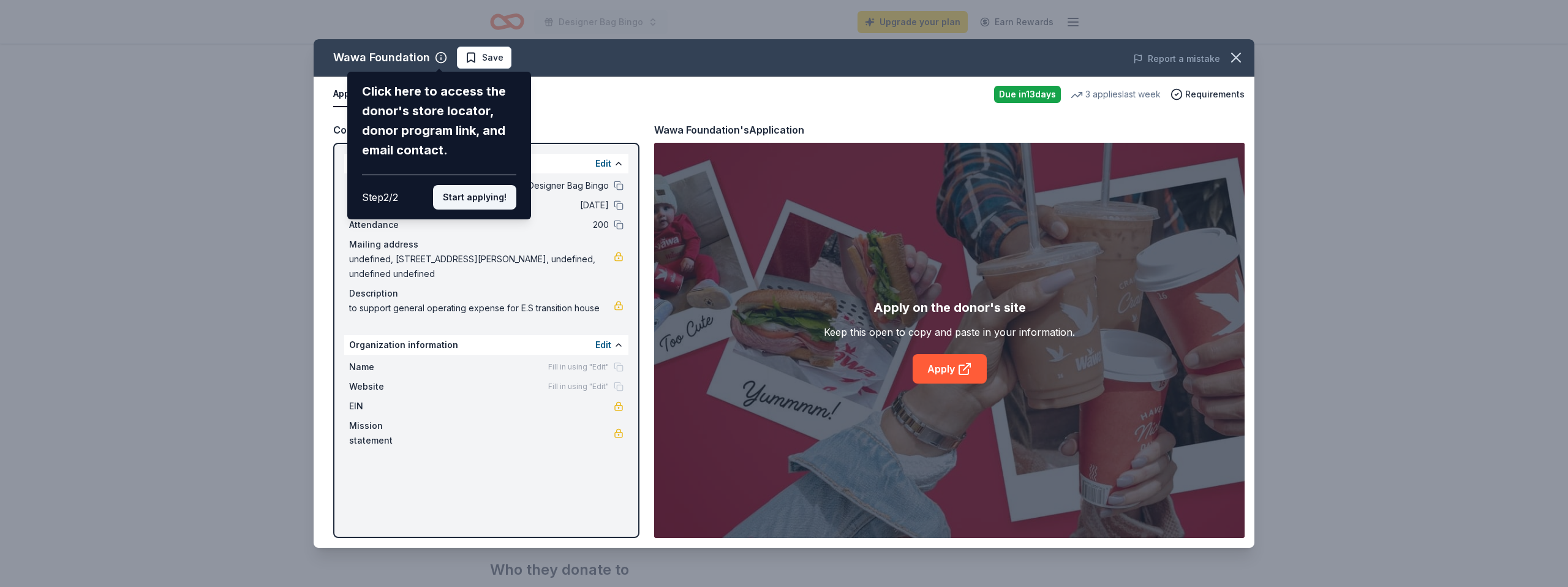
click at [463, 198] on button "Start applying!" at bounding box center [475, 197] width 84 height 24
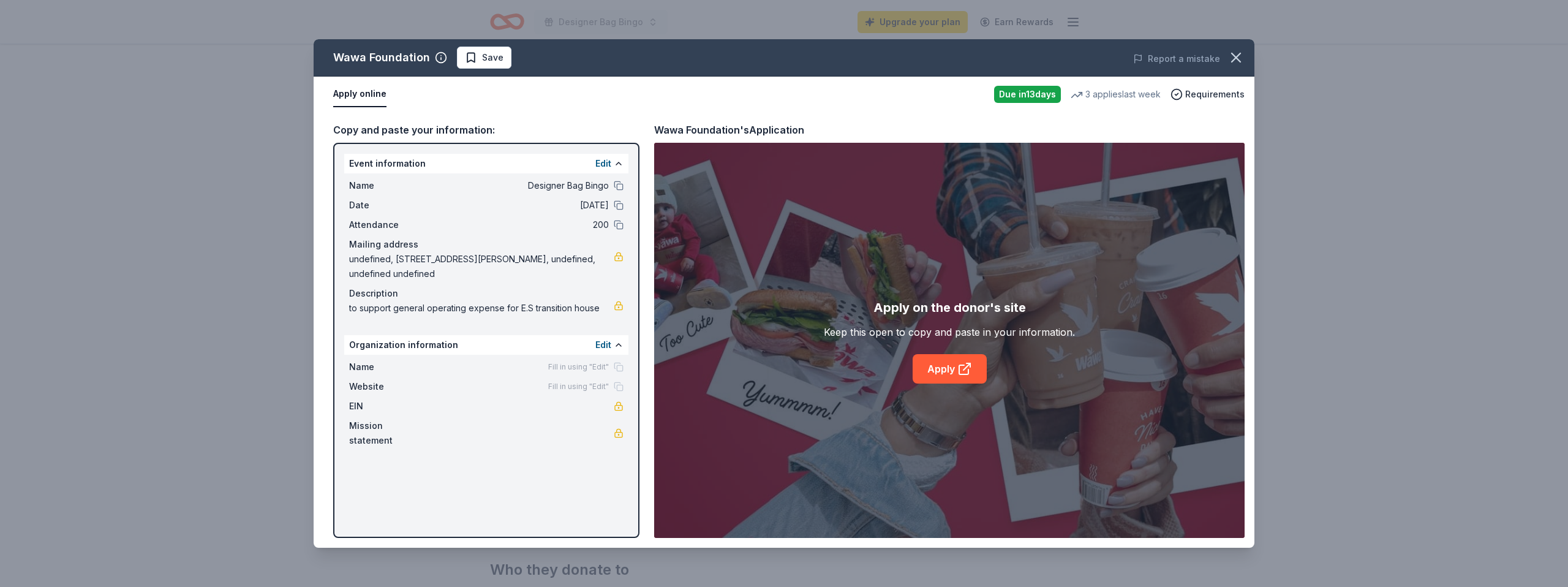
click at [500, 360] on div "Name Fill in using "Edit"" at bounding box center [486, 367] width 275 height 15
click at [619, 362] on div "Fill in using "Edit"" at bounding box center [585, 367] width 75 height 10
drag, startPoint x: 356, startPoint y: 354, endPoint x: 407, endPoint y: 345, distance: 51.8
click at [359, 360] on span "Name" at bounding box center [390, 367] width 82 height 15
click at [429, 335] on div "Organization information Edit" at bounding box center [486, 345] width 284 height 20
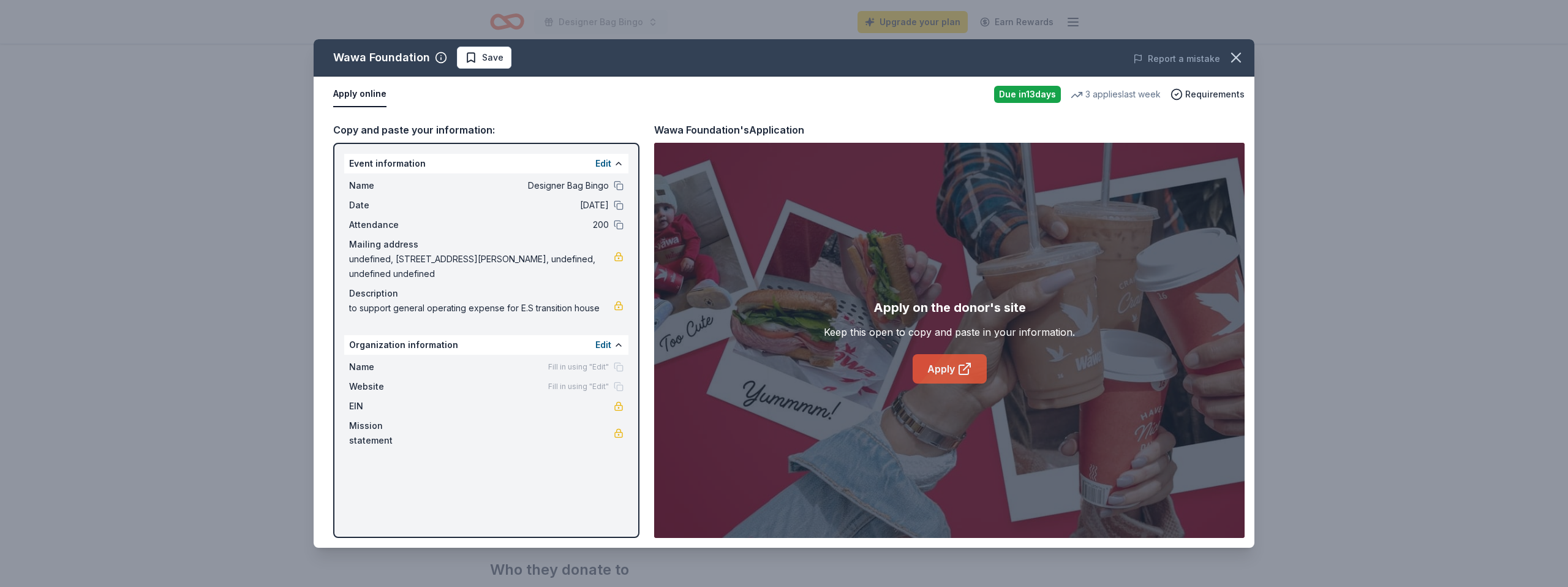
click at [945, 363] on link "Apply" at bounding box center [949, 369] width 74 height 29
click at [602, 167] on button "Edit" at bounding box center [603, 164] width 16 height 15
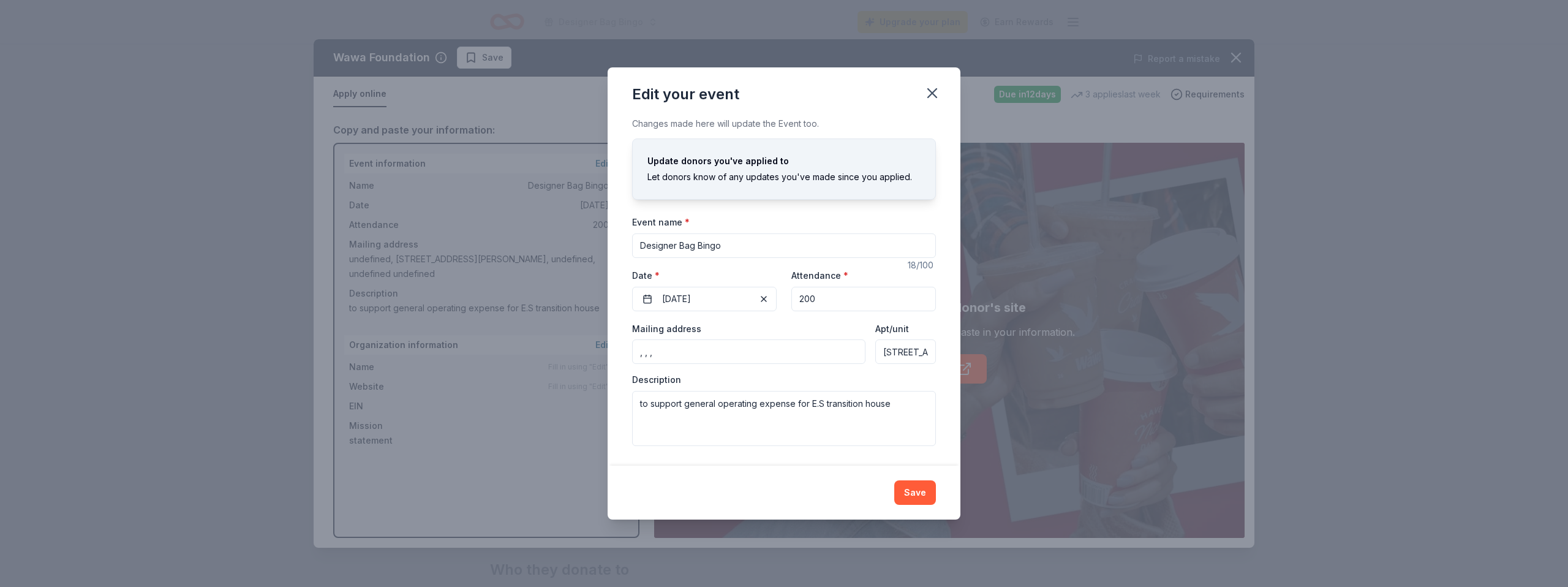
click at [753, 354] on input ", , ," at bounding box center [749, 352] width 233 height 24
type input ","
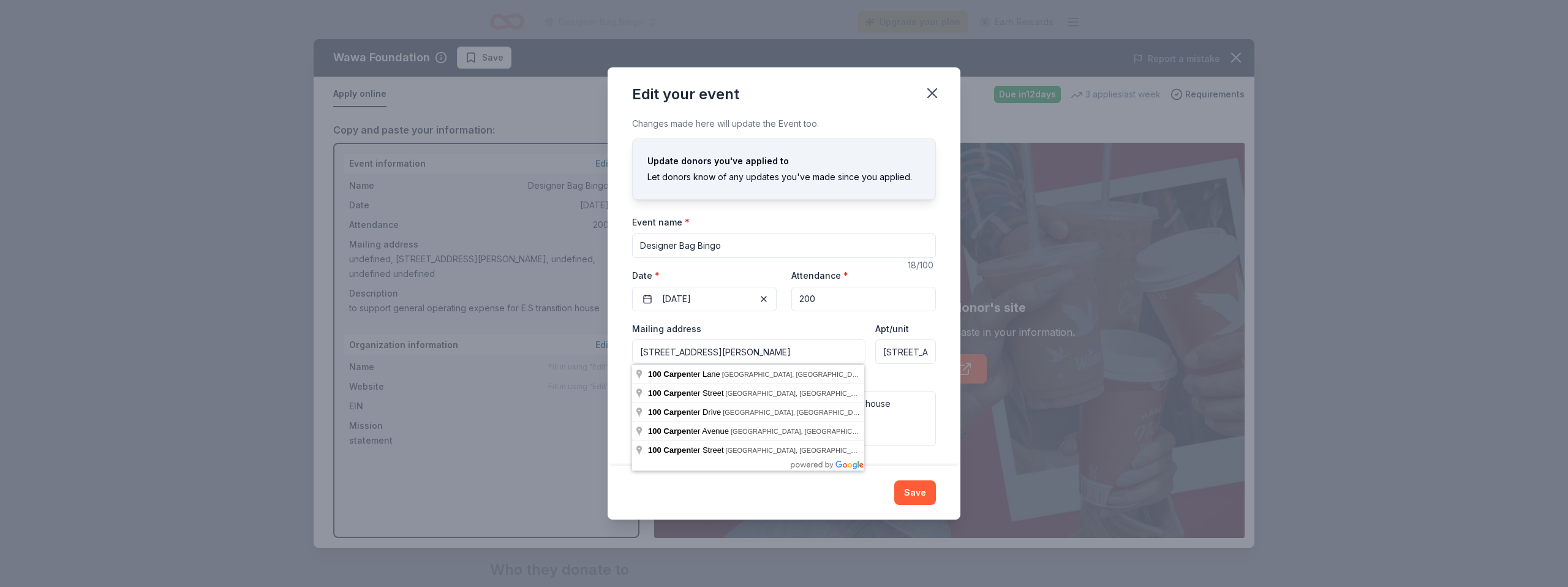
type input "100 Carpenter Lane, Philadelphia, PA, 19119"
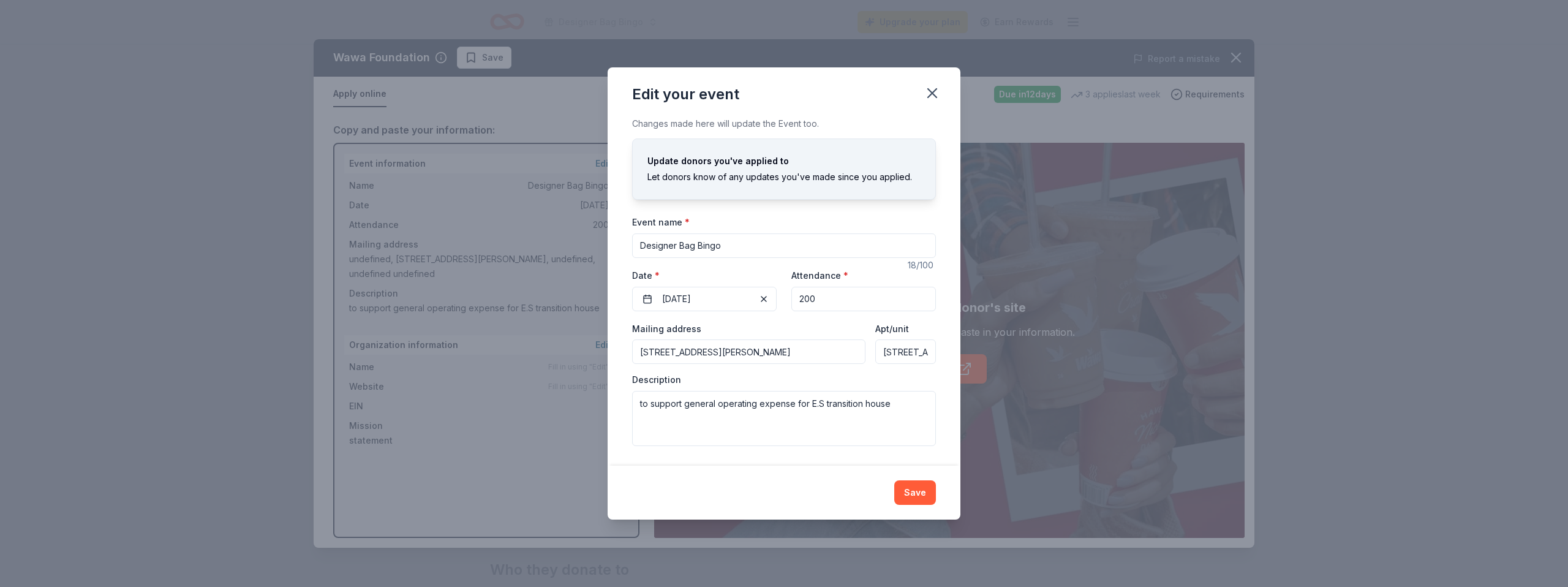
click at [885, 351] on input "100 Carpenter Lane" at bounding box center [905, 352] width 61 height 24
click at [896, 354] on input "Apt/unit" at bounding box center [905, 352] width 61 height 24
click at [917, 496] on button "Save" at bounding box center [915, 492] width 41 height 24
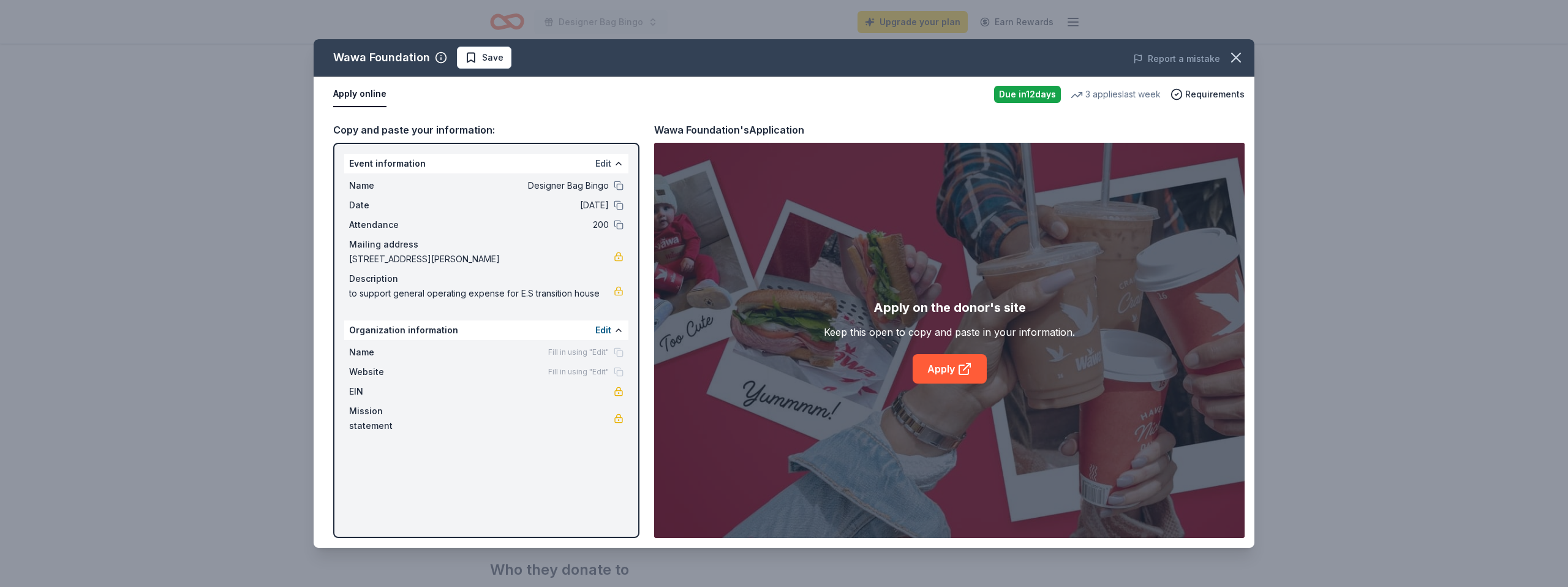
click at [604, 164] on button "Edit" at bounding box center [603, 164] width 16 height 15
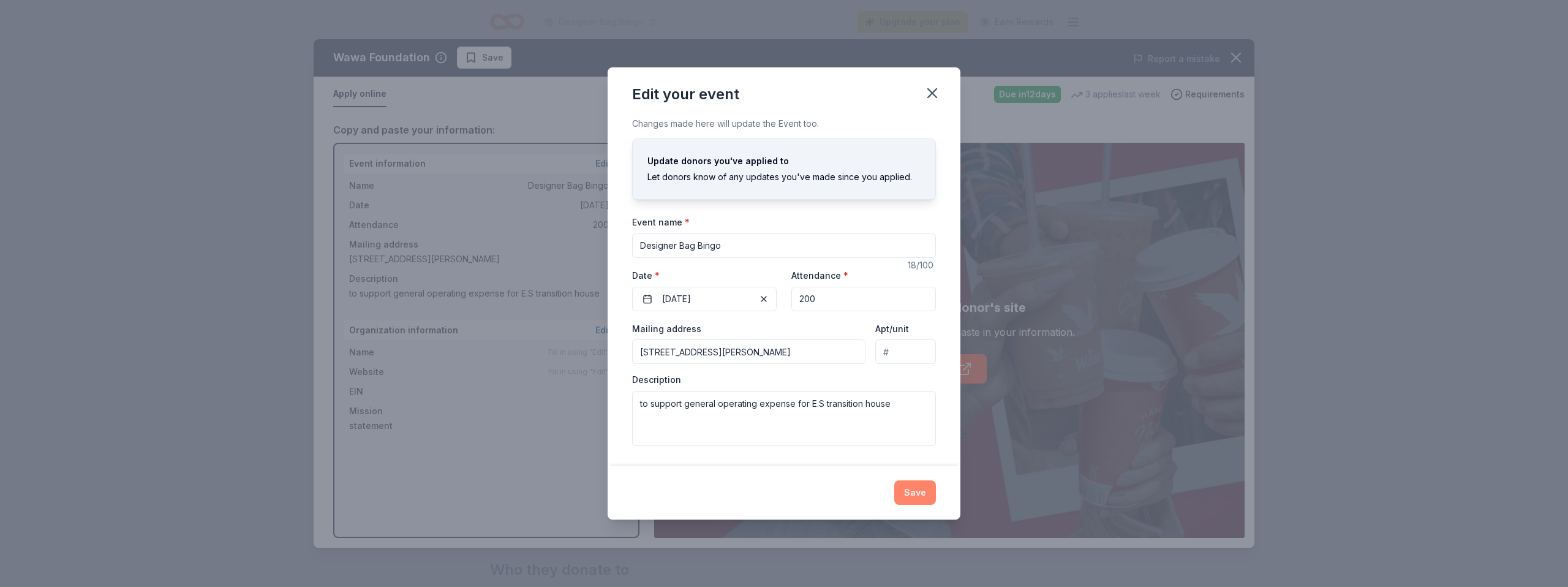
click at [915, 493] on button "Save" at bounding box center [915, 492] width 41 height 24
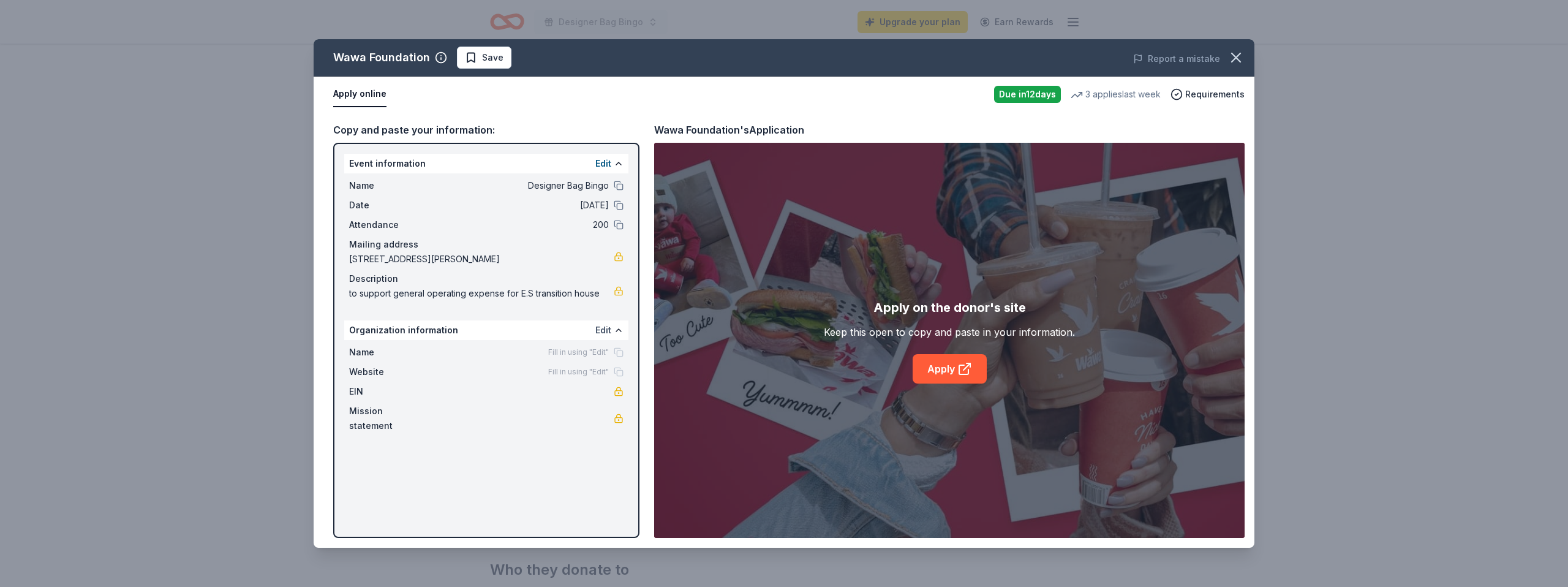
click at [596, 331] on button "Edit" at bounding box center [603, 331] width 16 height 15
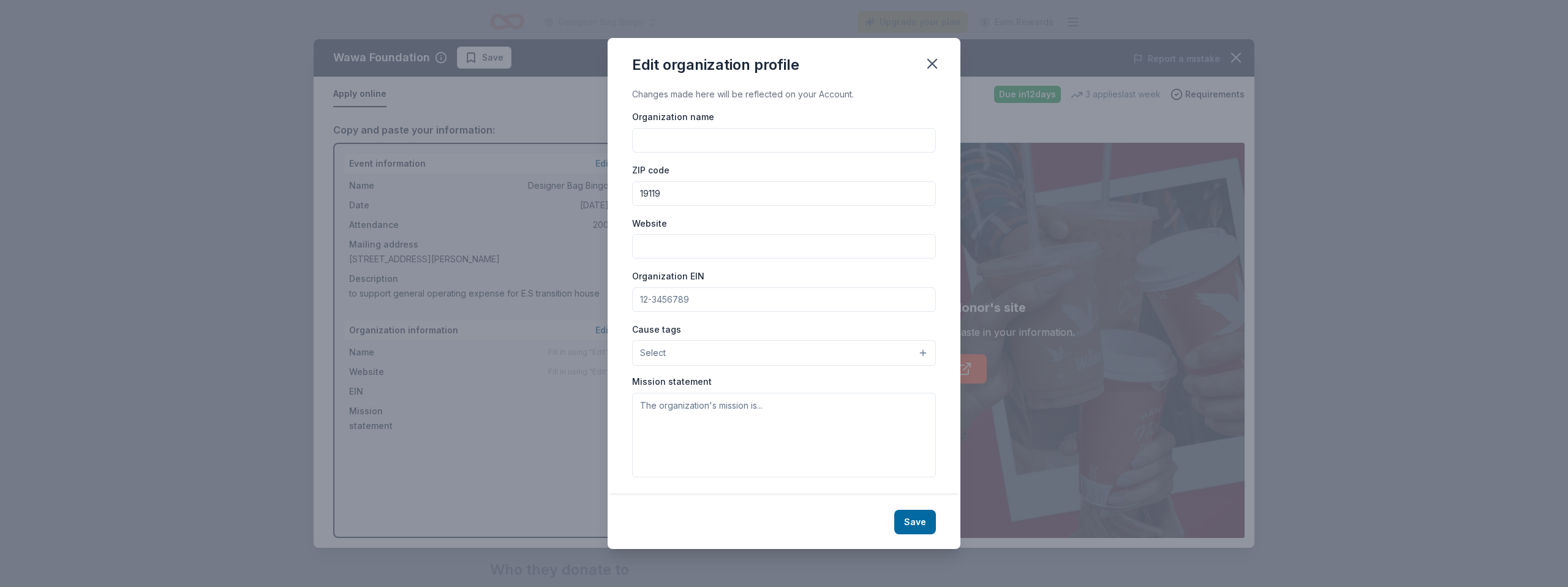
click at [715, 139] on input "Organization name" at bounding box center [784, 140] width 304 height 24
type input "Envision Success"
type input "[DOMAIN_NAME]"
click at [707, 300] on input "Organization EIN" at bounding box center [784, 299] width 304 height 24
type input "[US_EMPLOYER_IDENTIFICATION_NUMBER]"
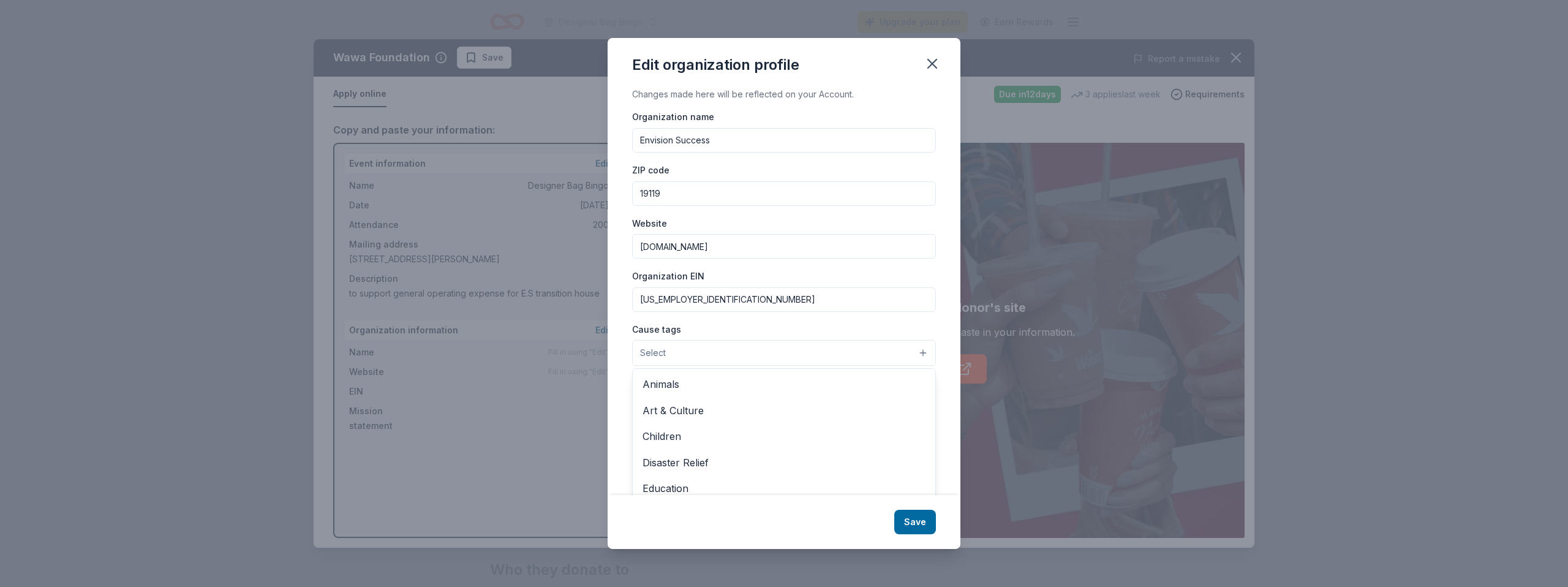
click at [870, 354] on button "Select" at bounding box center [784, 353] width 304 height 26
click at [791, 390] on span "Children" at bounding box center [784, 382] width 283 height 16
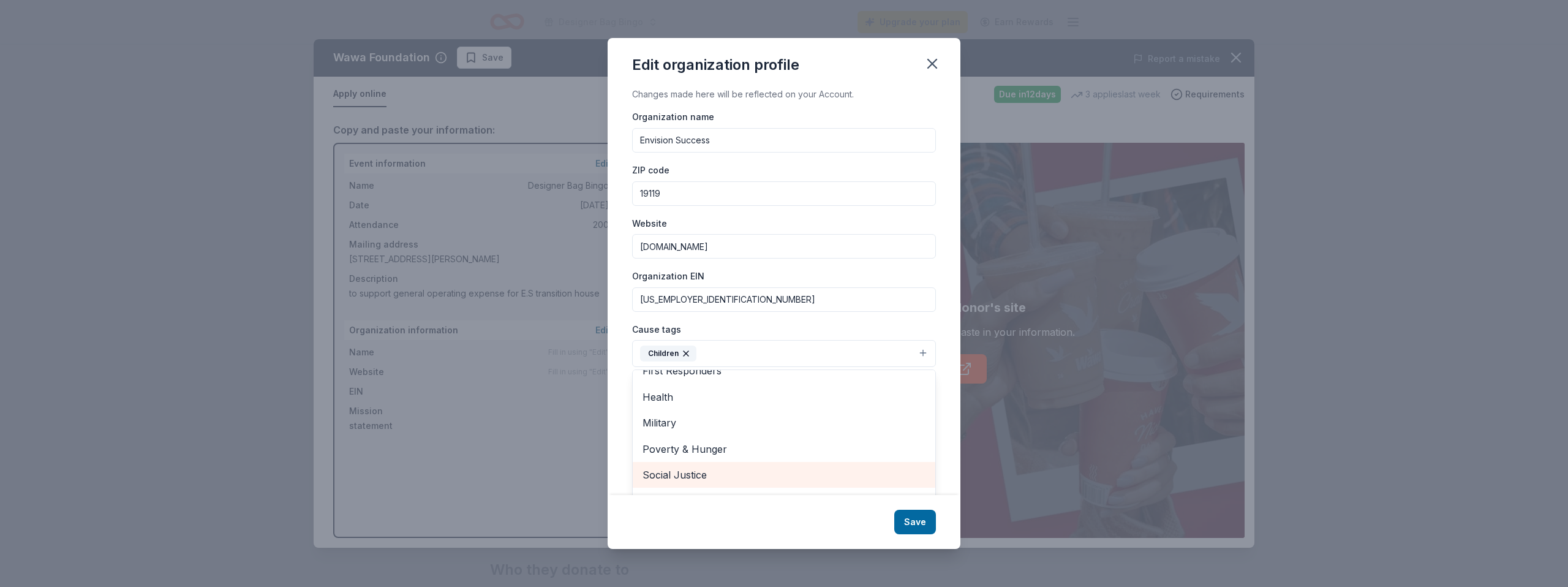
click at [791, 473] on span "Social Justice" at bounding box center [784, 474] width 283 height 16
click at [947, 382] on div "Changes made here will be reflected on your Account. Organization name Envision…" at bounding box center [784, 290] width 353 height 407
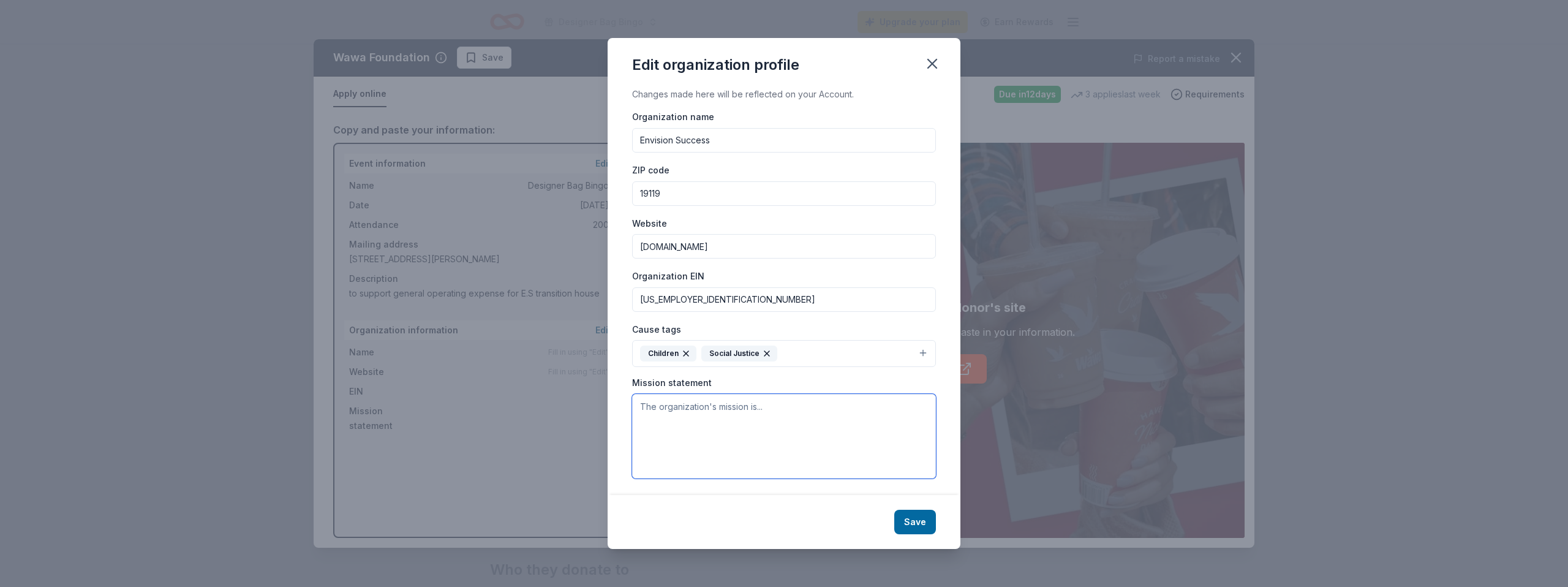
click at [652, 405] on textarea at bounding box center [784, 436] width 304 height 84
paste textarea "Our Mission Envision Success is committed to working with the youth of all ages…"
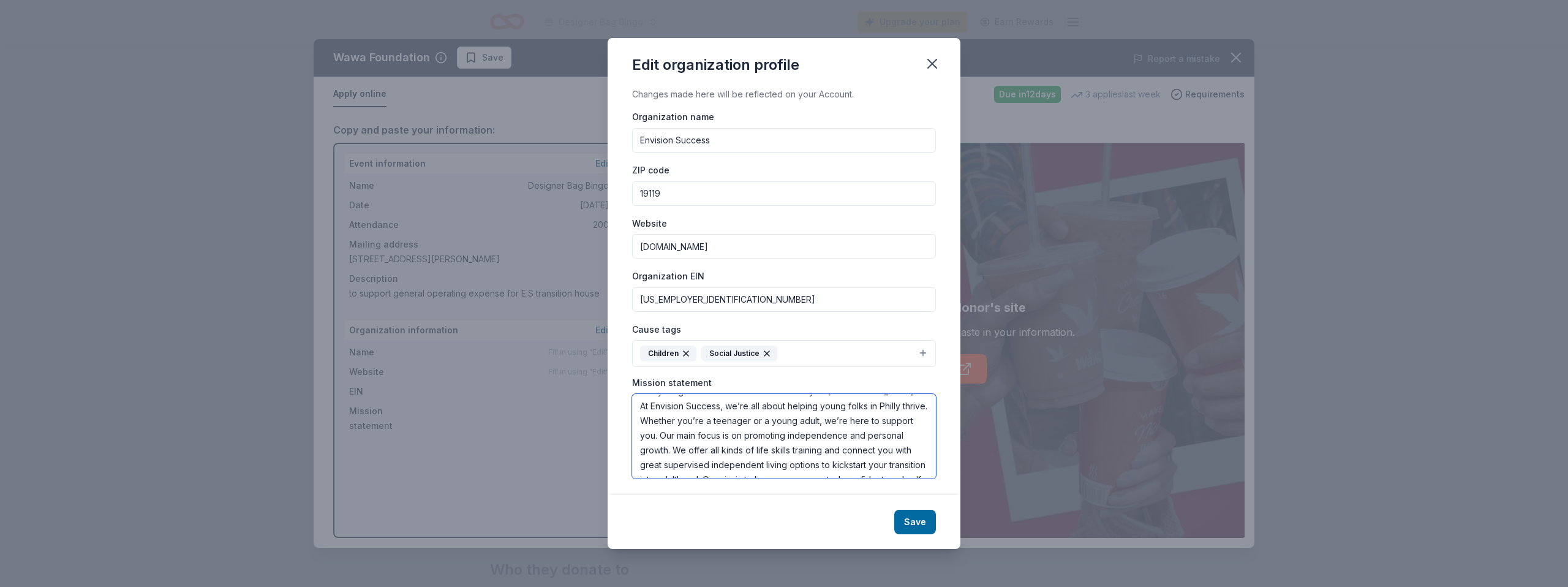
scroll to position [103, 0]
type textarea "Our Mission Envision Success is committed to working with the youth of all ages…"
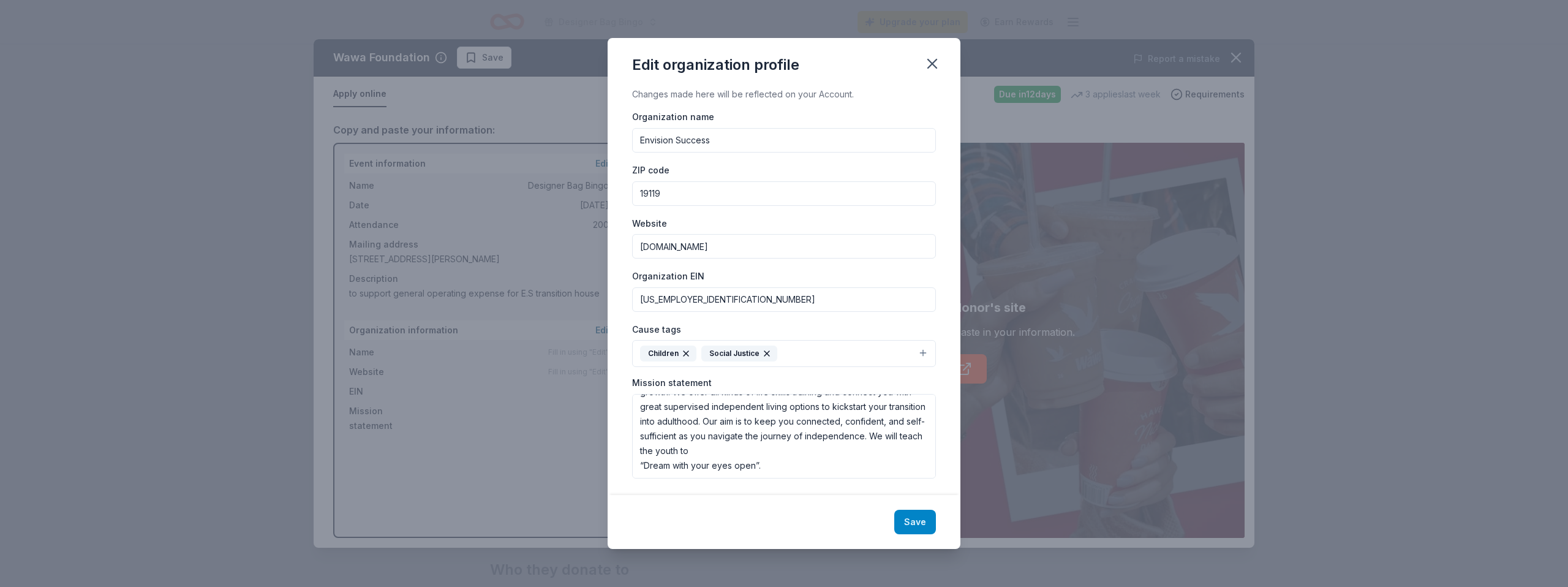
click at [918, 524] on button "Save" at bounding box center [915, 522] width 41 height 24
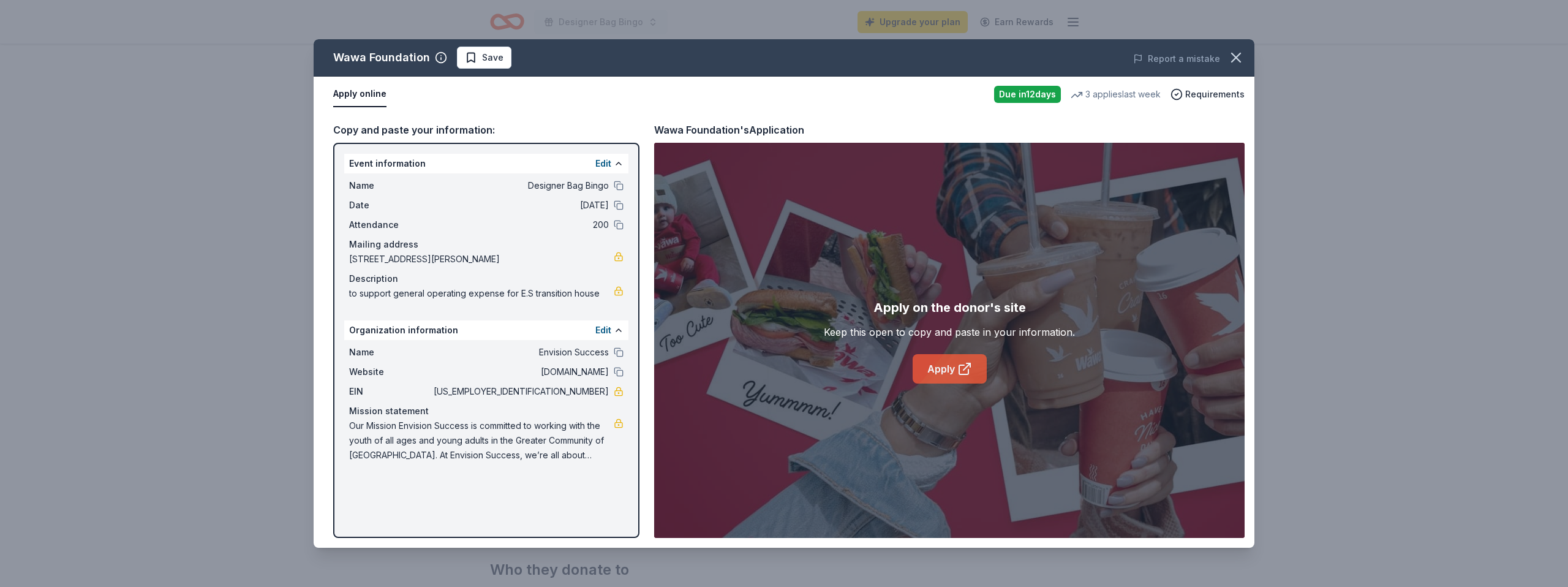
click at [940, 373] on link "Apply" at bounding box center [949, 369] width 74 height 29
click at [364, 93] on button "Apply online" at bounding box center [360, 95] width 53 height 26
click at [482, 61] on span "Save" at bounding box center [493, 58] width 22 height 15
click at [1211, 93] on span "Requirements" at bounding box center [1214, 95] width 59 height 15
click at [1238, 55] on icon "button" at bounding box center [1236, 57] width 9 height 9
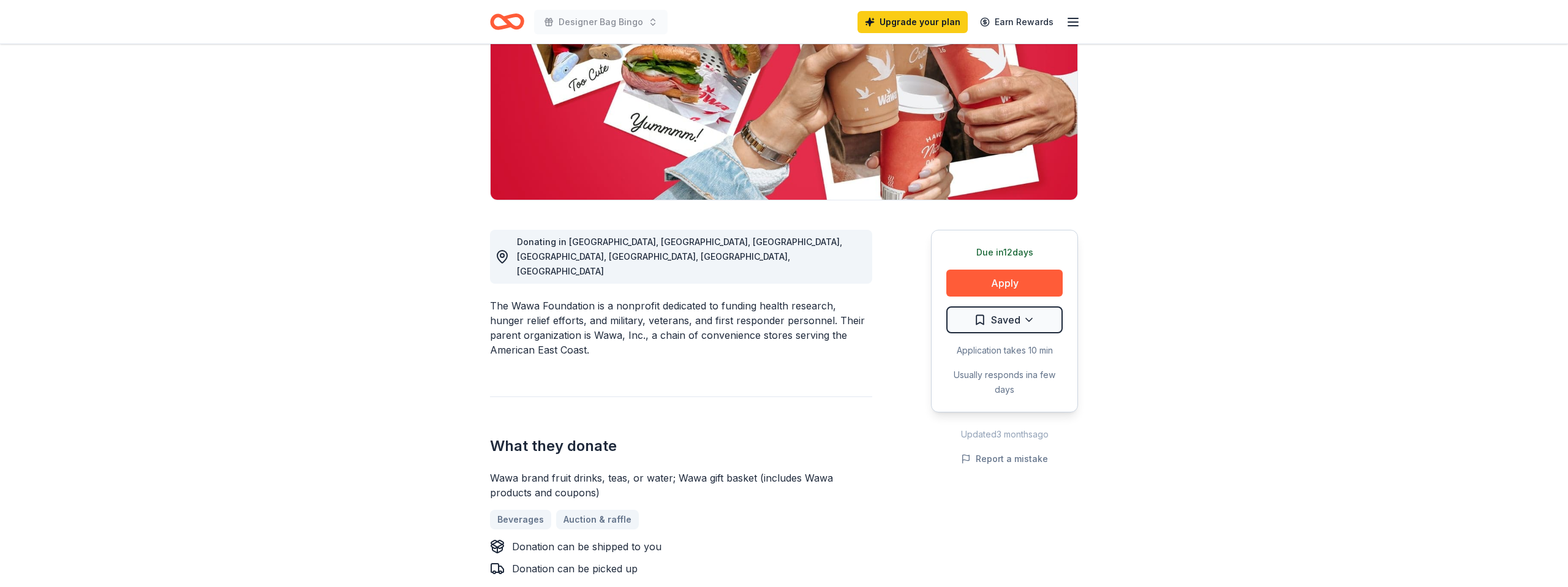
scroll to position [0, 0]
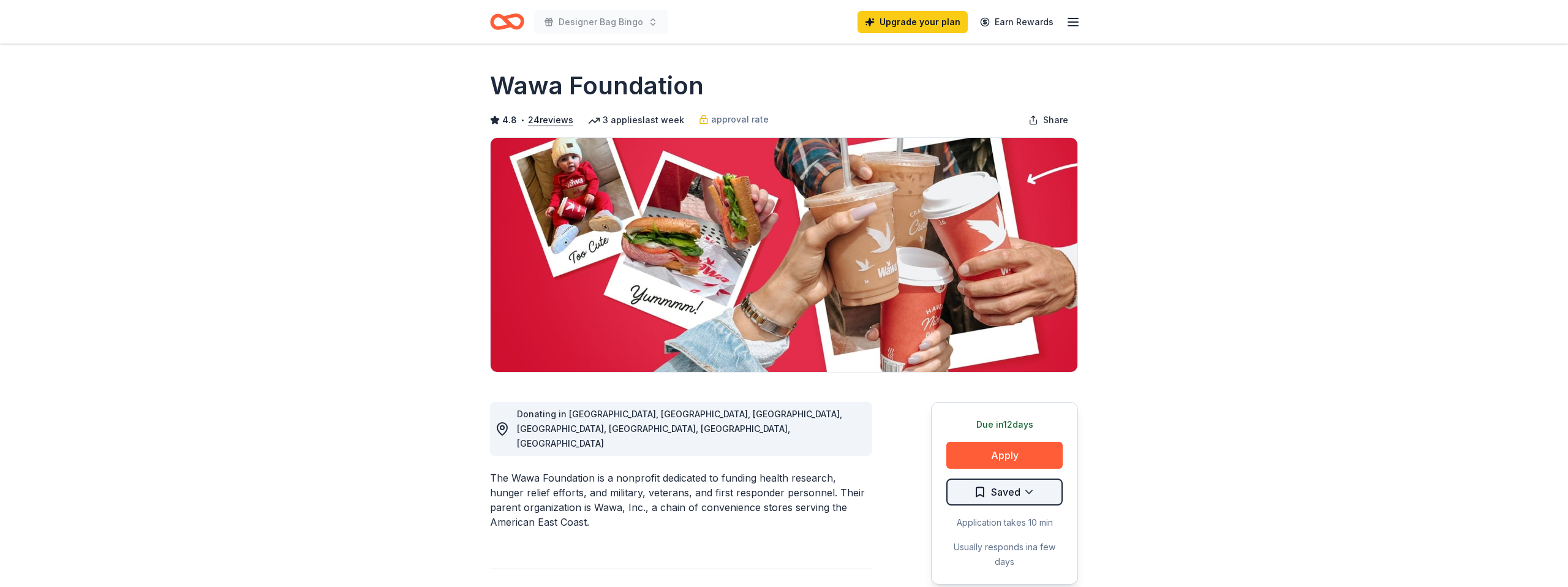
click at [989, 495] on html "Designer Bag Bingo Upgrade your plan Earn Rewards Due in 12 days Share Wawa Fou…" at bounding box center [784, 293] width 1568 height 587
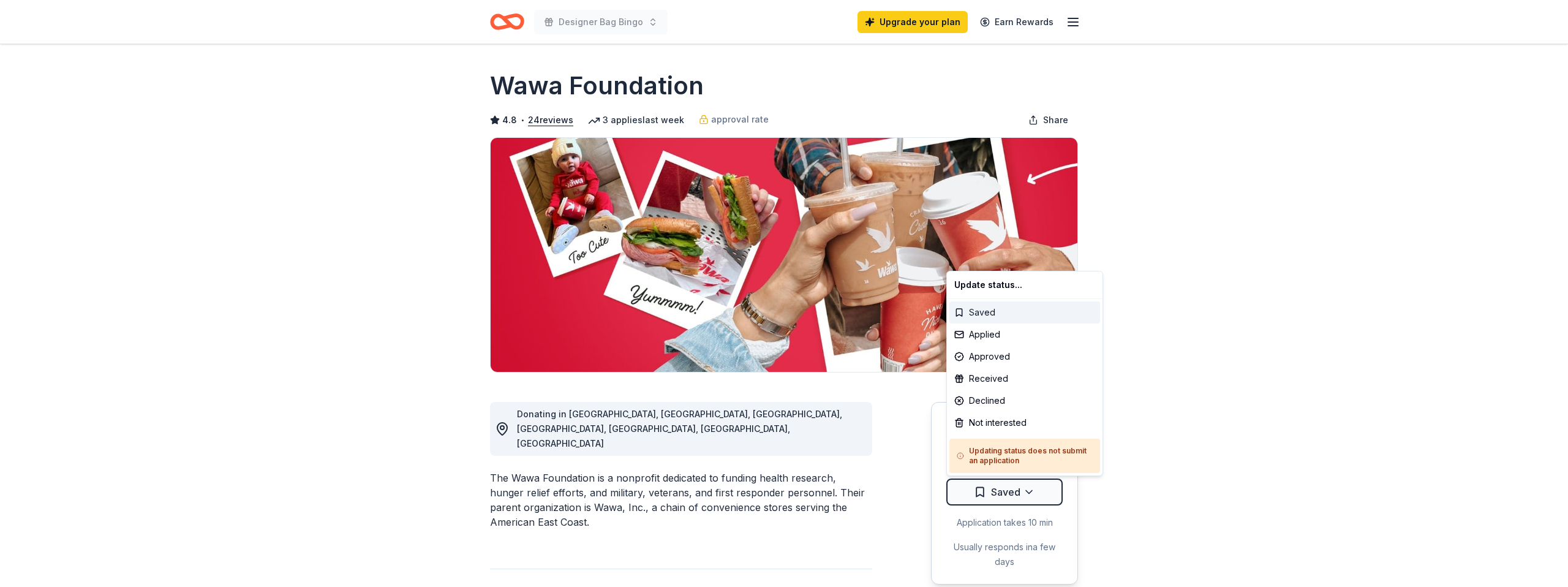
click at [1027, 312] on div "Saved" at bounding box center [1025, 312] width 151 height 22
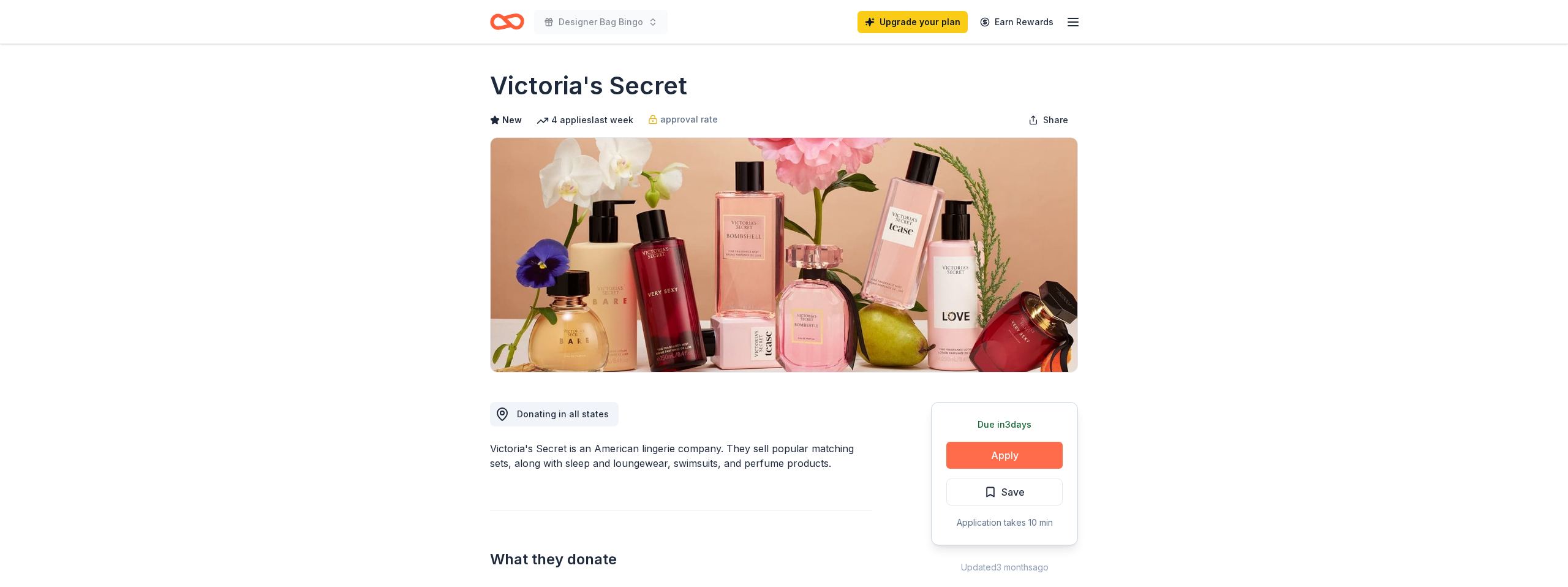
click at [978, 460] on button "Apply" at bounding box center [1004, 455] width 116 height 27
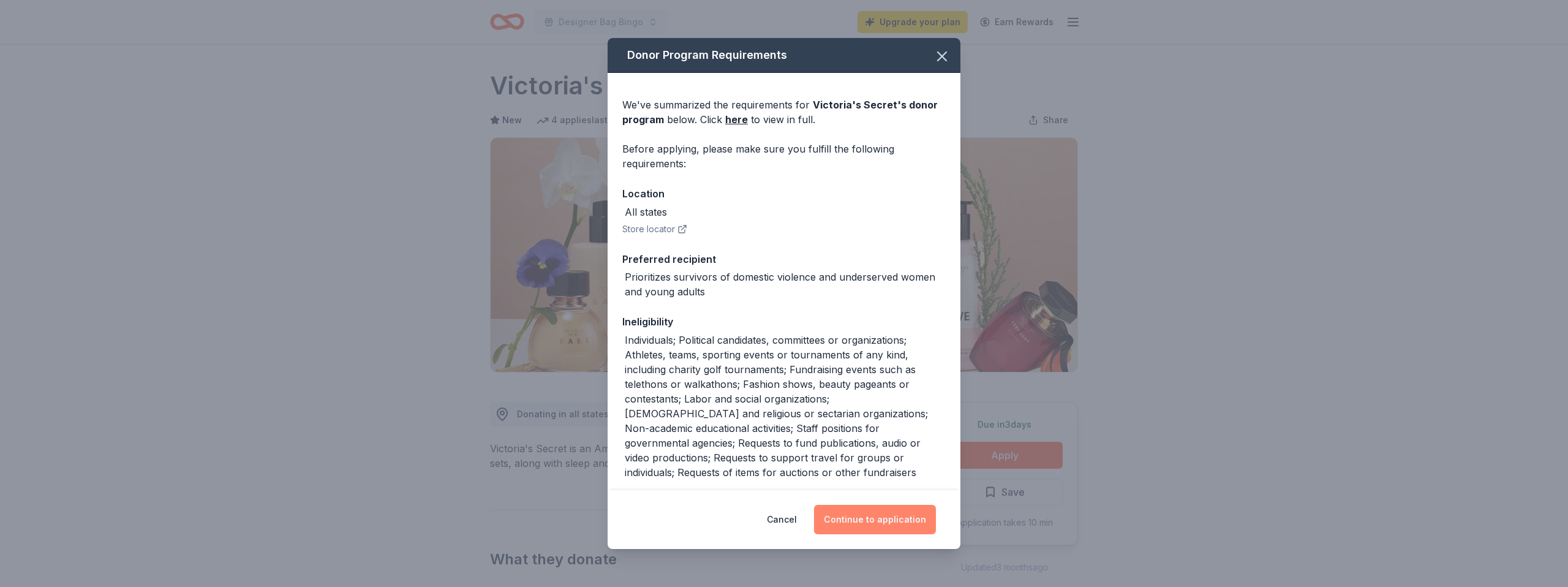
click at [862, 522] on button "Continue to application" at bounding box center [874, 519] width 122 height 29
